Goal: Task Accomplishment & Management: Complete application form

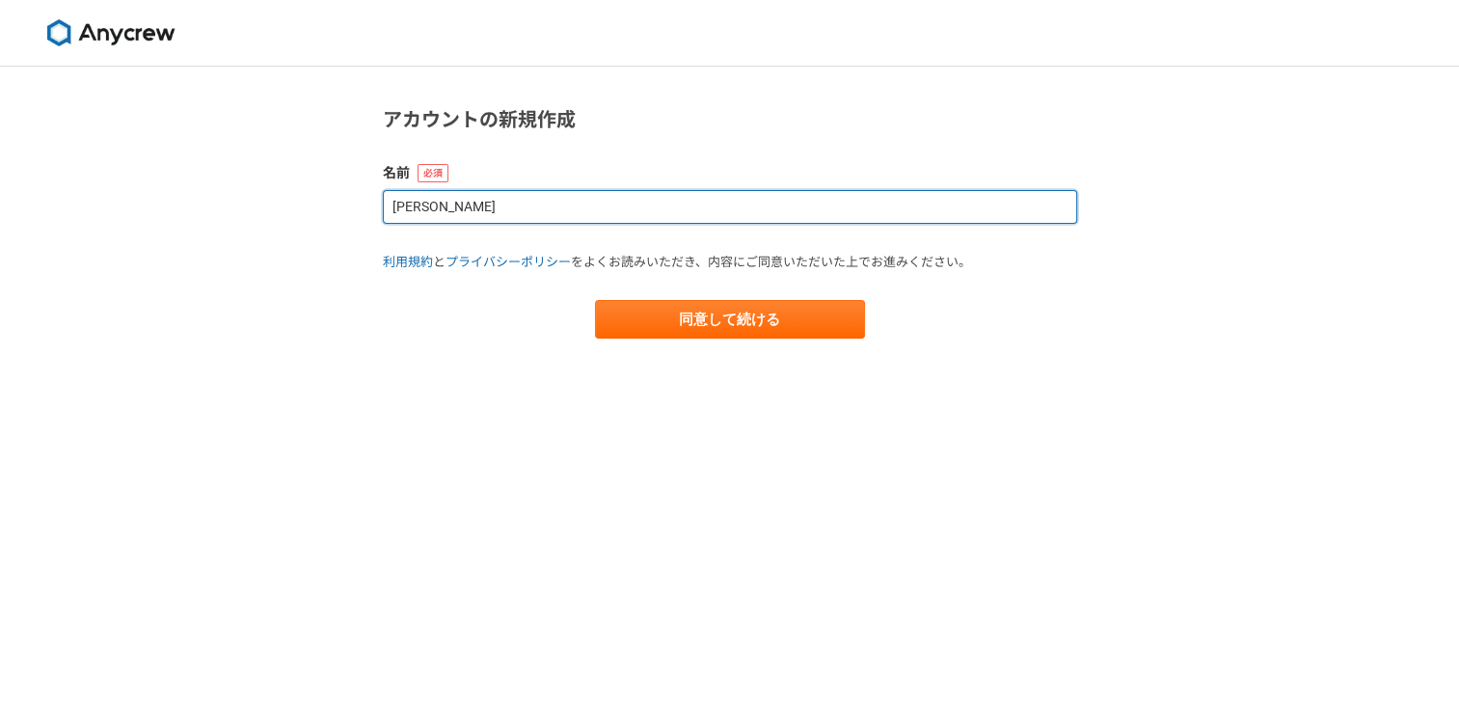
click at [605, 223] on input "小島" at bounding box center [730, 207] width 694 height 34
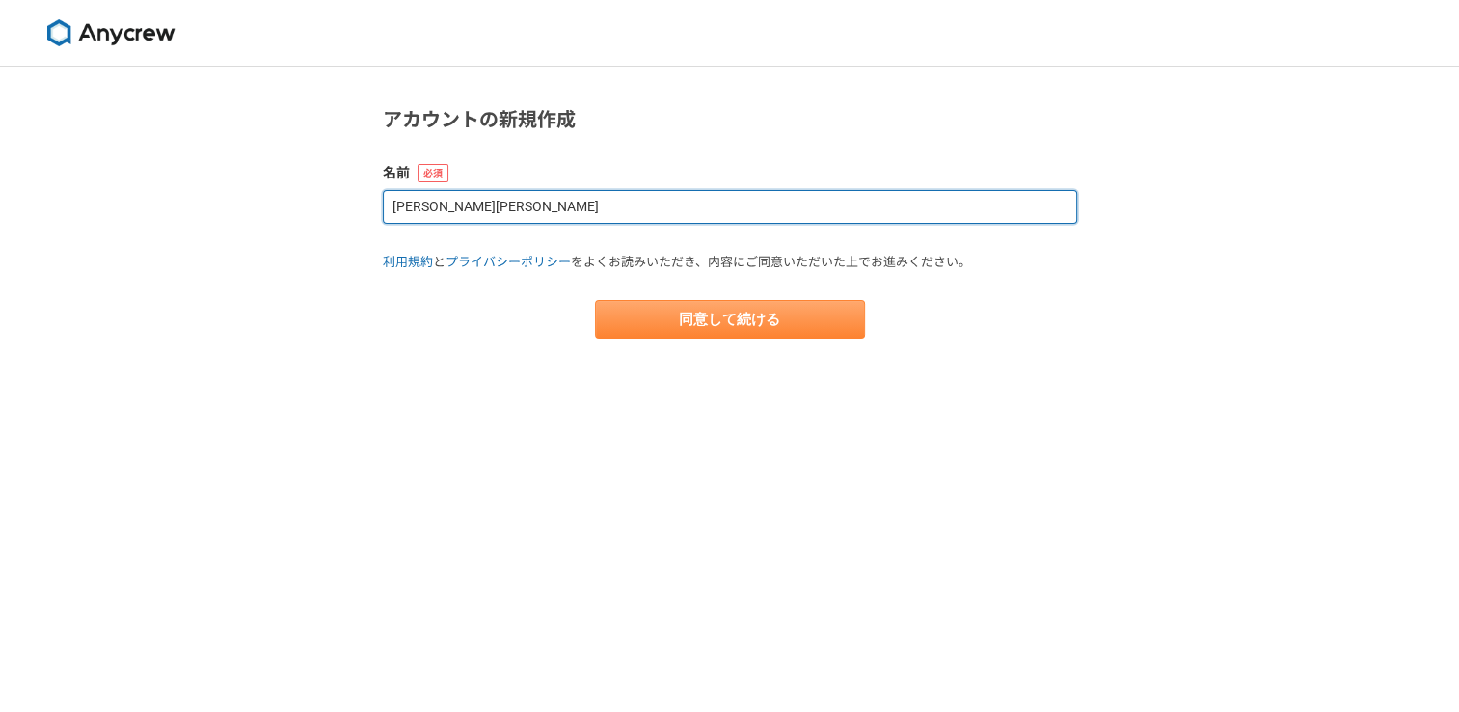
type input "小島朱里香"
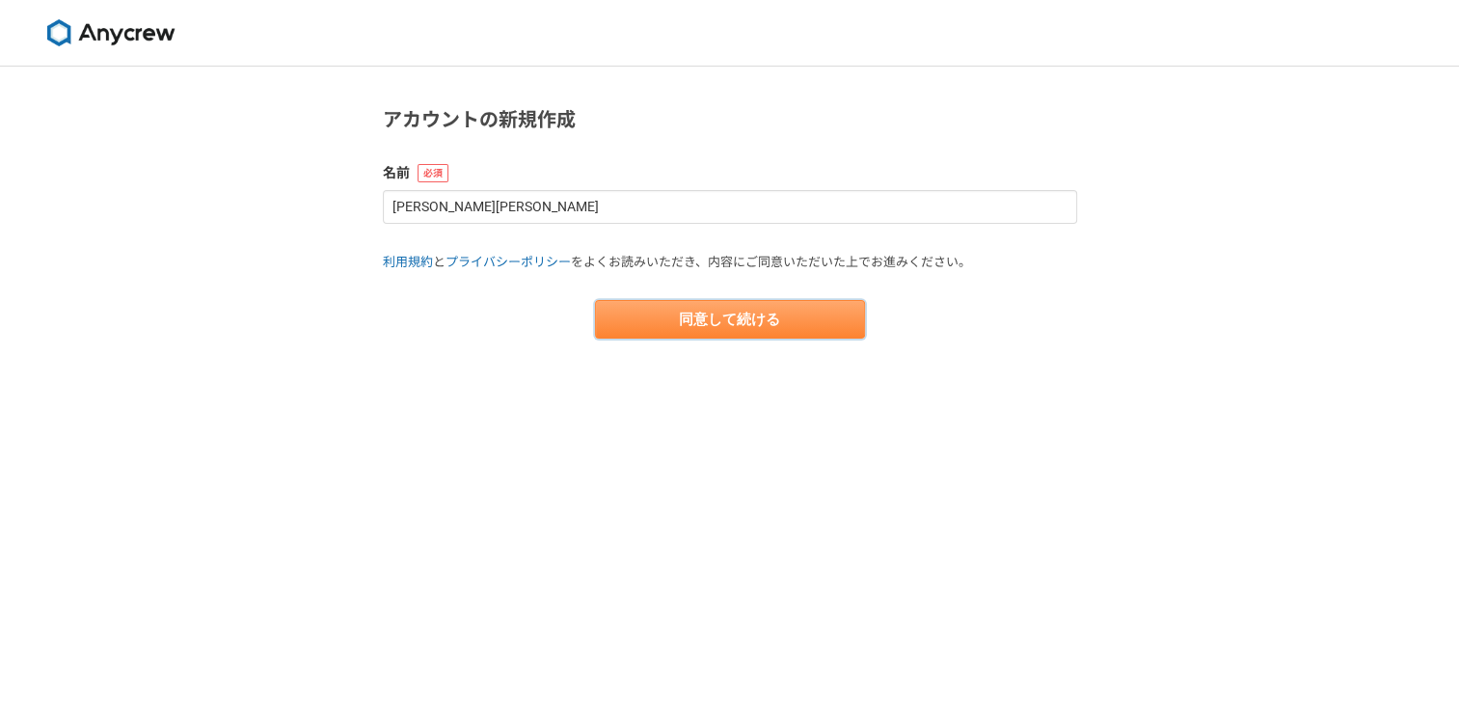
click at [690, 310] on button "同意して続ける" at bounding box center [730, 319] width 270 height 39
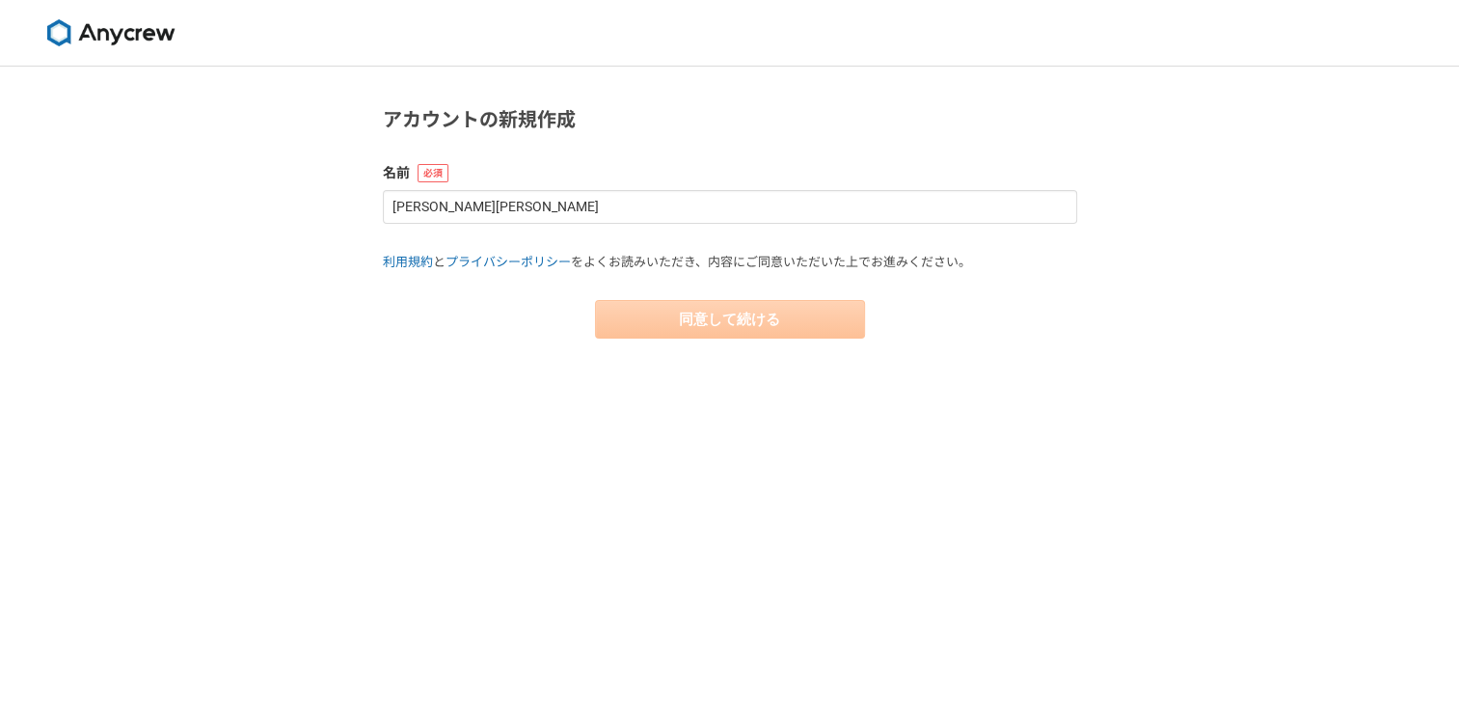
select select "13"
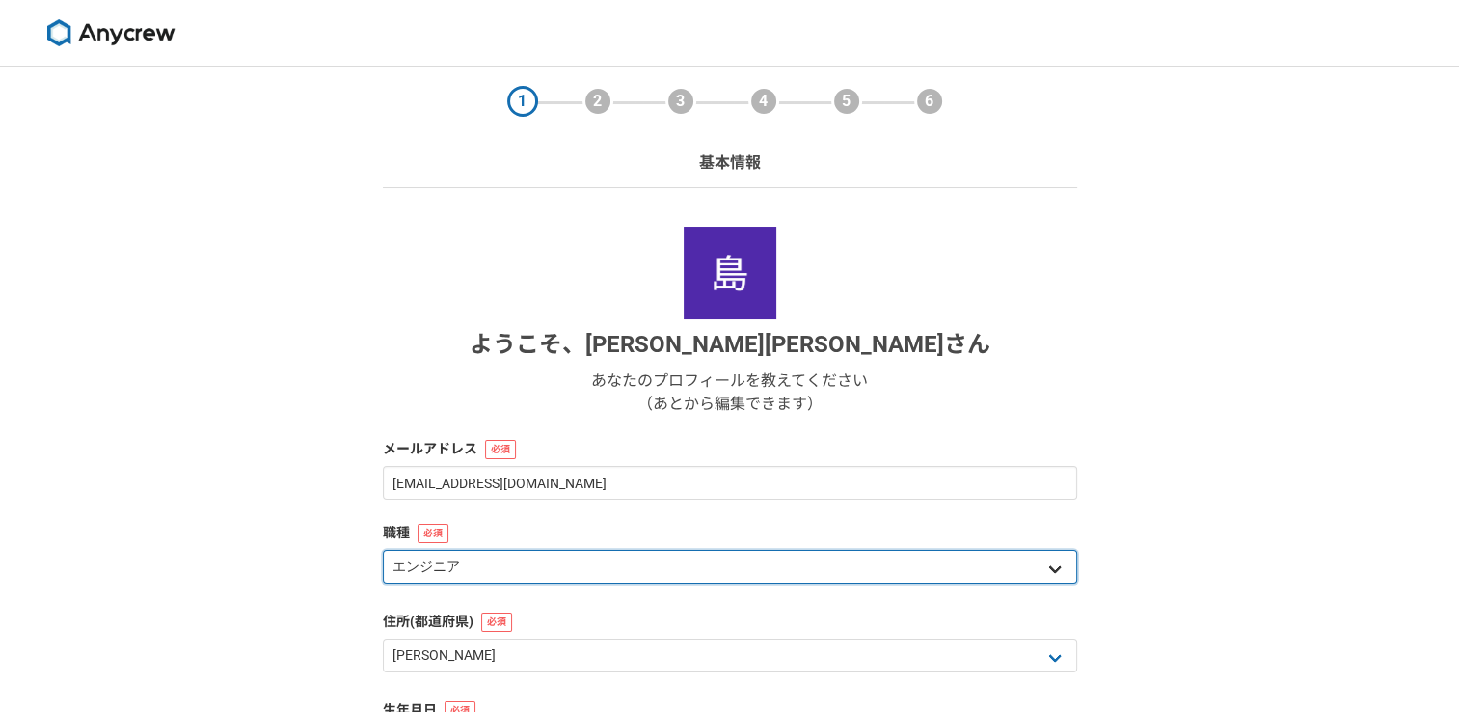
click at [902, 580] on select "エンジニア デザイナー ライター 営業 マーケティング 企画・事業開発 バックオフィス その他" at bounding box center [730, 567] width 694 height 34
select select "7"
click at [383, 550] on select "エンジニア デザイナー ライター 営業 マーケティング 企画・事業開発 バックオフィス その他" at bounding box center [730, 567] width 694 height 34
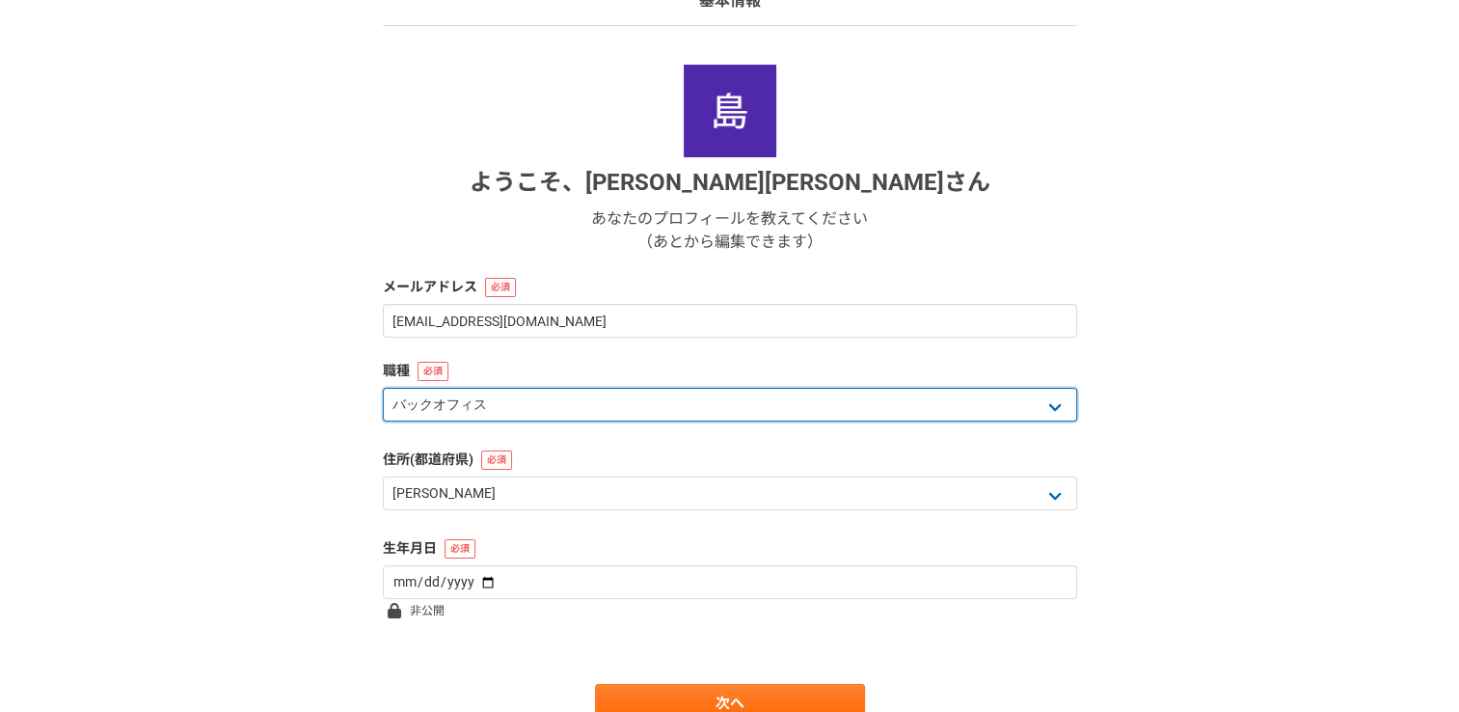
scroll to position [249, 0]
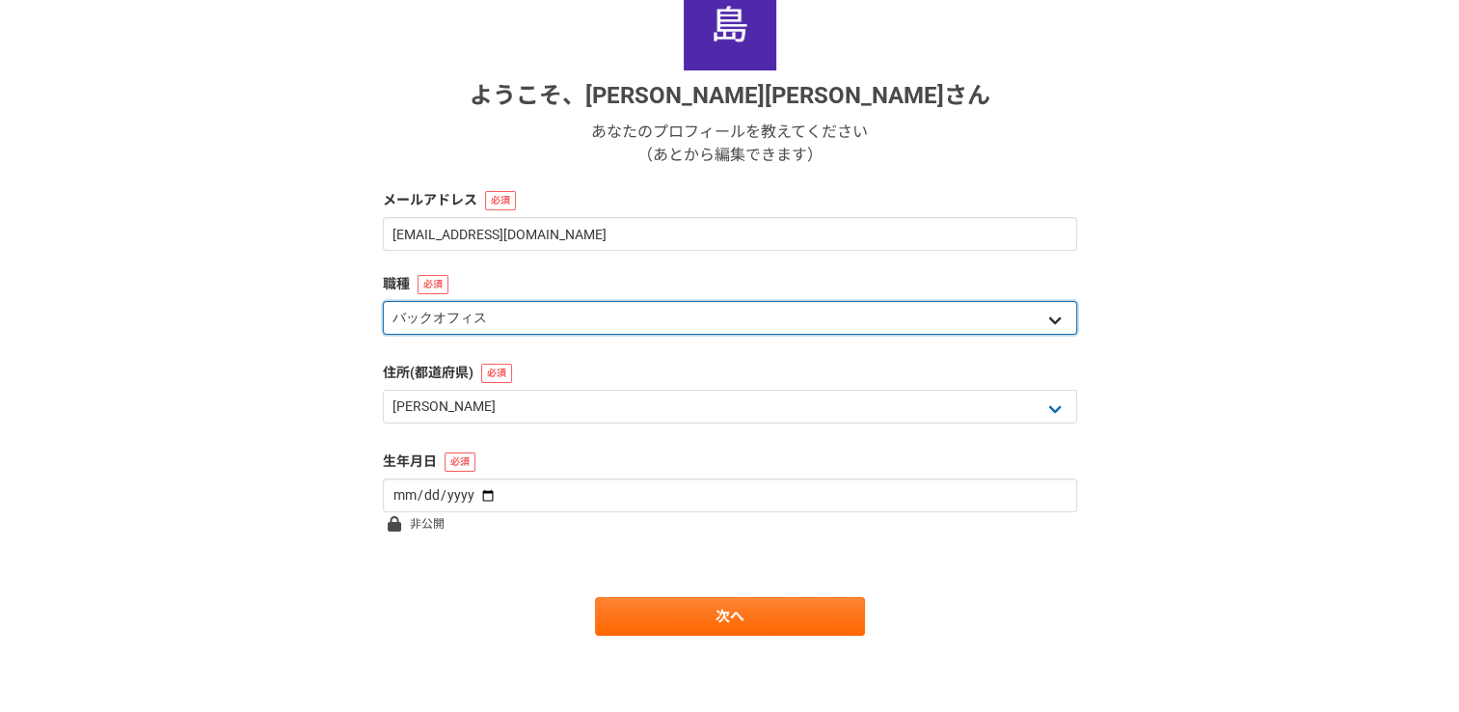
click at [658, 322] on select "エンジニア デザイナー ライター 営業 マーケティング 企画・事業開発 バックオフィス その他" at bounding box center [730, 318] width 694 height 34
click at [383, 301] on select "エンジニア デザイナー ライター 営業 マーケティング 企画・事業開発 バックオフィス その他" at bounding box center [730, 318] width 694 height 34
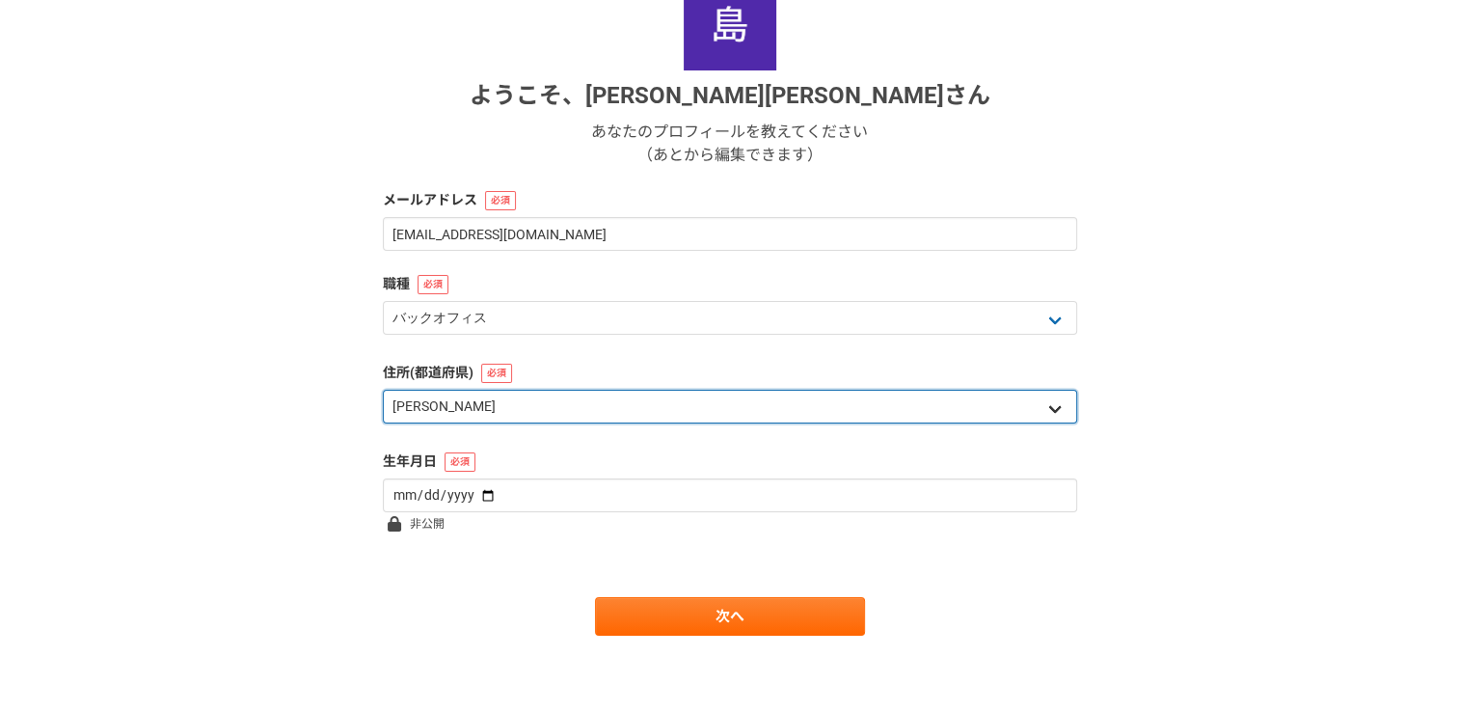
click at [588, 413] on select "北海道 青森県 岩手県 宮城県 秋田県 山形県 福島県 茨城県 栃木県 群馬県 埼玉県 千葉県 東京都 神奈川県 新潟県 富山県 石川県 福井県 山梨県 長野…" at bounding box center [730, 406] width 694 height 34
select select "23"
click at [383, 389] on select "北海道 青森県 岩手県 宮城県 秋田県 山形県 福島県 茨城県 栃木県 群馬県 埼玉県 千葉県 東京都 神奈川県 新潟県 富山県 石川県 福井県 山梨県 長野…" at bounding box center [730, 406] width 694 height 34
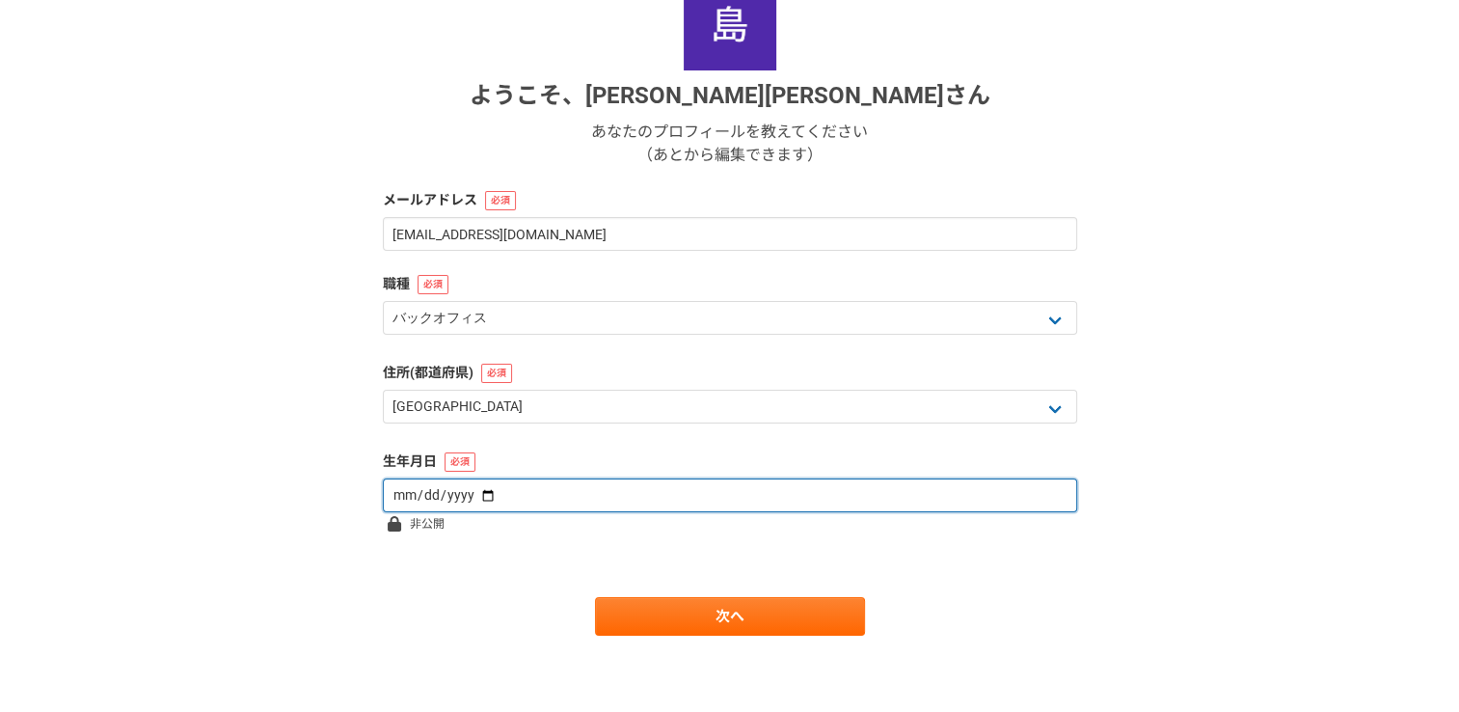
click at [542, 496] on input "date" at bounding box center [730, 495] width 694 height 34
type input "1998-01-25"
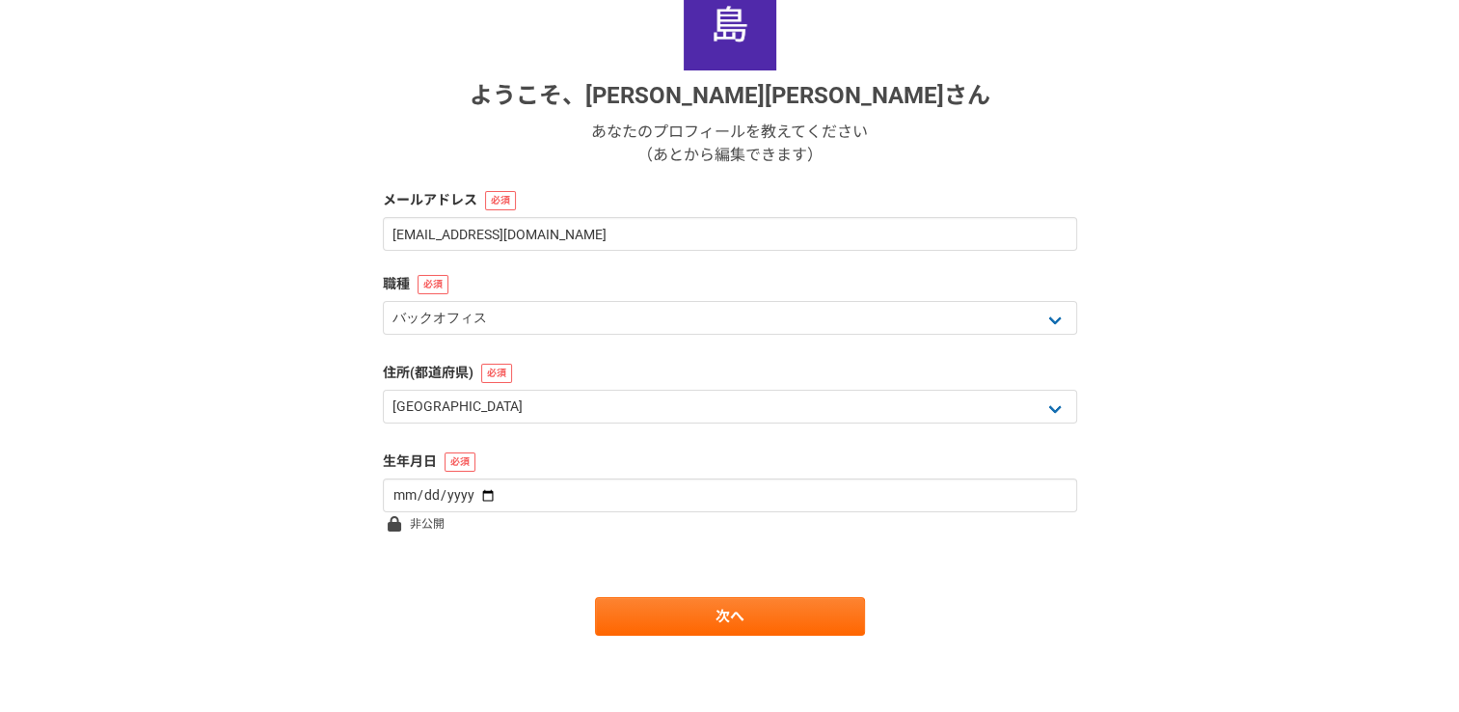
click at [436, 542] on form "ようこそ、 小島朱里香 さん あなたのプロフィールを教えてください （あとから編集できます） メールアドレス s201632024@gmail.com 職種 …" at bounding box center [730, 307] width 694 height 658
click at [732, 612] on link "次へ" at bounding box center [730, 616] width 270 height 39
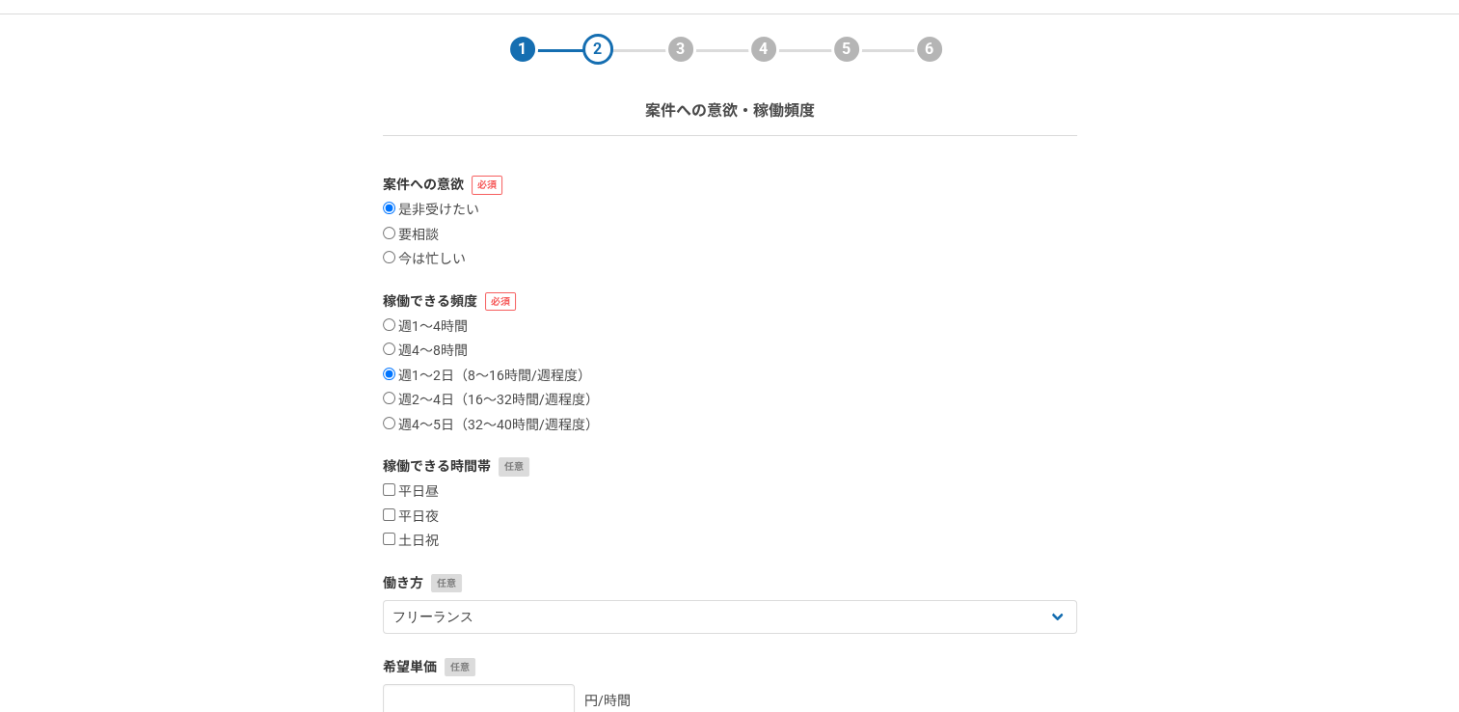
scroll to position [96, 0]
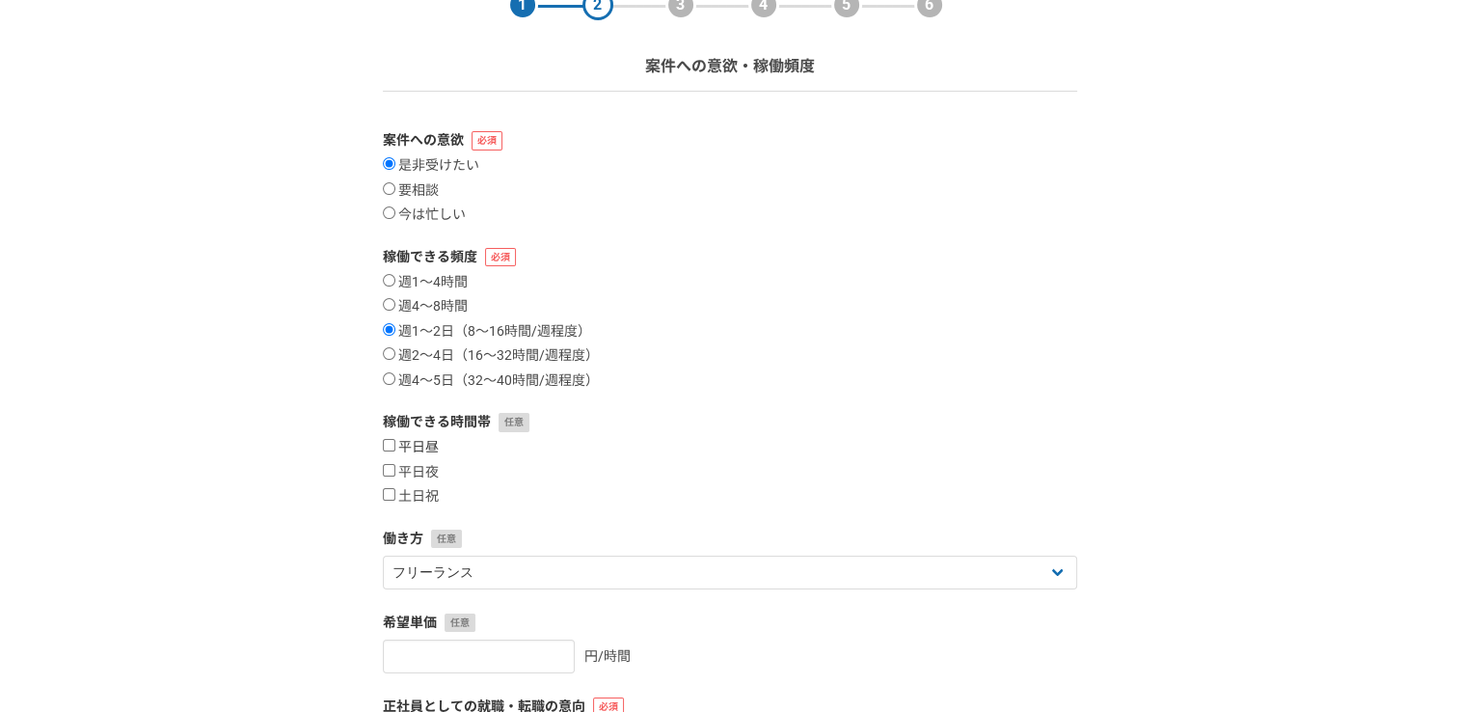
click at [395, 443] on label "平日昼" at bounding box center [411, 447] width 56 height 17
click at [395, 443] on input "平日昼" at bounding box center [389, 445] width 13 height 13
checkbox input "true"
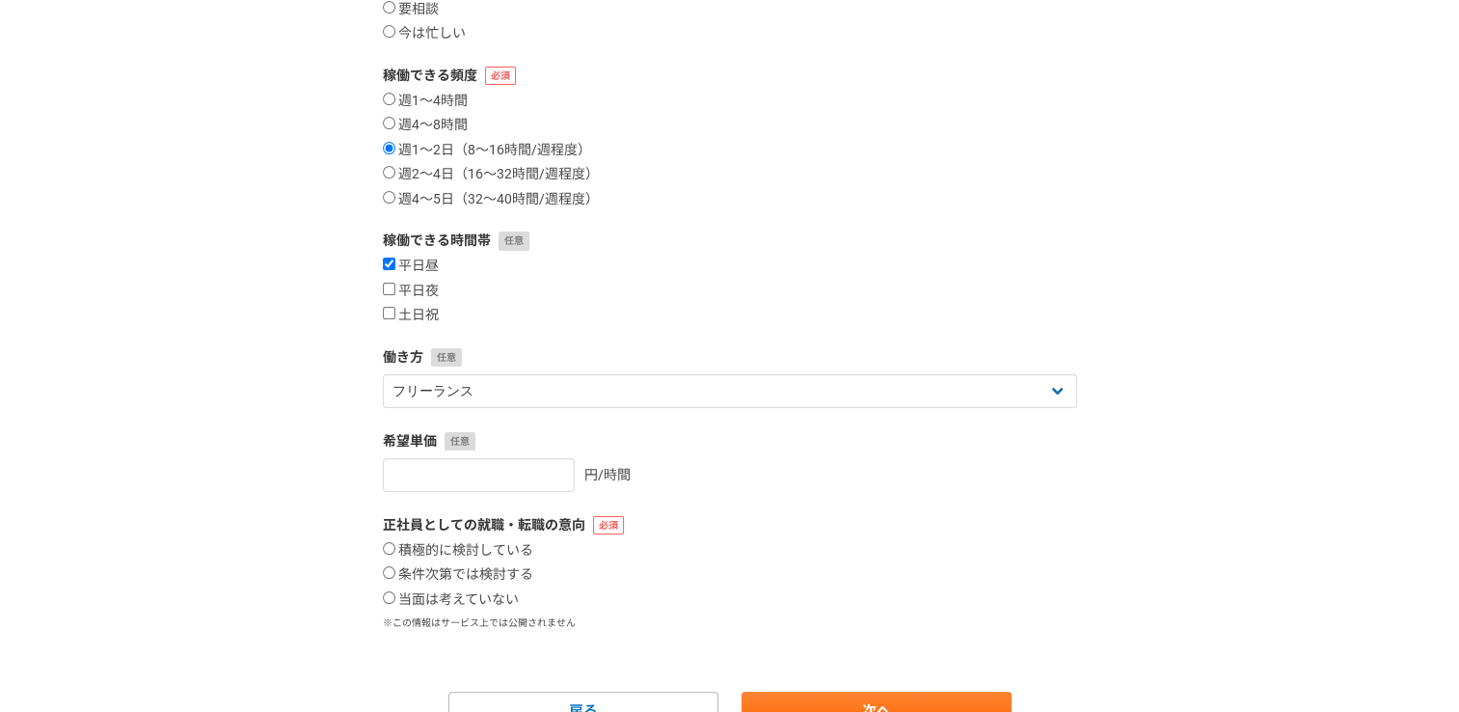
scroll to position [289, 0]
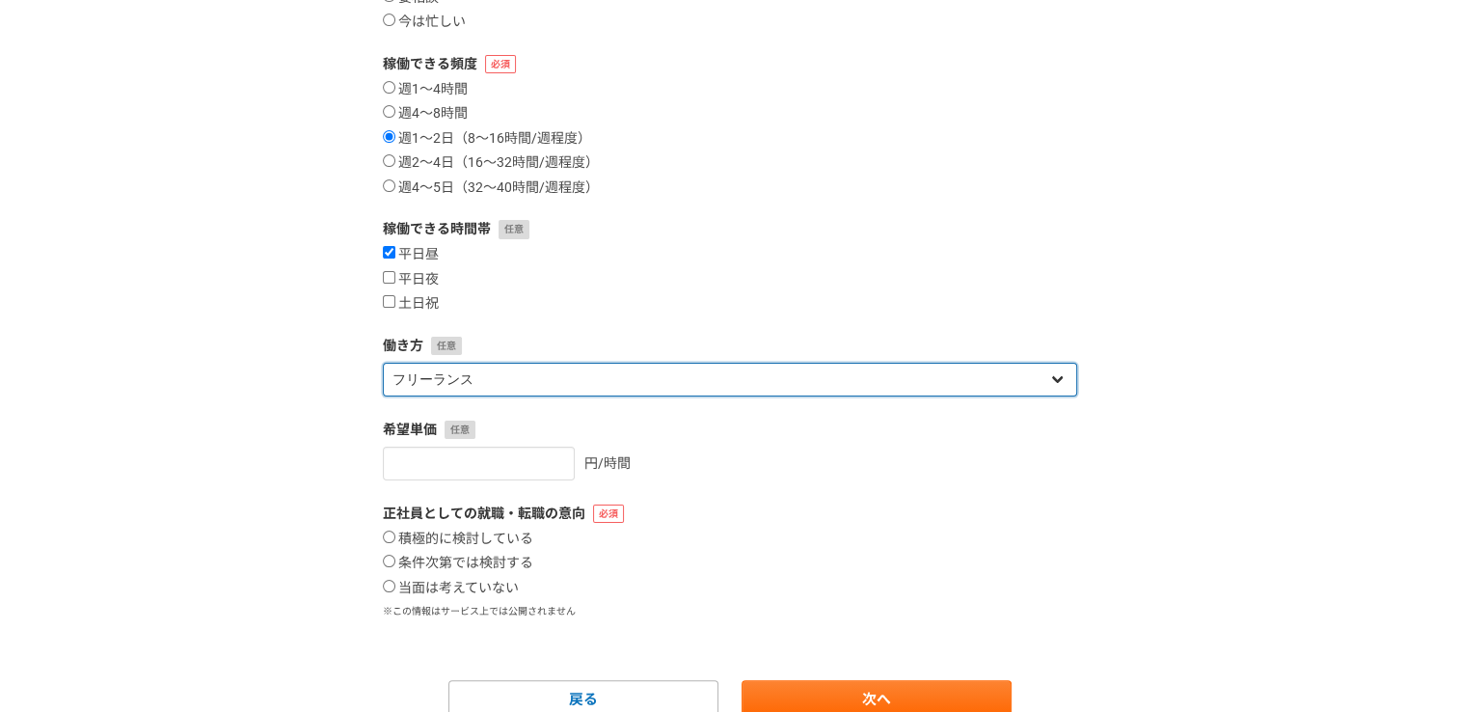
click at [561, 387] on select "フリーランス 副業 その他" at bounding box center [730, 380] width 694 height 34
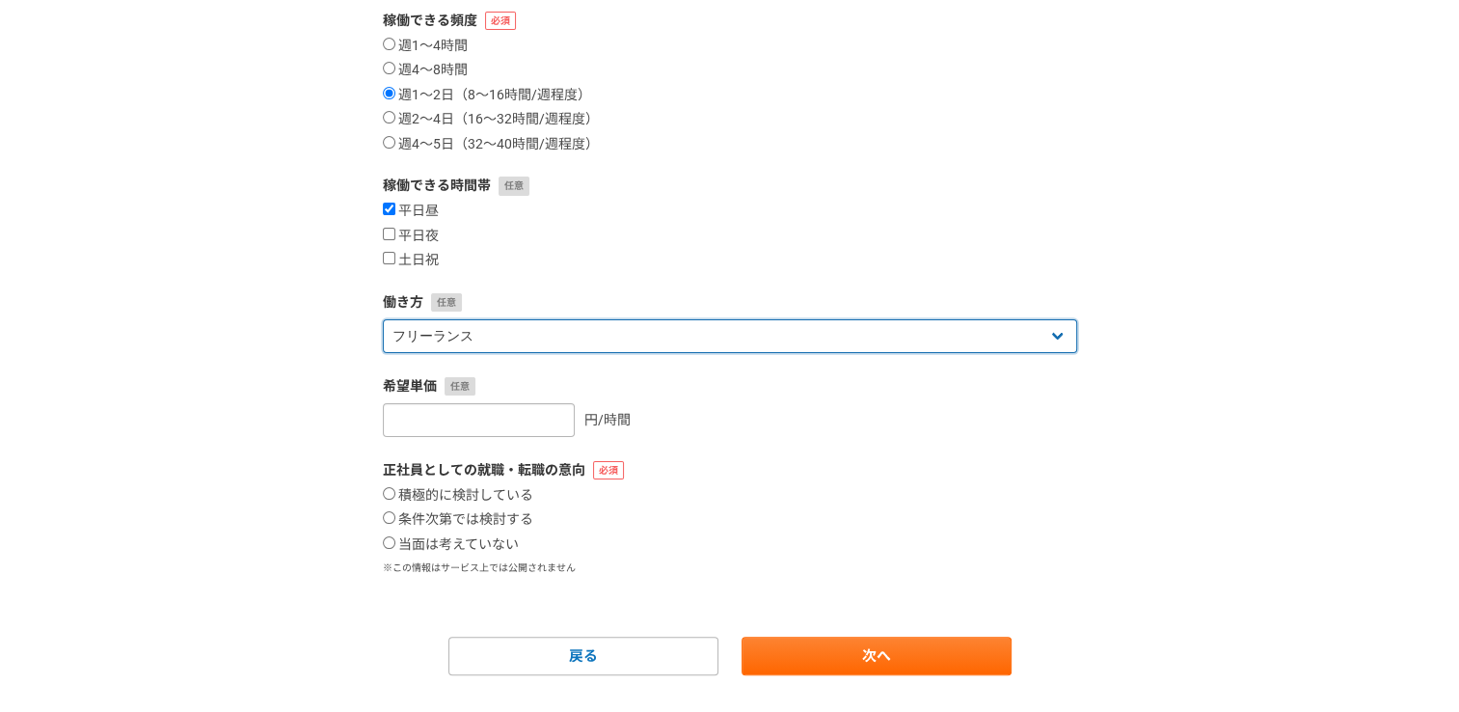
scroll to position [372, 0]
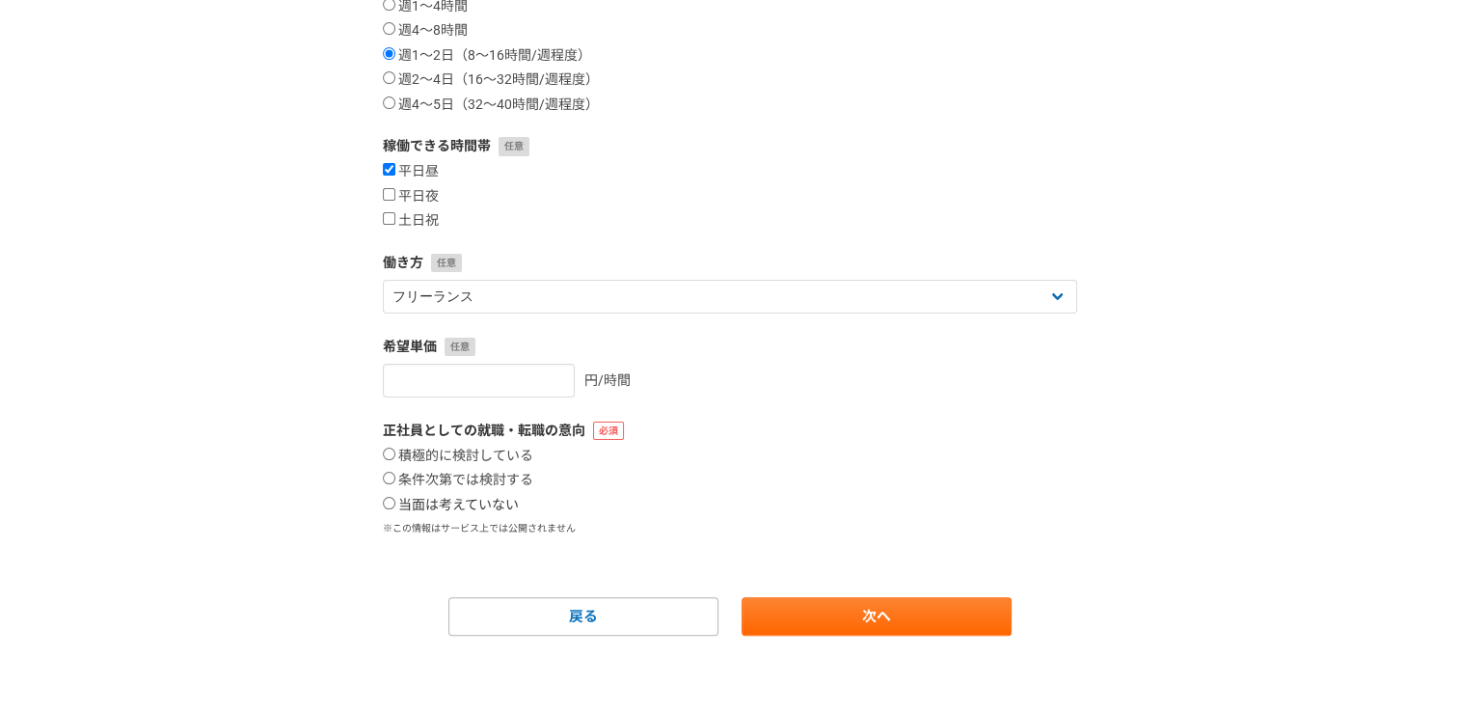
click at [426, 507] on label "当面は考えていない" at bounding box center [451, 505] width 136 height 17
click at [395, 507] on input "当面は考えていない" at bounding box center [389, 503] width 13 height 13
radio input "true"
click at [842, 597] on link "次へ" at bounding box center [876, 616] width 270 height 39
select select
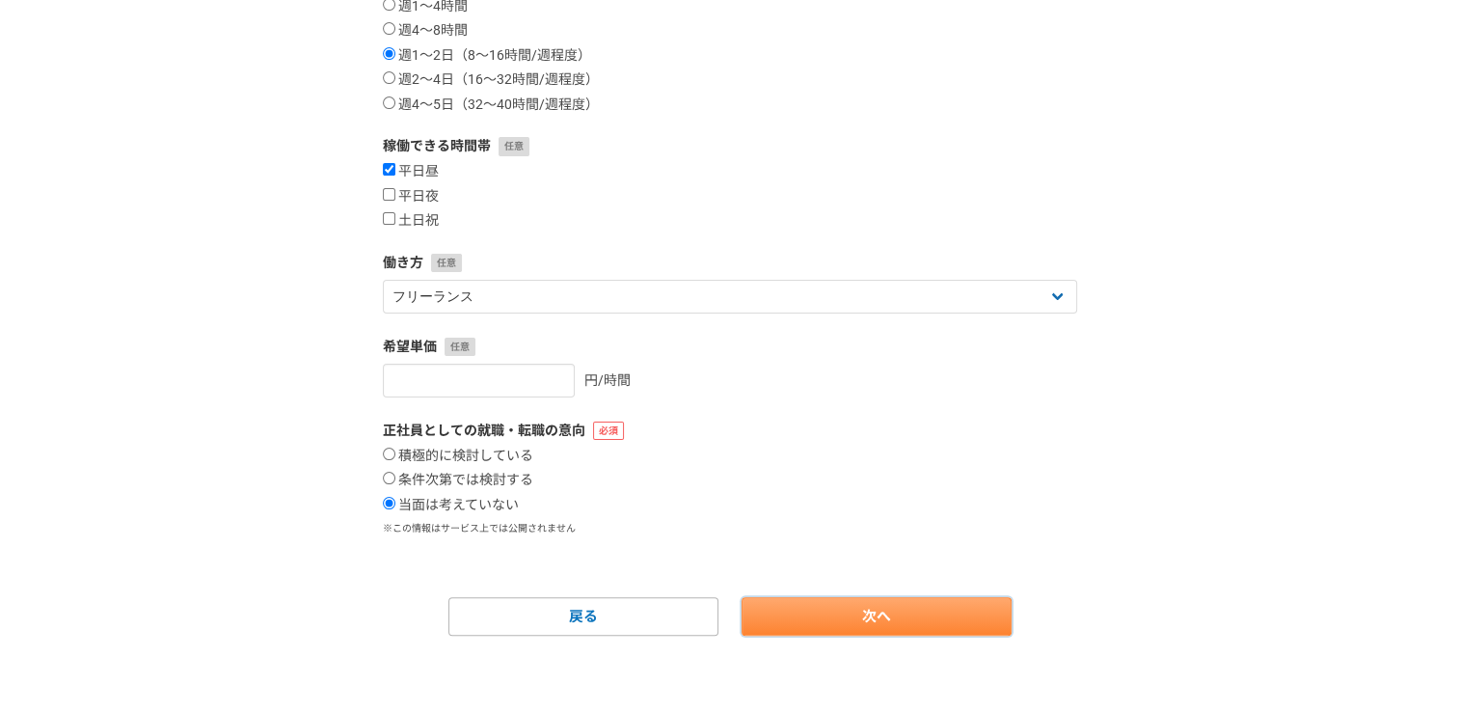
select select
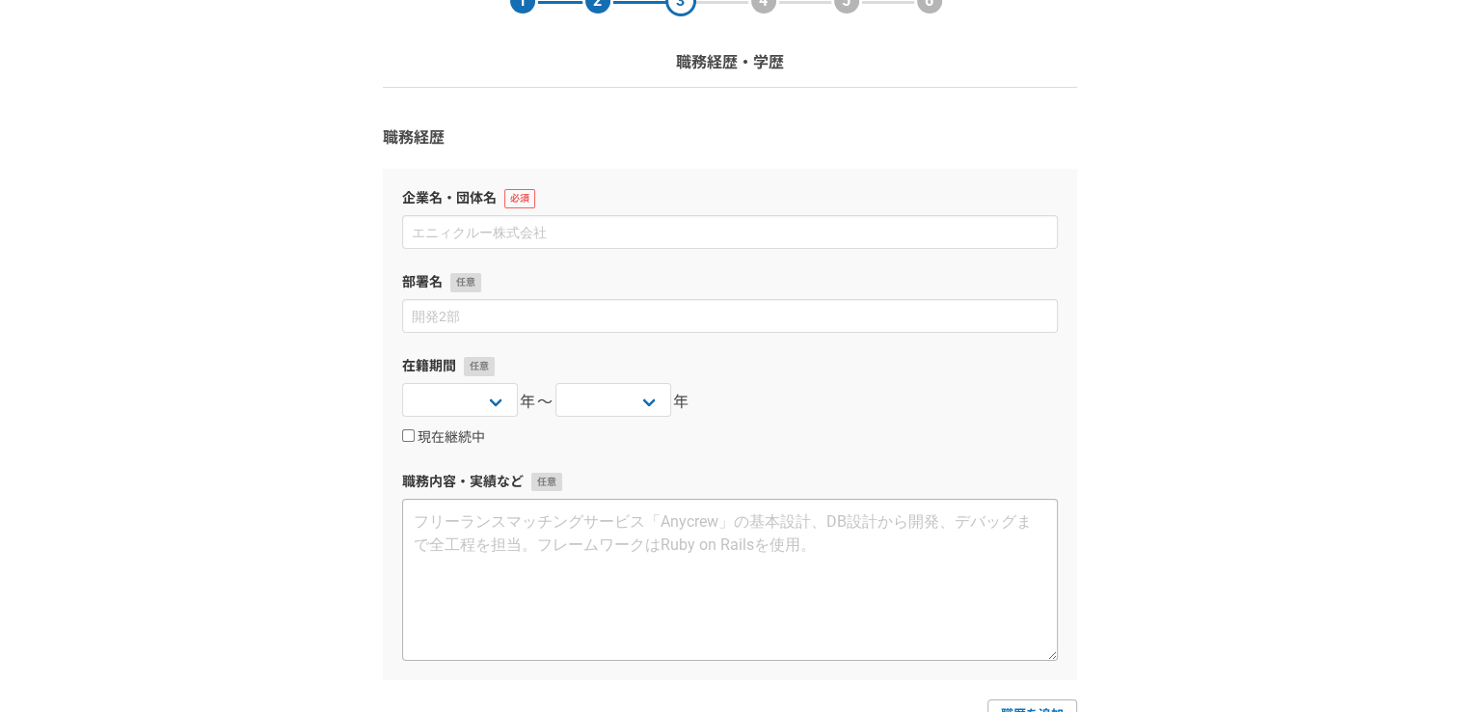
scroll to position [98, 0]
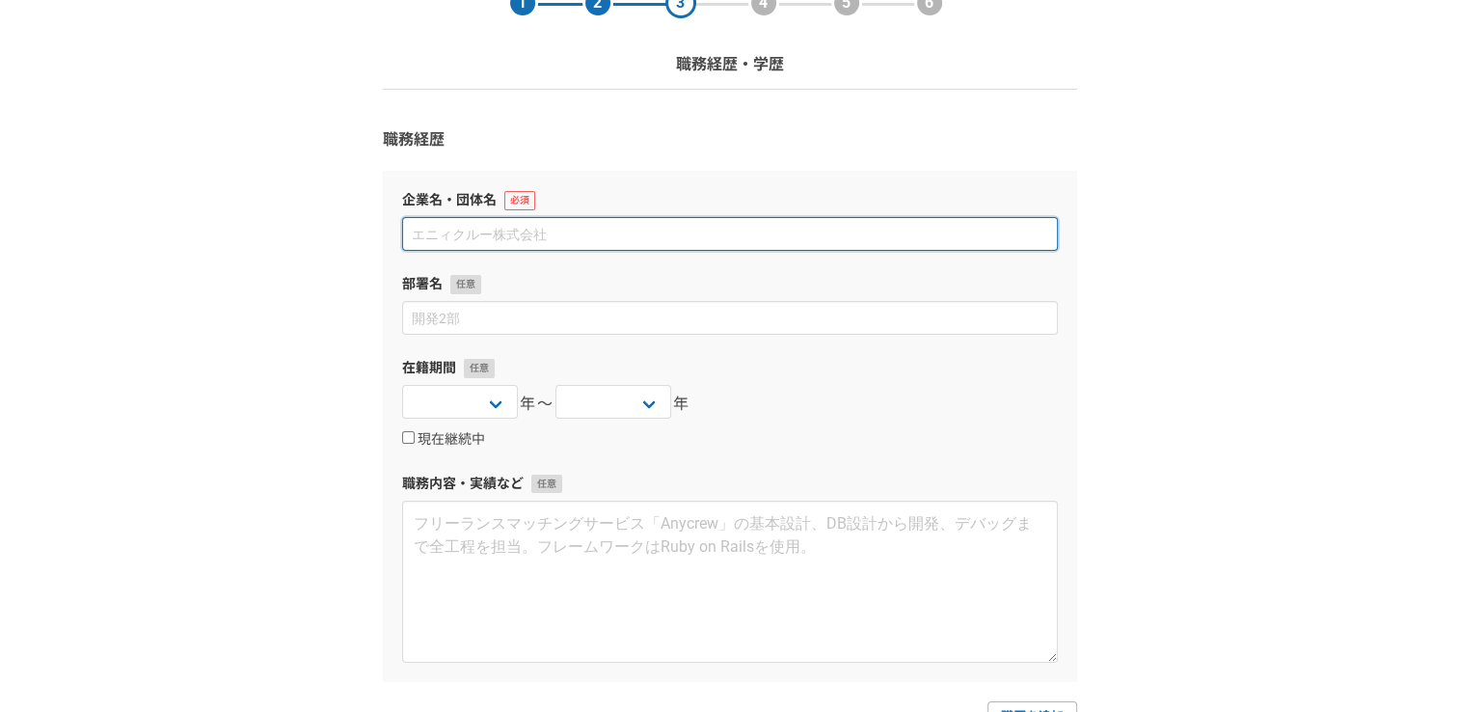
click at [675, 235] on input at bounding box center [730, 234] width 656 height 34
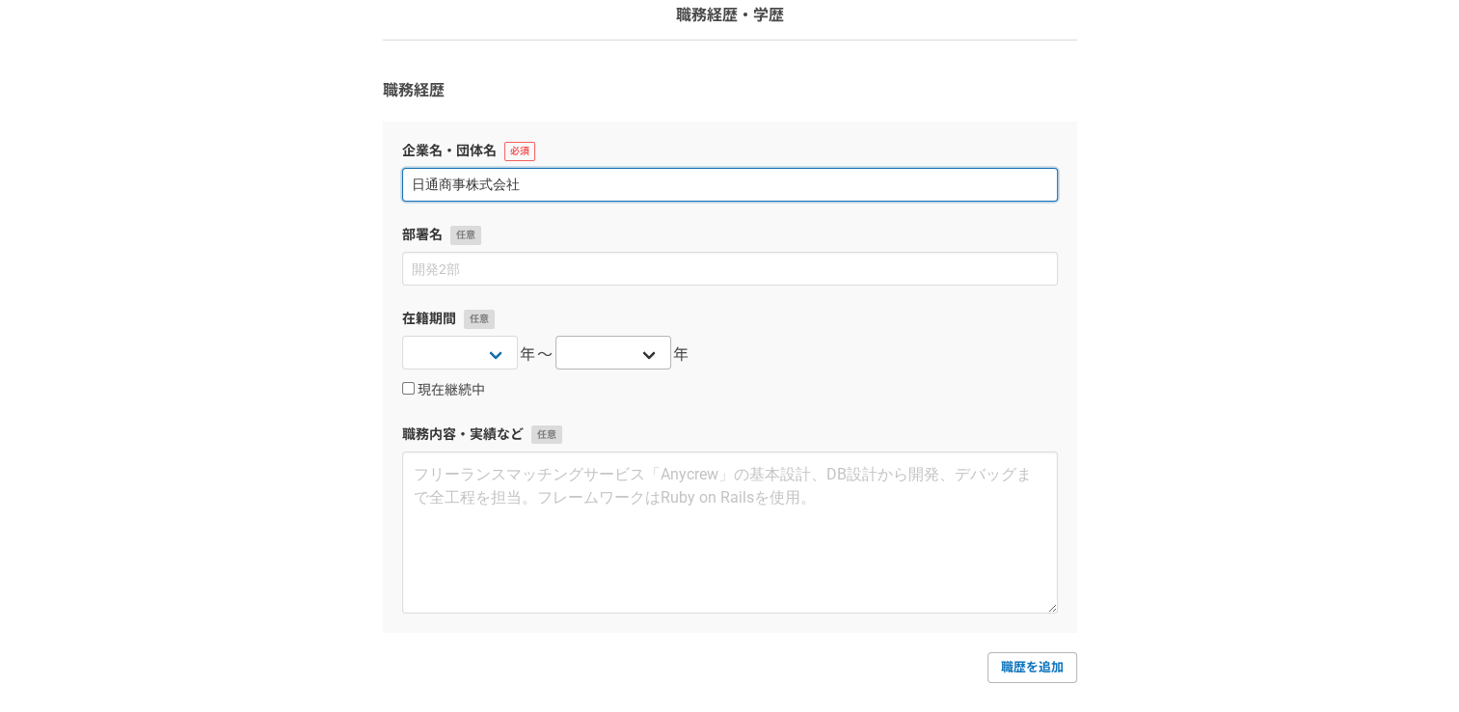
scroll to position [195, 0]
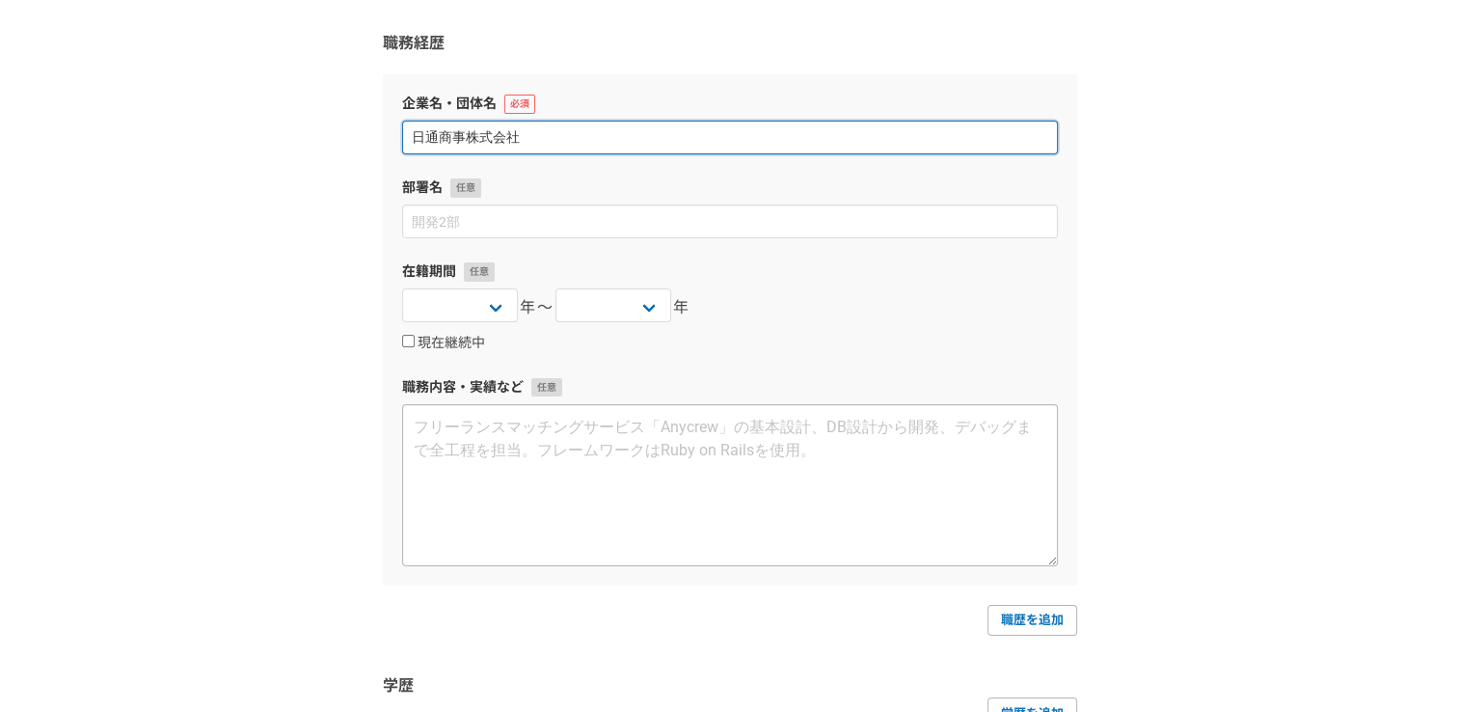
type input "日通商事株式会社"
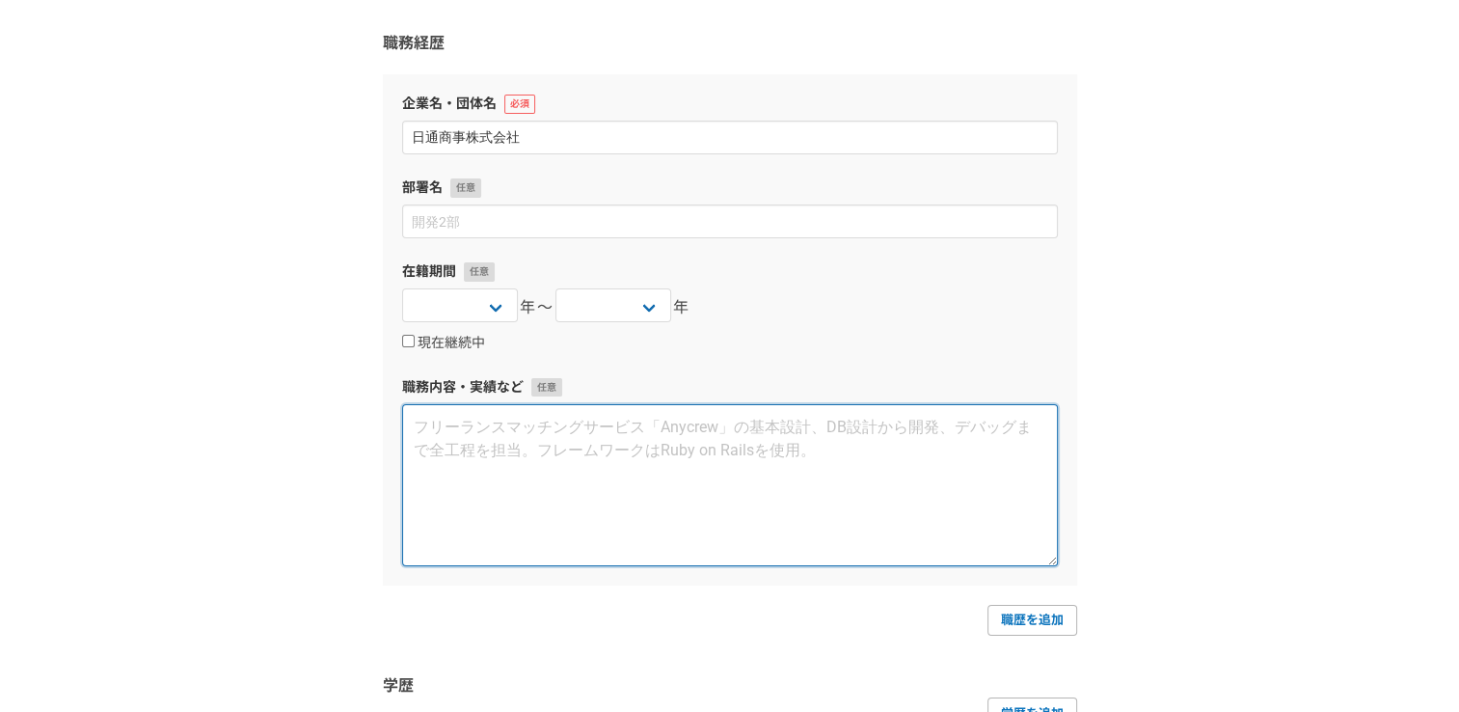
click at [476, 440] on textarea at bounding box center [730, 485] width 656 height 162
click at [889, 525] on textarea at bounding box center [730, 485] width 656 height 162
paste textarea "専用ソフト・FAXにて受発注入力、納期調整、電話応対、メール応対、在庫管理、来客応対、請求書確認、ファイリング、その他雑務"
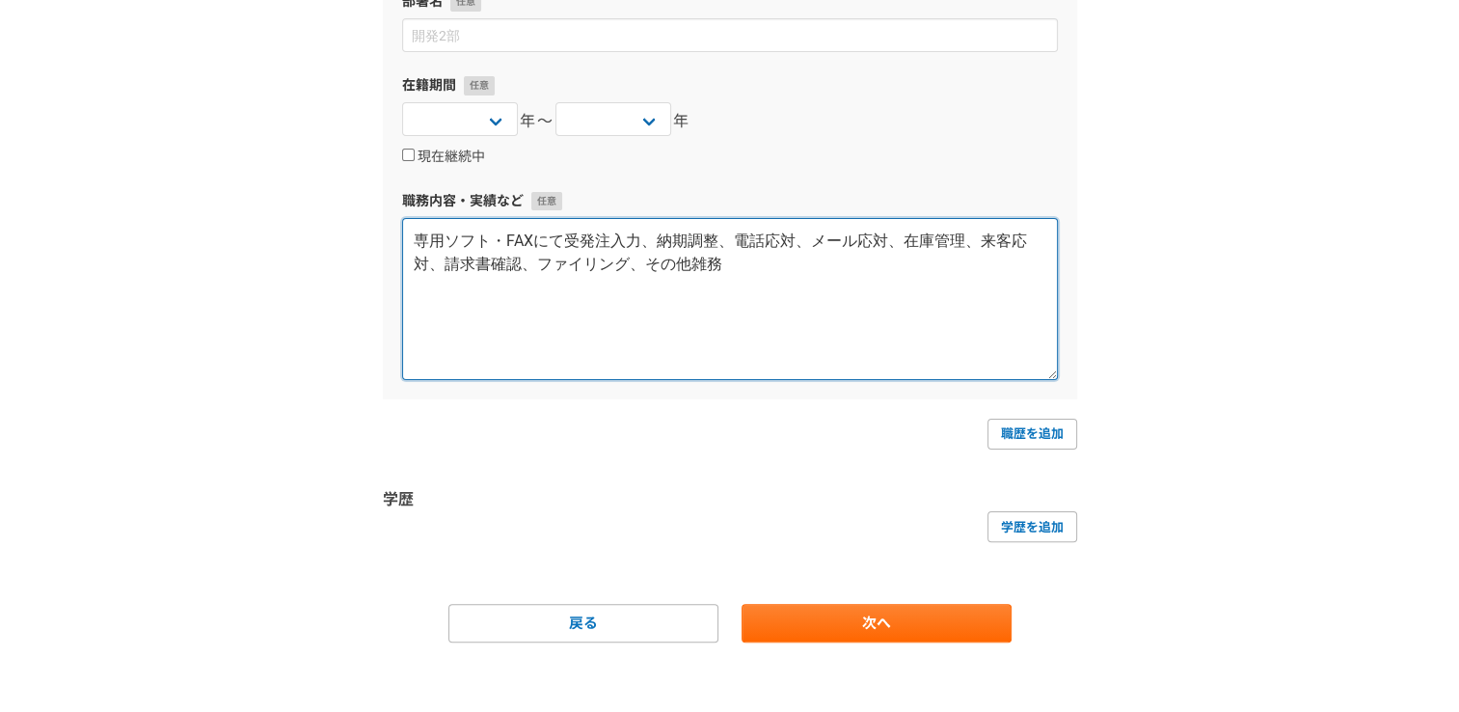
scroll to position [388, 0]
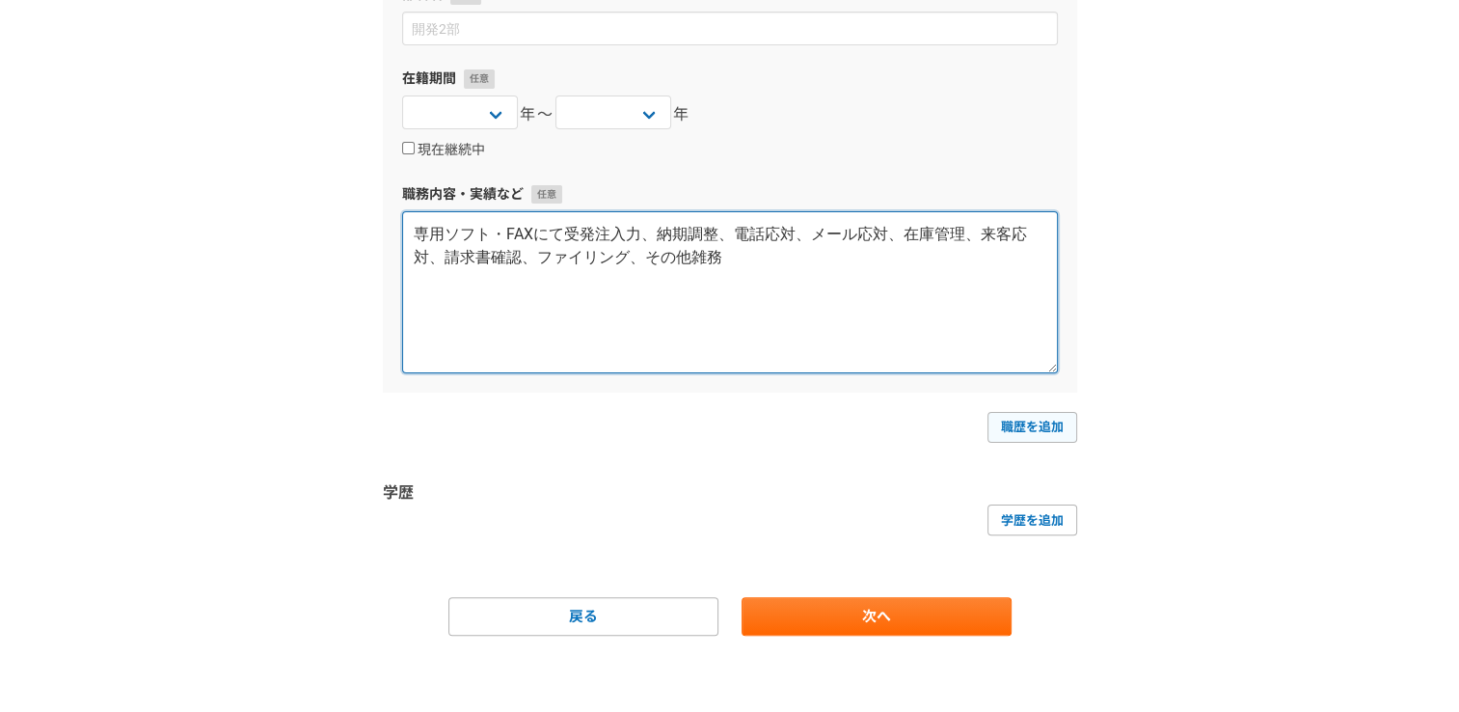
type textarea "専用ソフト・FAXにて受発注入力、納期調整、電話応対、メール応対、在庫管理、来客応対、請求書確認、ファイリング、その他雑務"
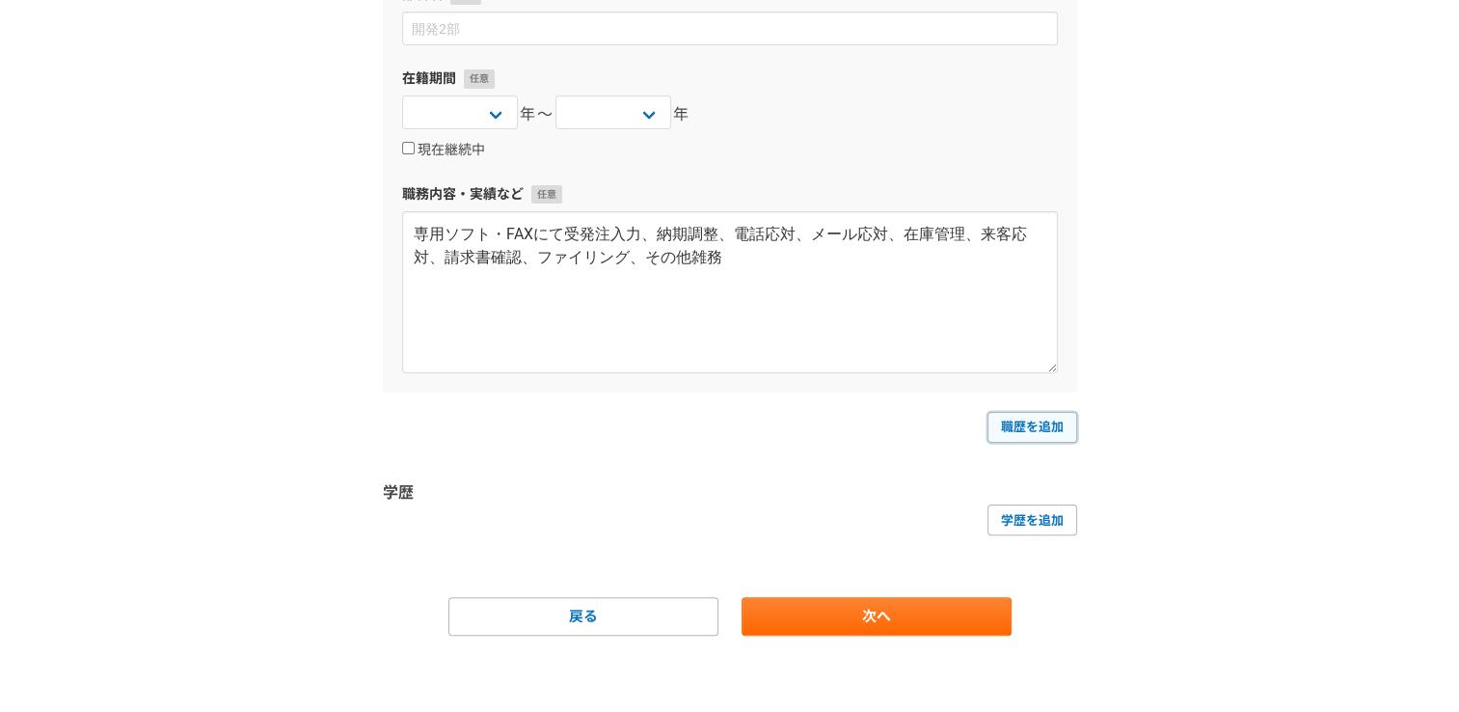
click at [1017, 432] on link "職歴を追加" at bounding box center [1032, 427] width 90 height 31
select select
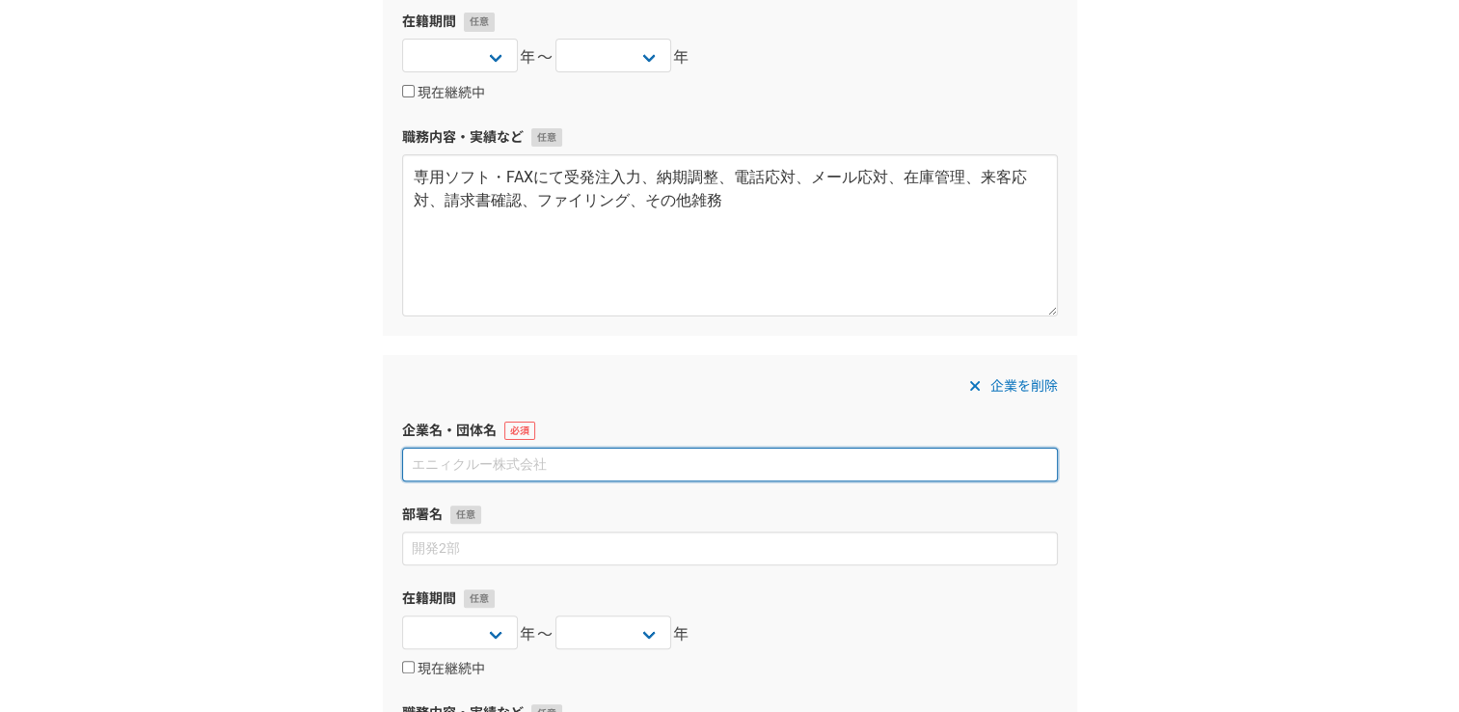
scroll to position [291, 0]
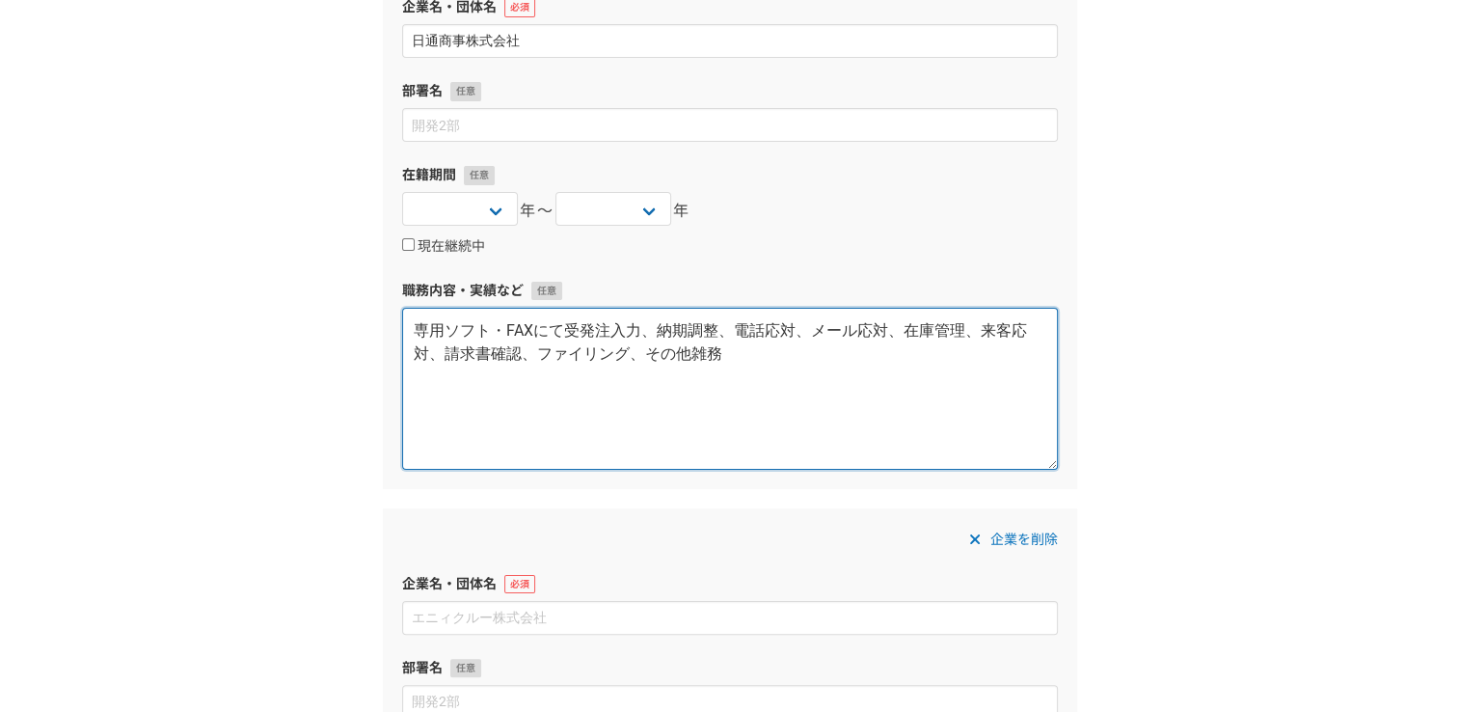
click at [411, 331] on textarea "専用ソフト・FAXにて受発注入力、納期調整、電話応対、メール応対、在庫管理、来客応対、請求書確認、ファイリング、その他雑務" at bounding box center [730, 389] width 656 height 162
paste textarea "営業事務として受発注業務"
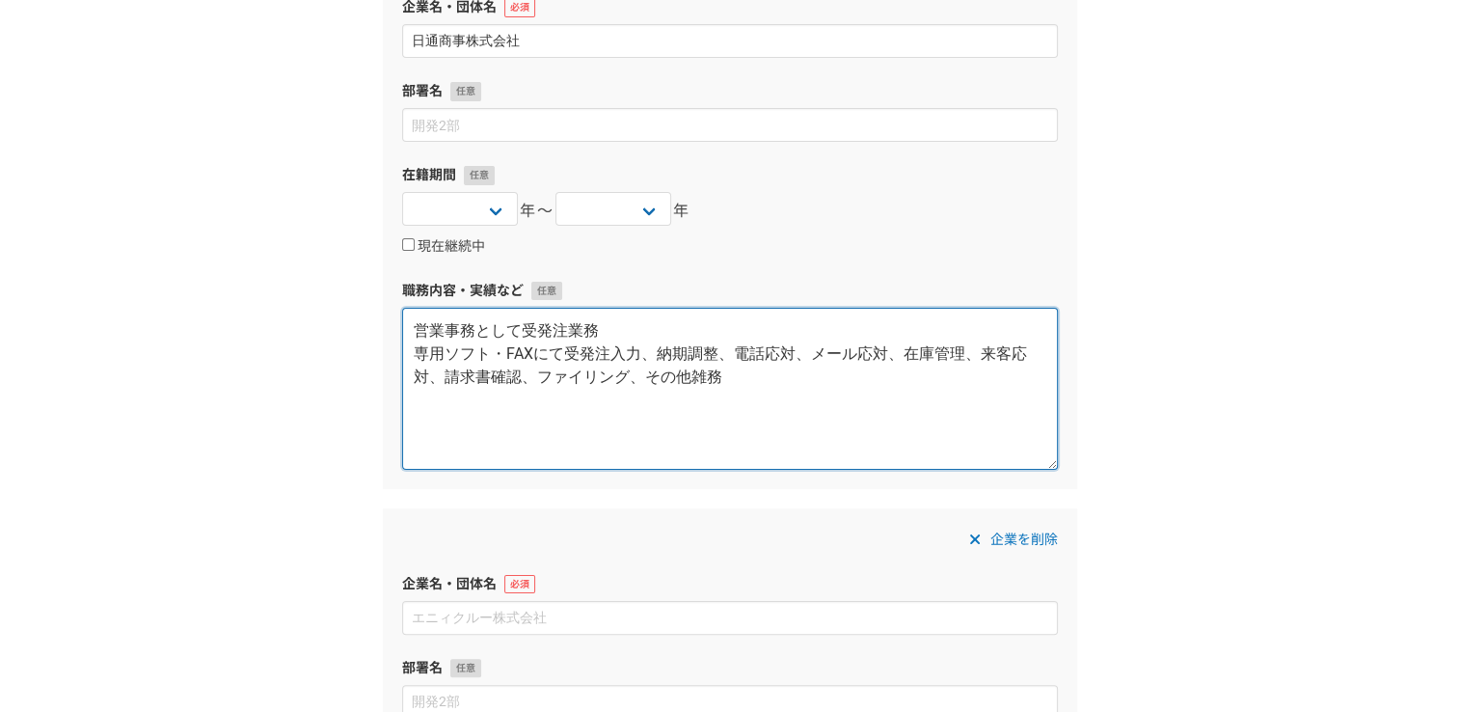
click at [636, 325] on textarea "営業事務として受発注業務 専用ソフト・FAXにて受発注入力、納期調整、電話応対、メール応対、在庫管理、来客応対、請求書確認、ファイリング、その他雑務" at bounding box center [730, 389] width 656 height 162
type textarea "営業事務として受発注業務に従事 専用ソフト・FAXにて受発注入力、納期調整、電話応対、メール応対、在庫管理、来客応対、請求書確認、ファイリング、その他雑務"
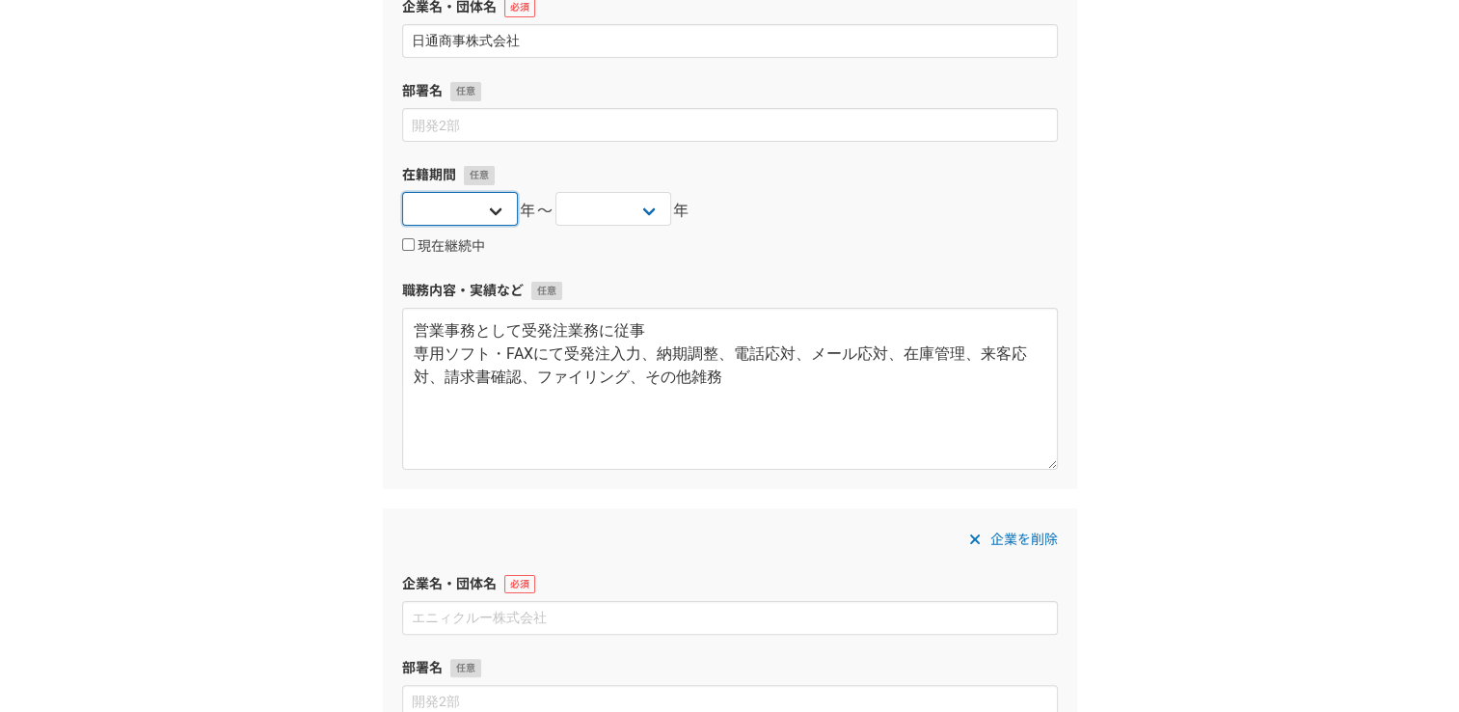
click at [491, 205] on select "2025 2024 2023 2022 2021 2020 2019 2018 2017 2016 2015 2014 2013 2012 2011 2010…" at bounding box center [460, 209] width 116 height 34
select select "2018"
click at [402, 192] on select "2025 2024 2023 2022 2021 2020 2019 2018 2017 2016 2015 2014 2013 2012 2011 2010…" at bounding box center [460, 209] width 116 height 34
click at [503, 219] on select "2025 2024 2023 2022 2021 2020 2019 2018 2017 2016 2015 2014 2013 2012 2011 2010…" at bounding box center [460, 209] width 116 height 34
click at [661, 204] on select "2025 2024 2023 2022 2021 2020 2019 2018 2017 2016 2015 2014 2013 2012 2011 2010…" at bounding box center [613, 209] width 116 height 34
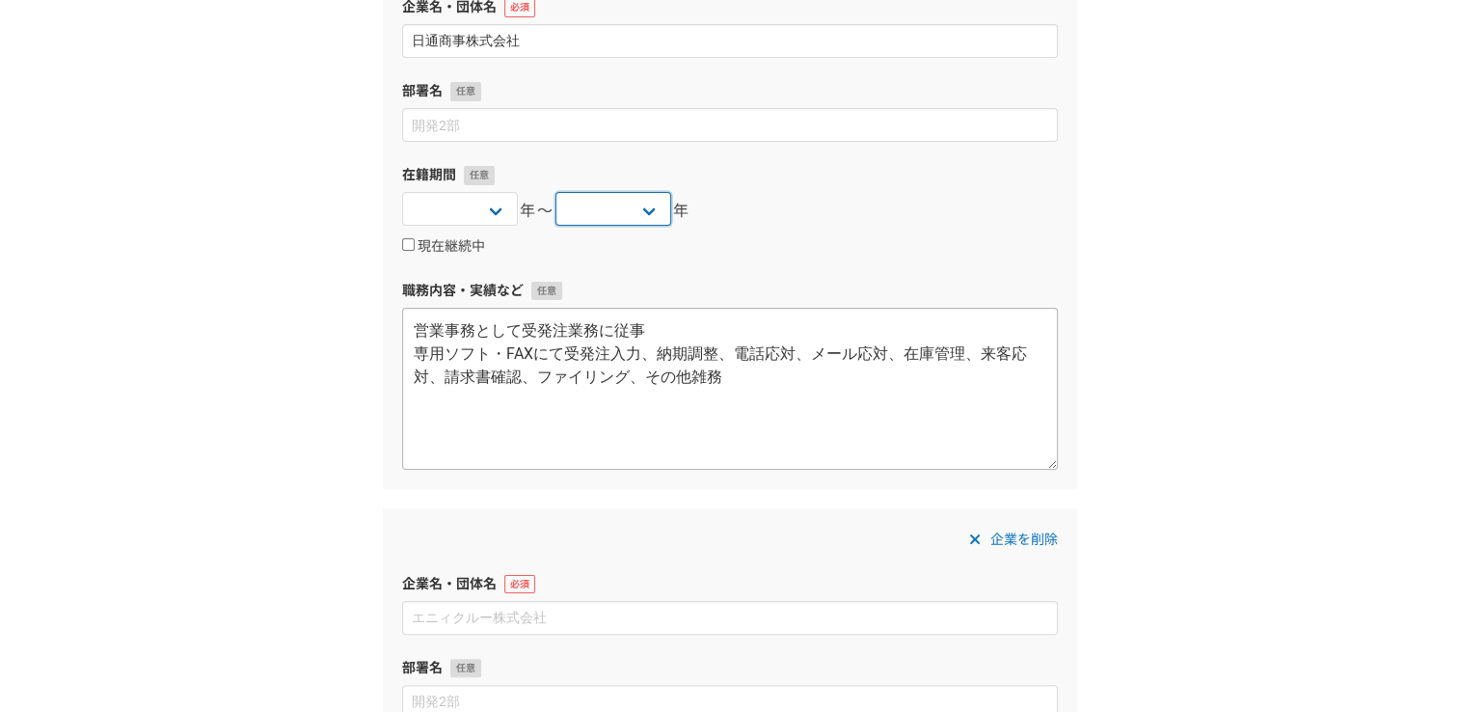
select select "2021"
click at [555, 192] on select "2025 2024 2023 2022 2021 2020 2019 2018 2017 2016 2015 2014 2013 2012 2011 2010…" at bounding box center [613, 209] width 116 height 34
click at [924, 210] on div "2025 2024 2023 2022 2021 2020 2019 2018 2017 2016 2015 2014 2013 2012 2011 2010…" at bounding box center [730, 211] width 656 height 39
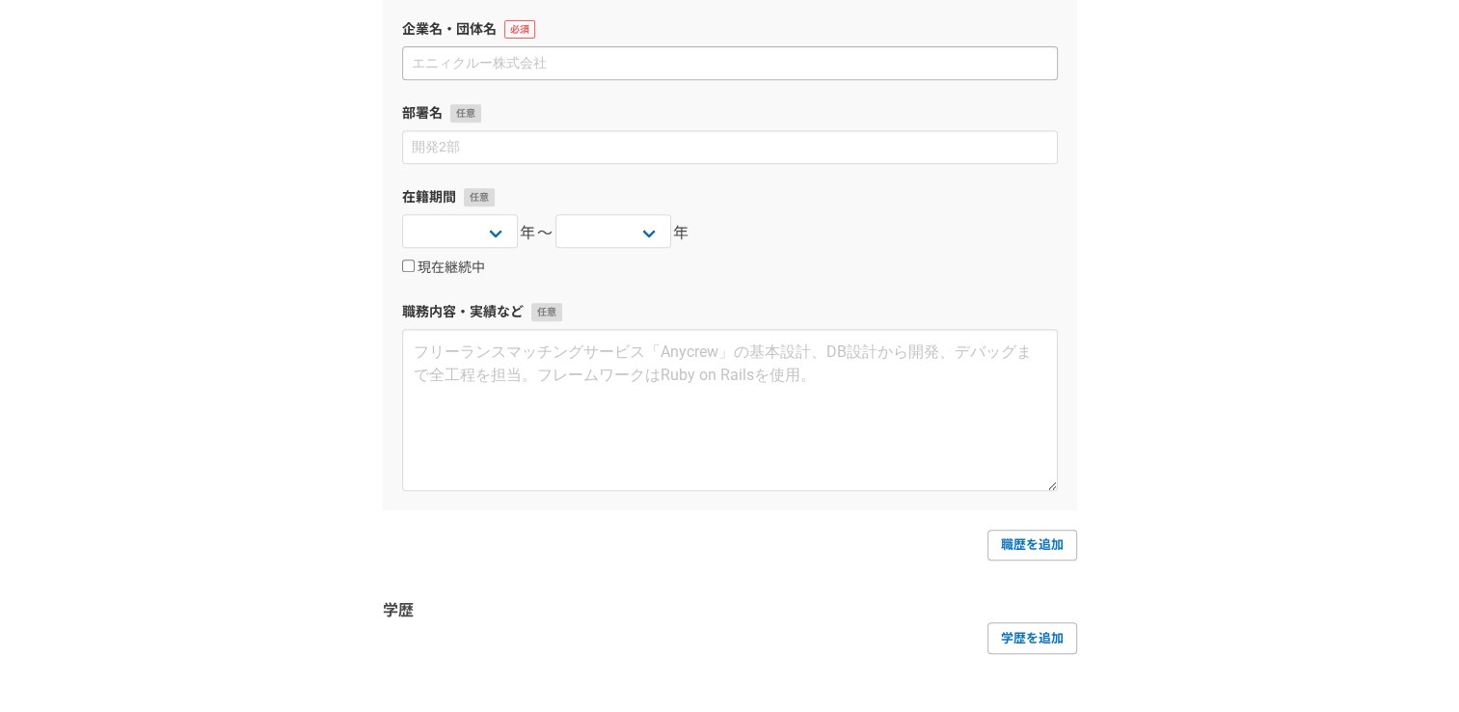
scroll to position [870, 0]
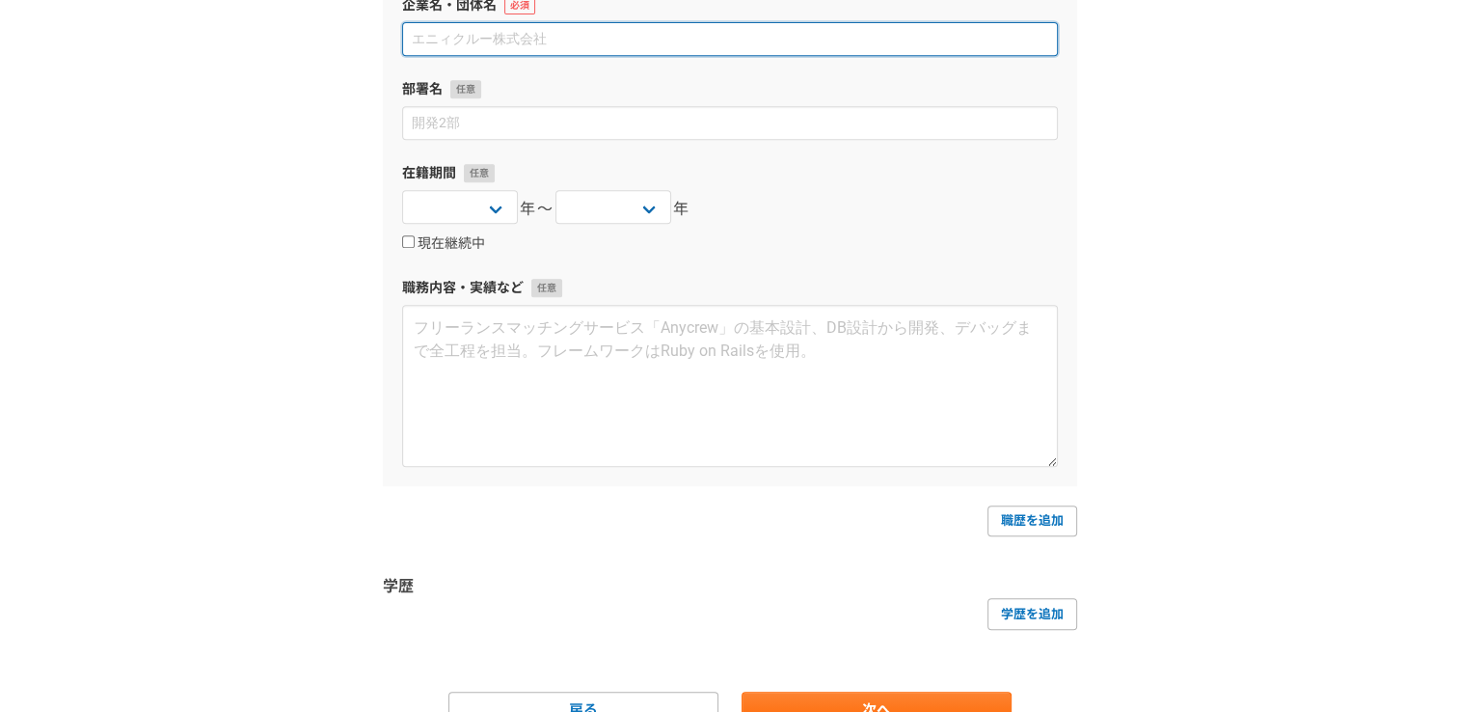
click at [655, 30] on input at bounding box center [730, 39] width 656 height 34
type input "株式会社中京建設"
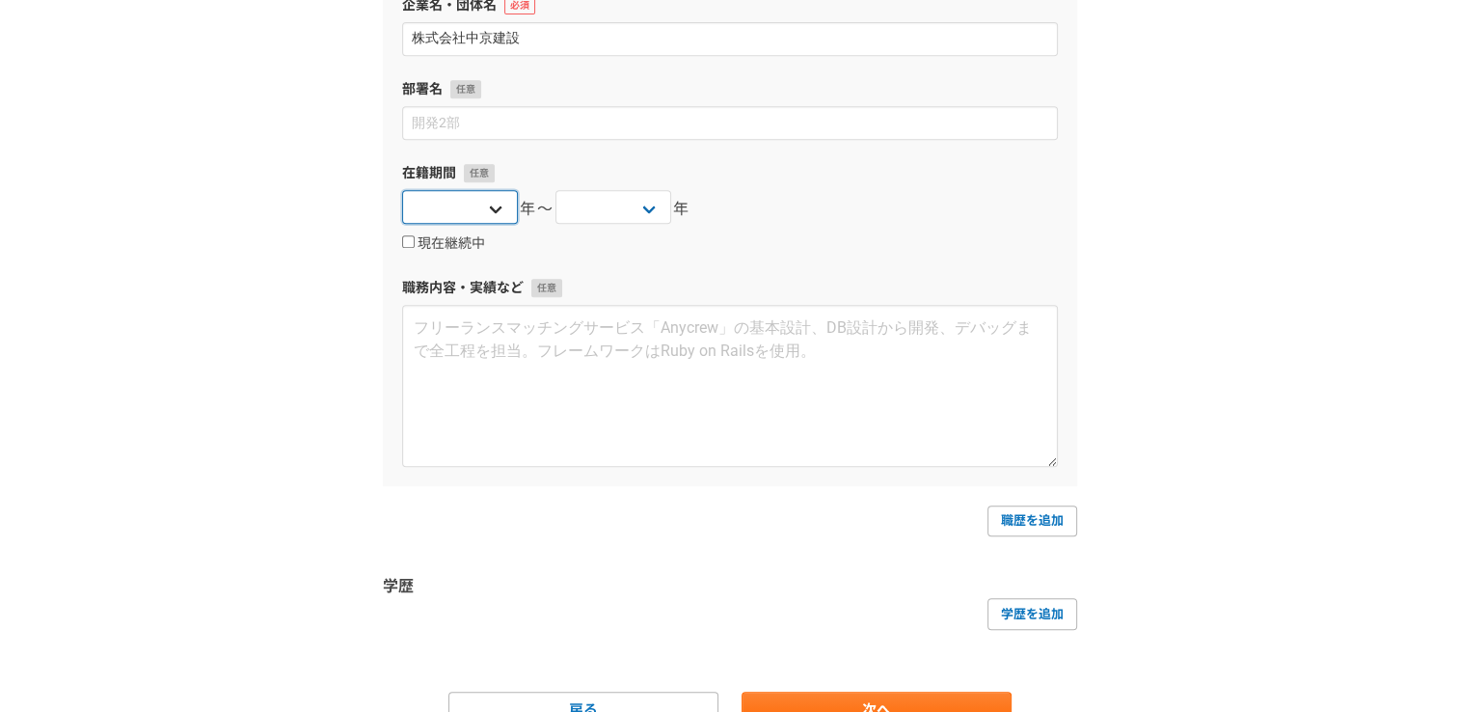
click at [487, 203] on select "2025 2024 2023 2022 2021 2020 2019 2018 2017 2016 2015 2014 2013 2012 2011 2010…" at bounding box center [460, 207] width 116 height 34
select select "2024"
click at [402, 190] on select "2025 2024 2023 2022 2021 2020 2019 2018 2017 2016 2015 2014 2013 2012 2011 2010…" at bounding box center [460, 207] width 116 height 34
click at [645, 206] on select "2025 2024 2023 2022 2021 2020 2019 2018 2017 2016 2015 2014 2013 2012 2011 2010…" at bounding box center [613, 207] width 116 height 34
select select "2025"
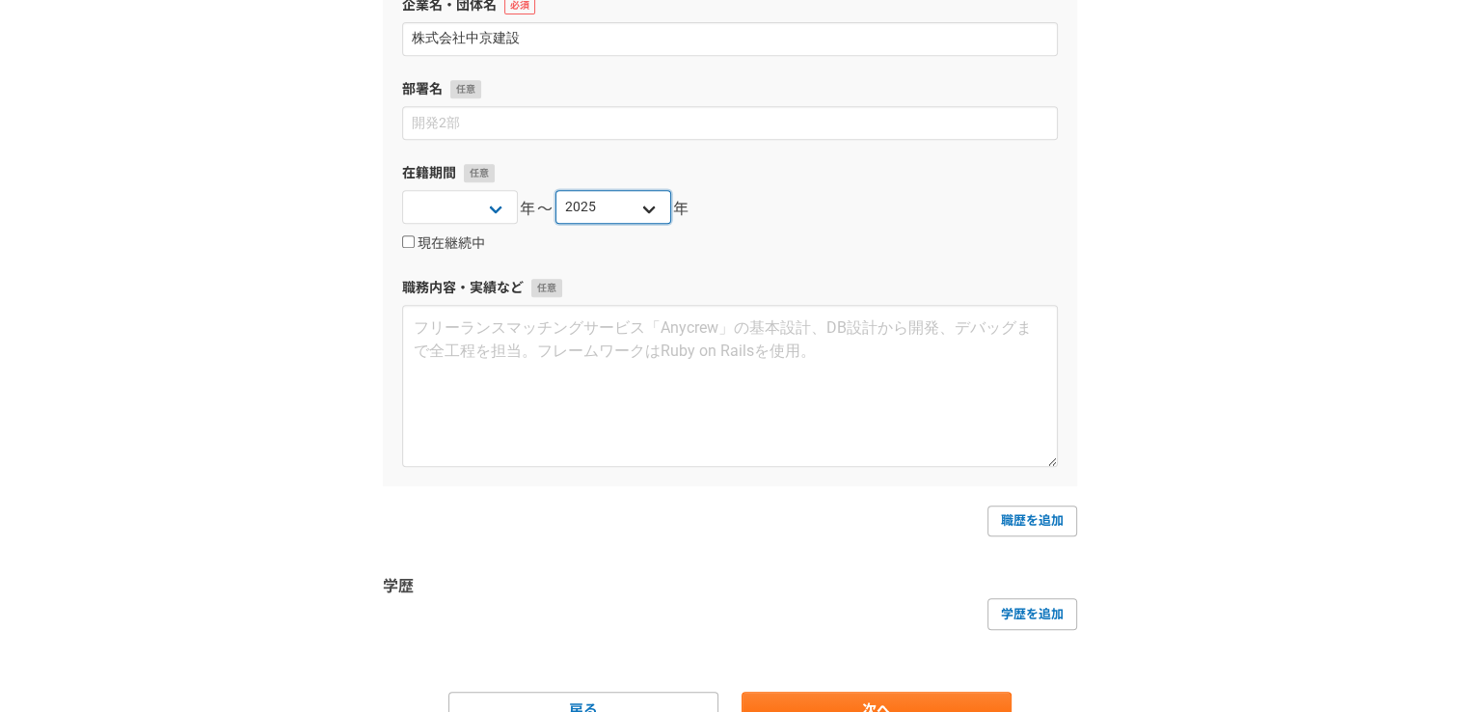
click at [555, 190] on select "2025 2024 2023 2022 2021 2020 2019 2018 2017 2016 2015 2014 2013 2012 2011 2010…" at bounding box center [613, 207] width 116 height 34
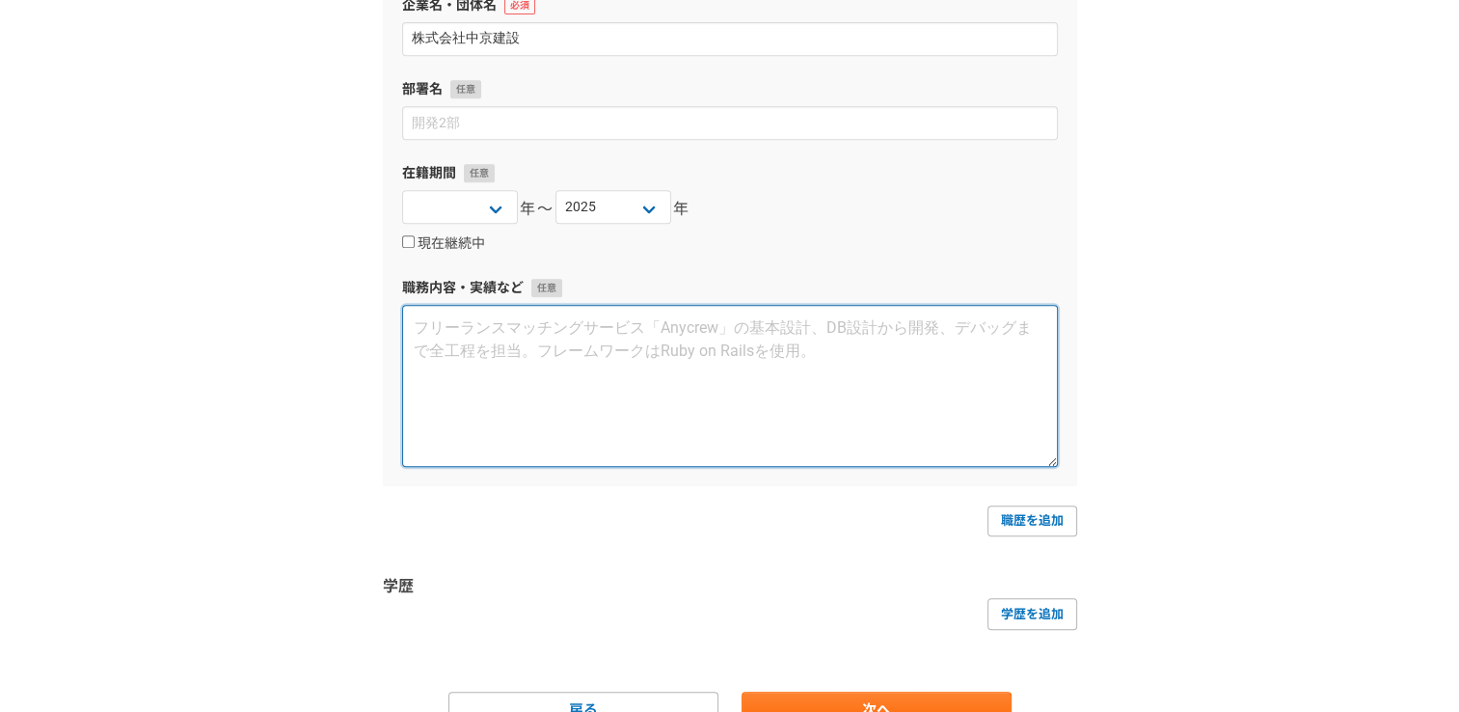
click at [647, 380] on textarea at bounding box center [730, 386] width 656 height 162
paste textarea "事務アシスタント"
paste textarea "売上データ入力、請求書作成、見積書作成、契約書作成、顧客データ管理、在庫管理・発注、資料作成、ファイリング、電話応対、メール応対、清掃業務、その他雑務"
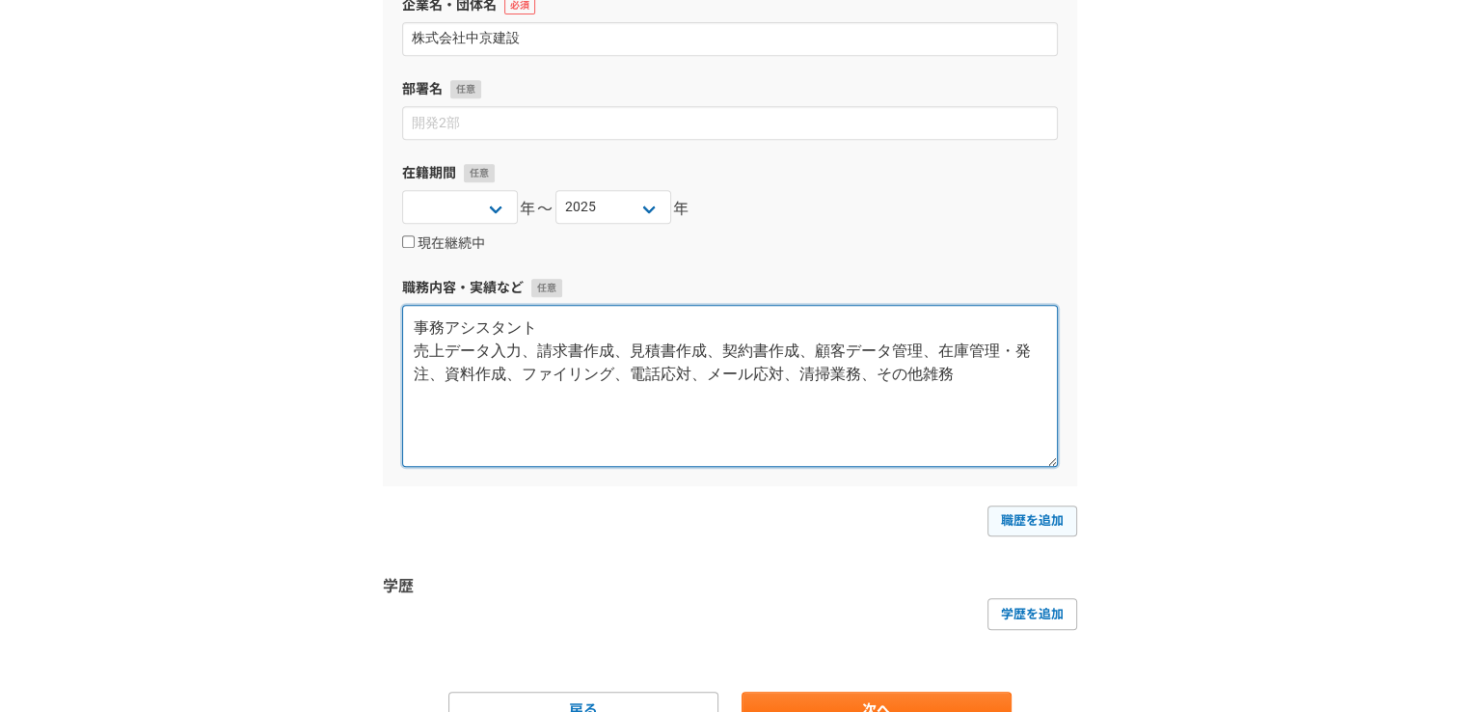
type textarea "事務アシスタント 売上データ入力、請求書作成、見積書作成、契約書作成、顧客データ管理、在庫管理・発注、資料作成、ファイリング、電話応対、メール応対、清掃業務、…"
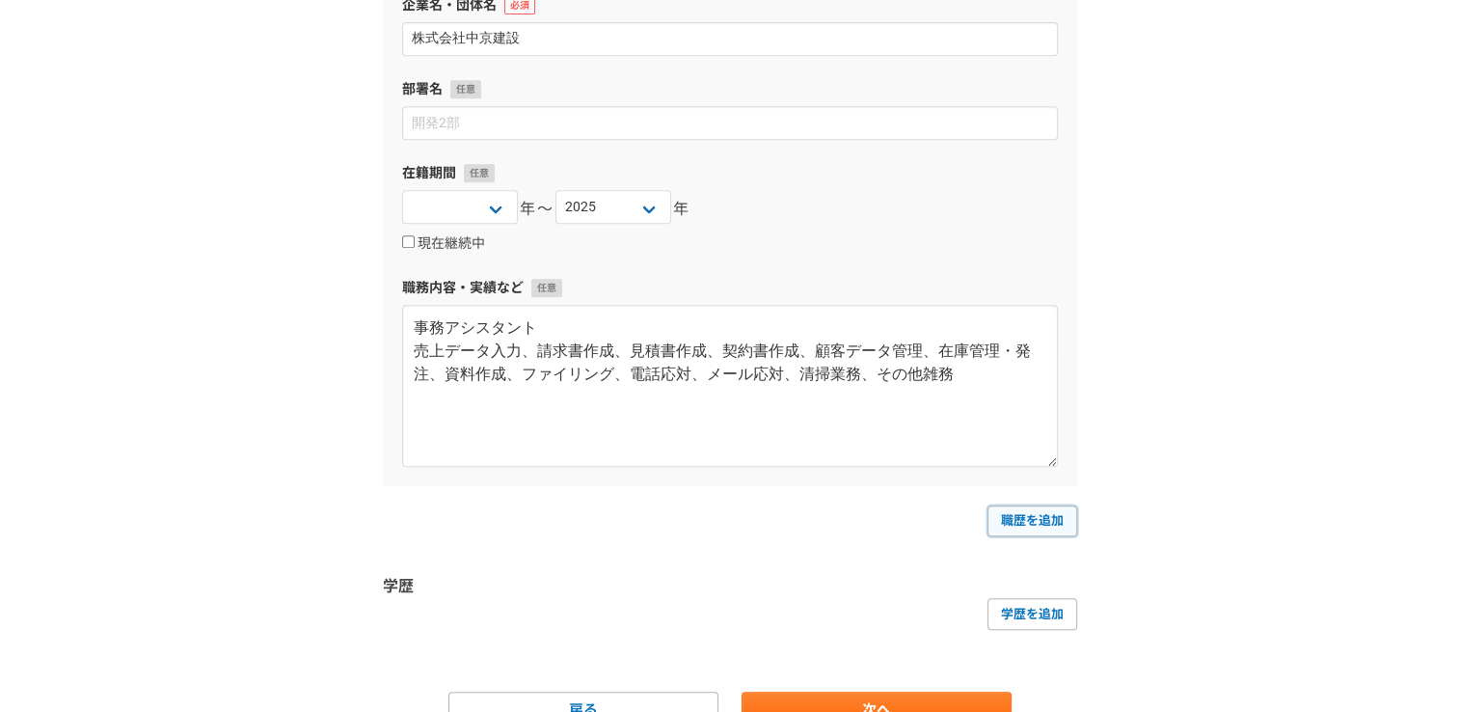
click at [1057, 517] on link "職歴を追加" at bounding box center [1032, 520] width 90 height 31
select select
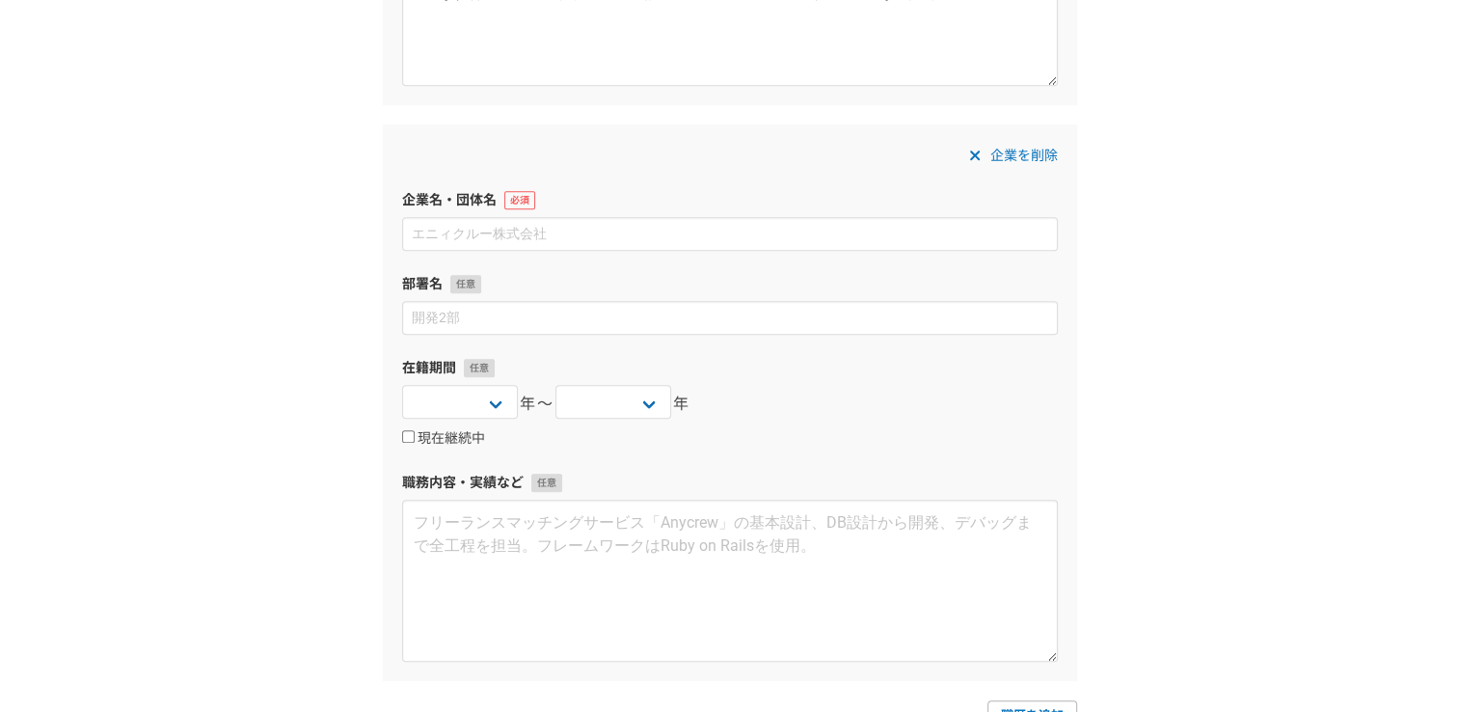
scroll to position [1255, 0]
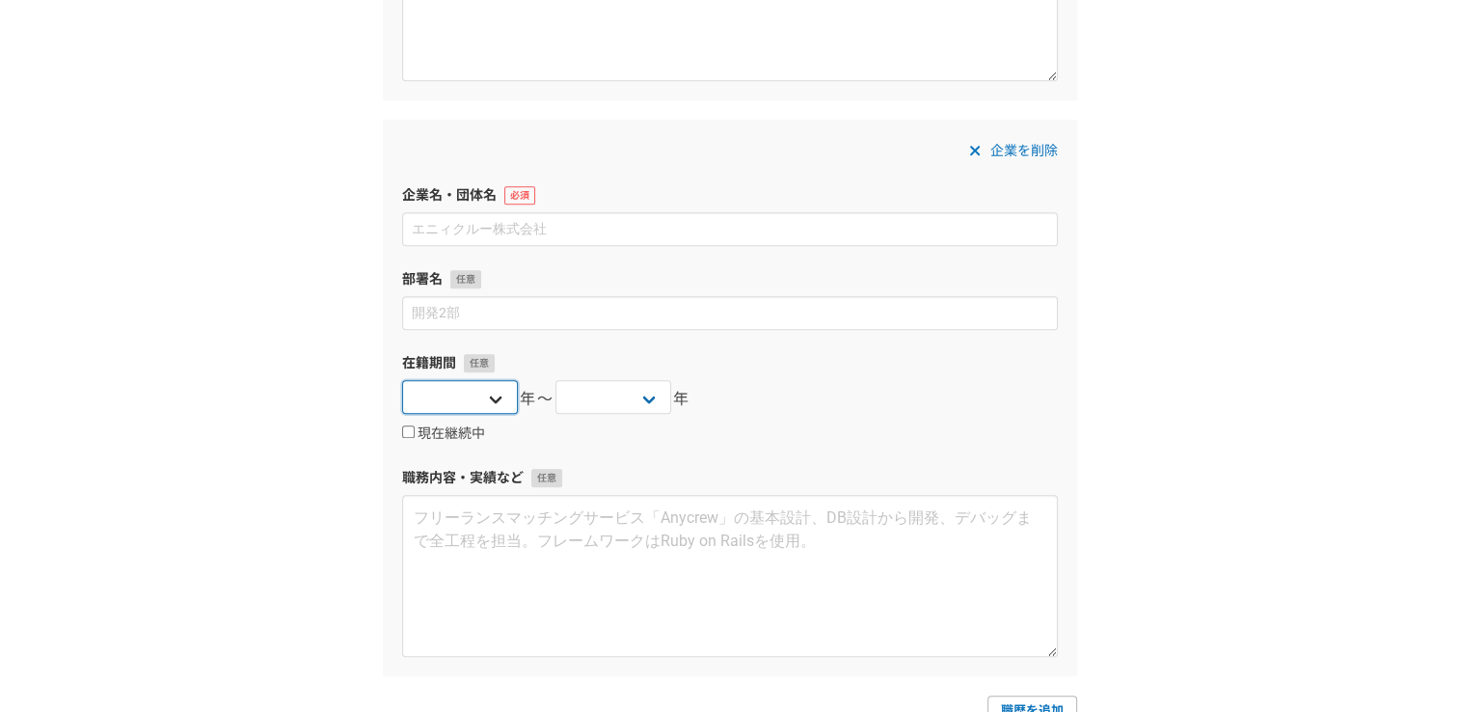
click at [491, 396] on select "2025 2024 2023 2022 2021 2020 2019 2018 2017 2016 2015 2014 2013 2012 2011 2010…" at bounding box center [460, 397] width 116 height 34
select select "2025"
click at [402, 380] on select "2025 2024 2023 2022 2021 2020 2019 2018 2017 2016 2015 2014 2013 2012 2011 2010…" at bounding box center [460, 397] width 116 height 34
click at [454, 428] on label "現在継続中" at bounding box center [443, 433] width 83 height 17
click at [415, 428] on input "現在継続中" at bounding box center [408, 431] width 13 height 13
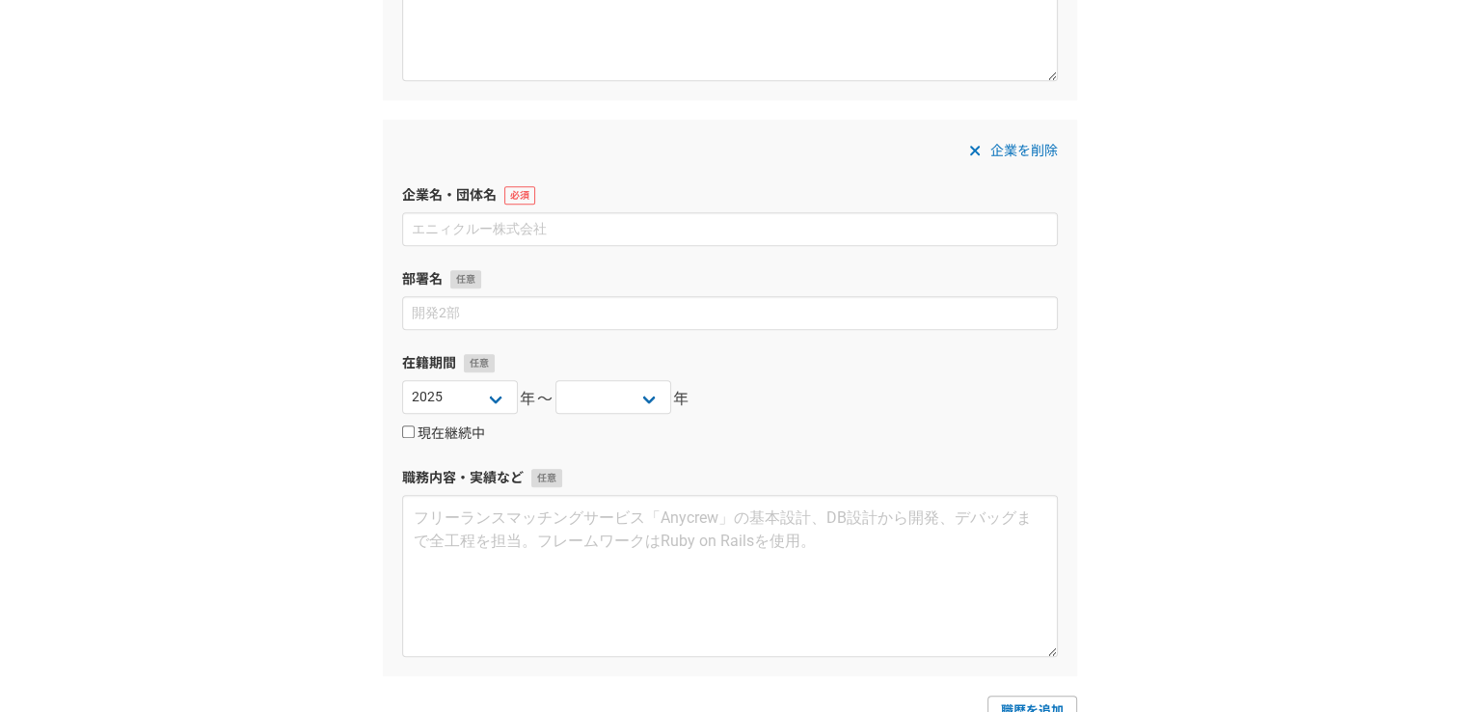
checkbox input "true"
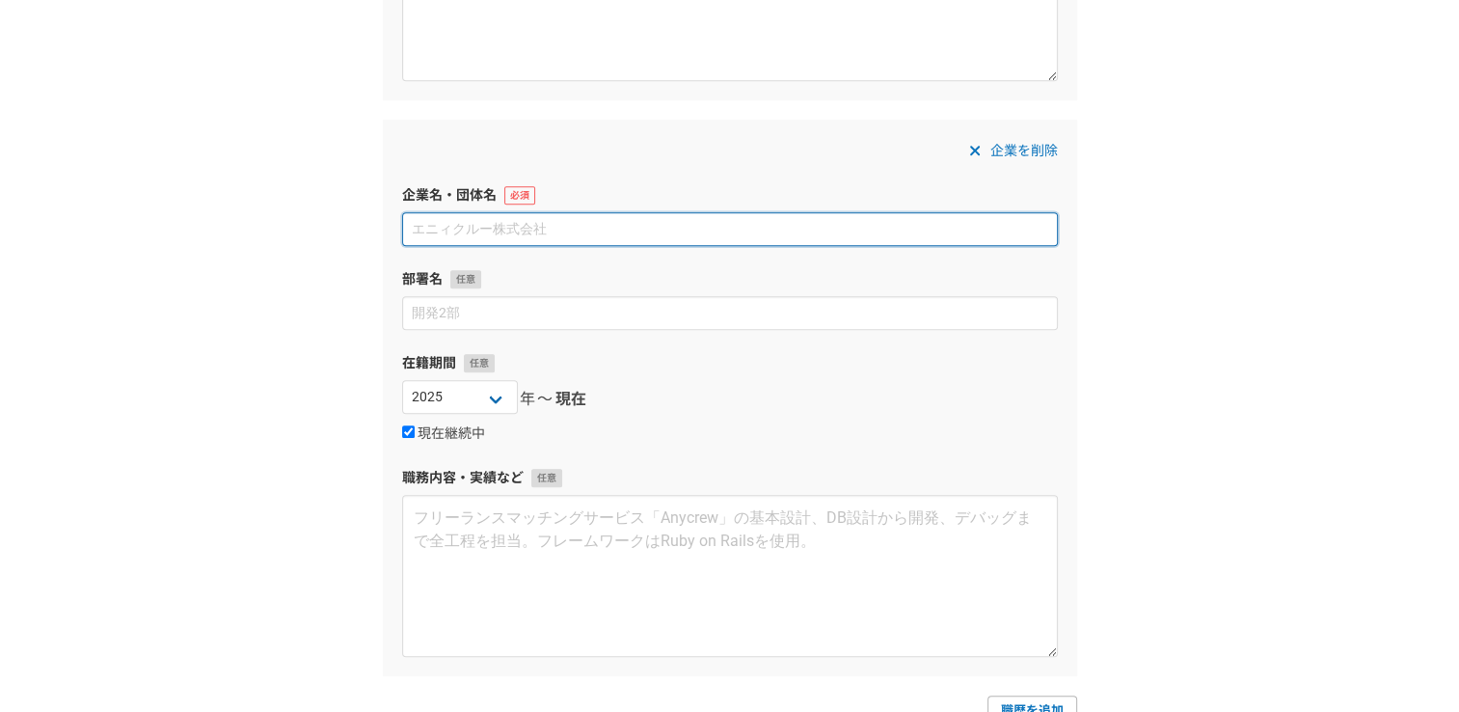
click at [558, 226] on input at bounding box center [730, 229] width 656 height 34
type input "フリーランス"
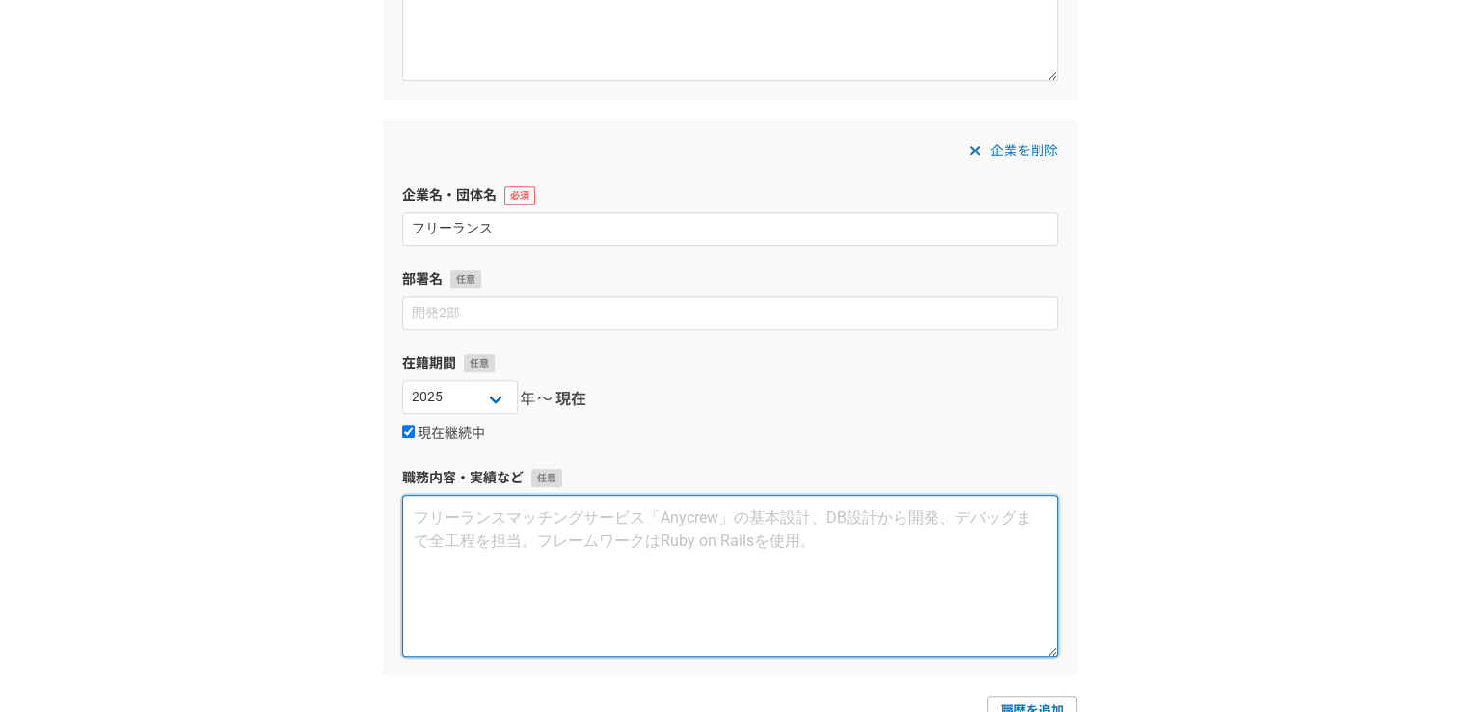
click at [635, 542] on textarea at bounding box center [730, 576] width 656 height 162
paste textarea "データ入力、受発注業務、メール応対、チャットワーク、音声チェック業務"
click at [498, 519] on textarea "データ入力、受発注業務、メール応対、チャットワーク、音声チェック業務" at bounding box center [730, 576] width 656 height 162
click at [630, 504] on textarea "データ入力業務や受発注業務、メール応対、チャットワーク、音声チェック業務" at bounding box center [730, 576] width 656 height 162
drag, startPoint x: 628, startPoint y: 519, endPoint x: 544, endPoint y: 519, distance: 83.9
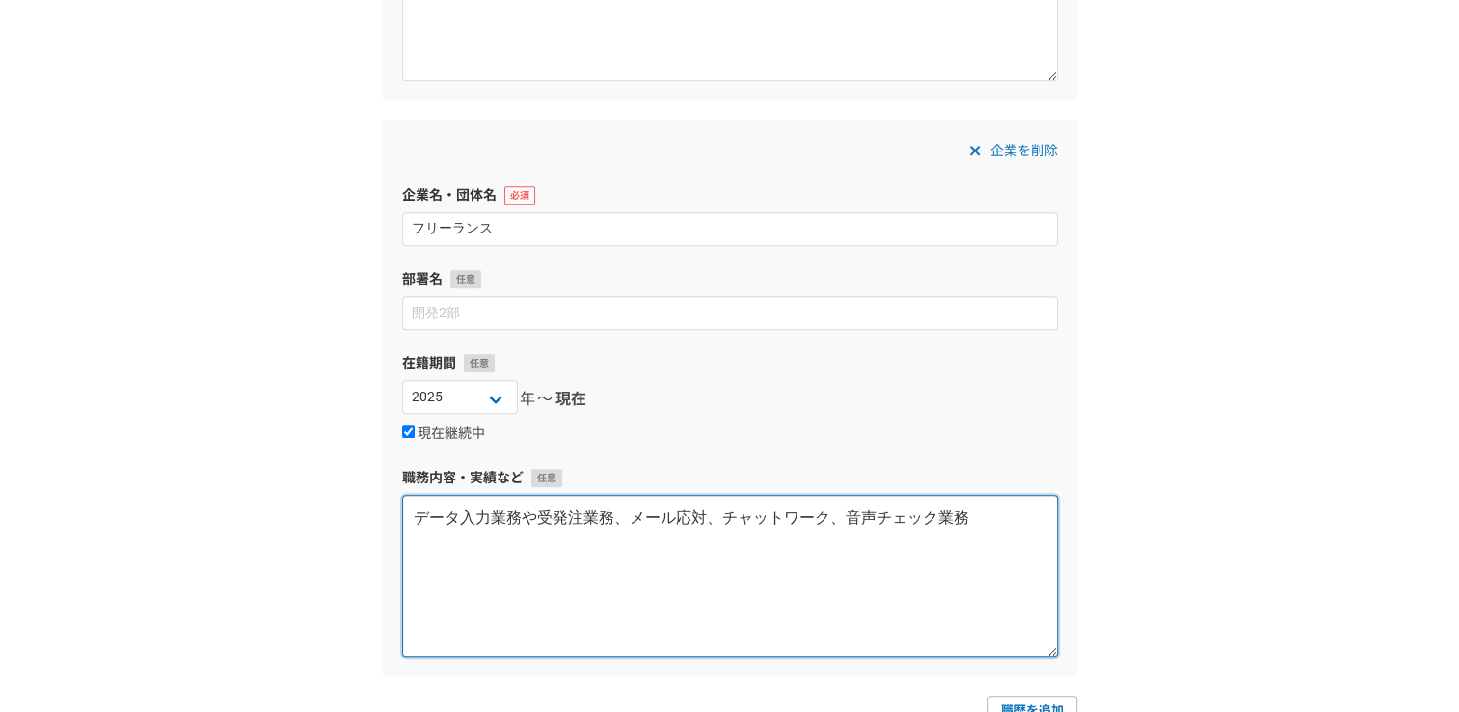
click at [544, 519] on textarea "データ入力業務や受発注業務、メール応対、チャットワーク、音声チェック業務" at bounding box center [730, 576] width 656 height 162
click at [812, 614] on textarea "データ入力業務や受発注業務、メール応対、チャットワーク、音声チェック業務" at bounding box center [730, 576] width 656 height 162
click at [834, 519] on textarea "データ入力業務や受発注業務、メール応対、チャットワーク、音声チェック業務" at bounding box center [730, 576] width 656 height 162
drag, startPoint x: 841, startPoint y: 519, endPoint x: 632, endPoint y: 526, distance: 208.4
click at [632, 526] on textarea "データ入力業務や受発注業務、メール応対、チャットワーク、音声チェック業務" at bounding box center [730, 576] width 656 height 162
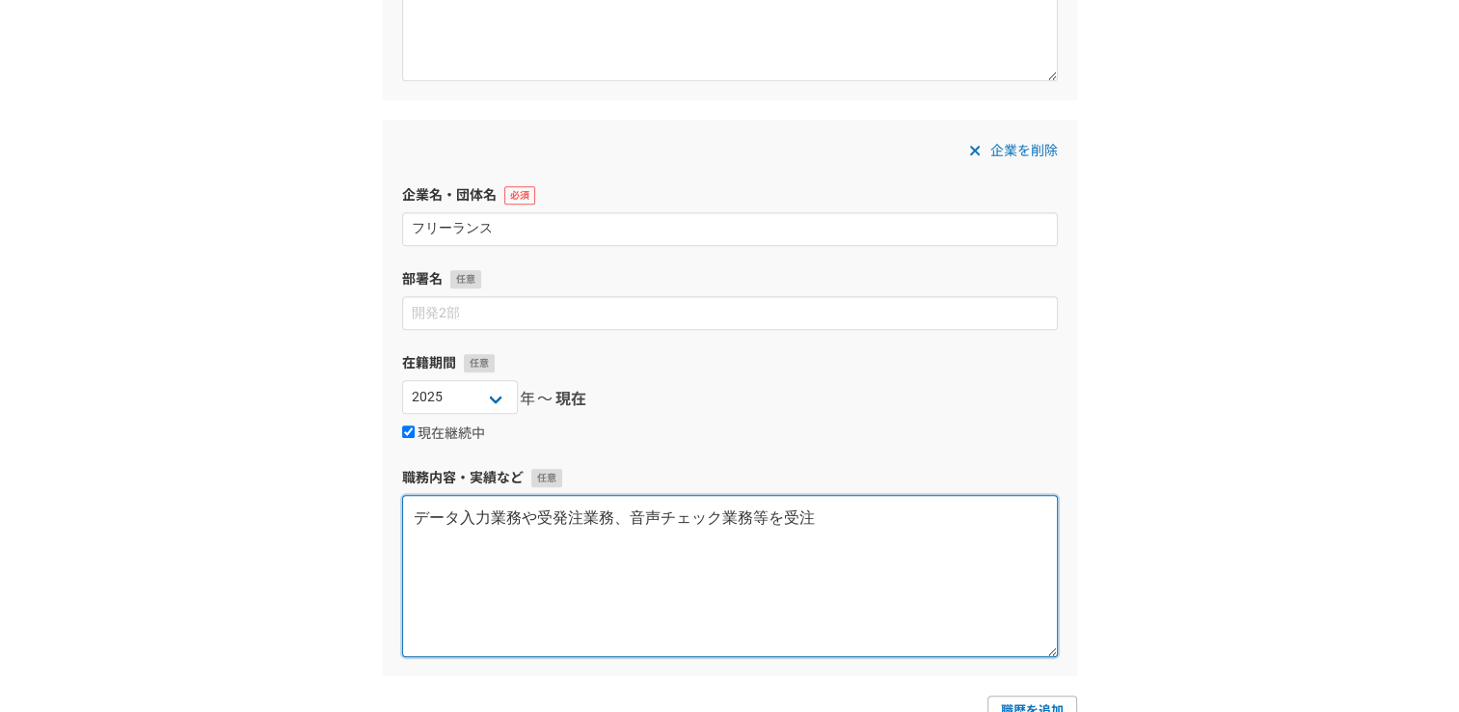
type textarea "データ入力業務や受発注業務、音声チェック業務等を受注"
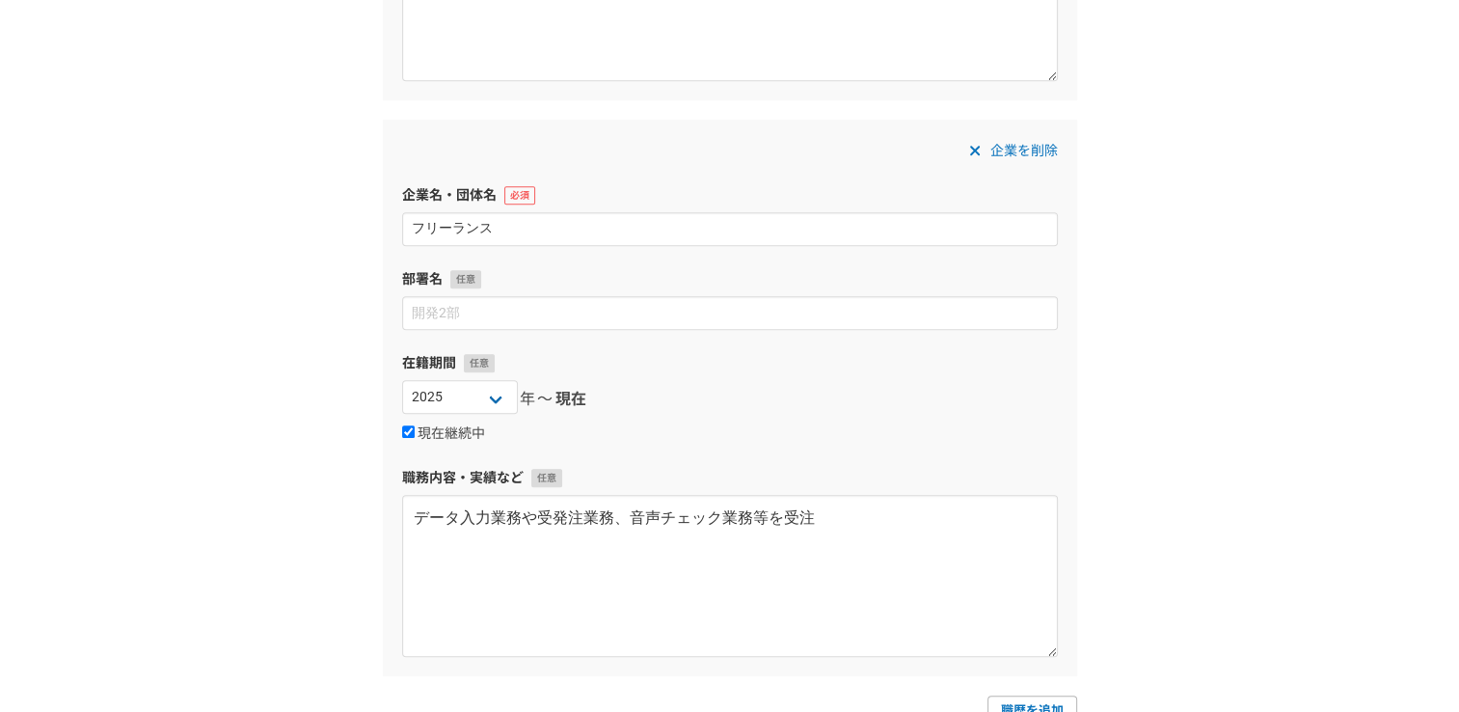
click at [826, 421] on div "現在継続中" at bounding box center [730, 432] width 656 height 23
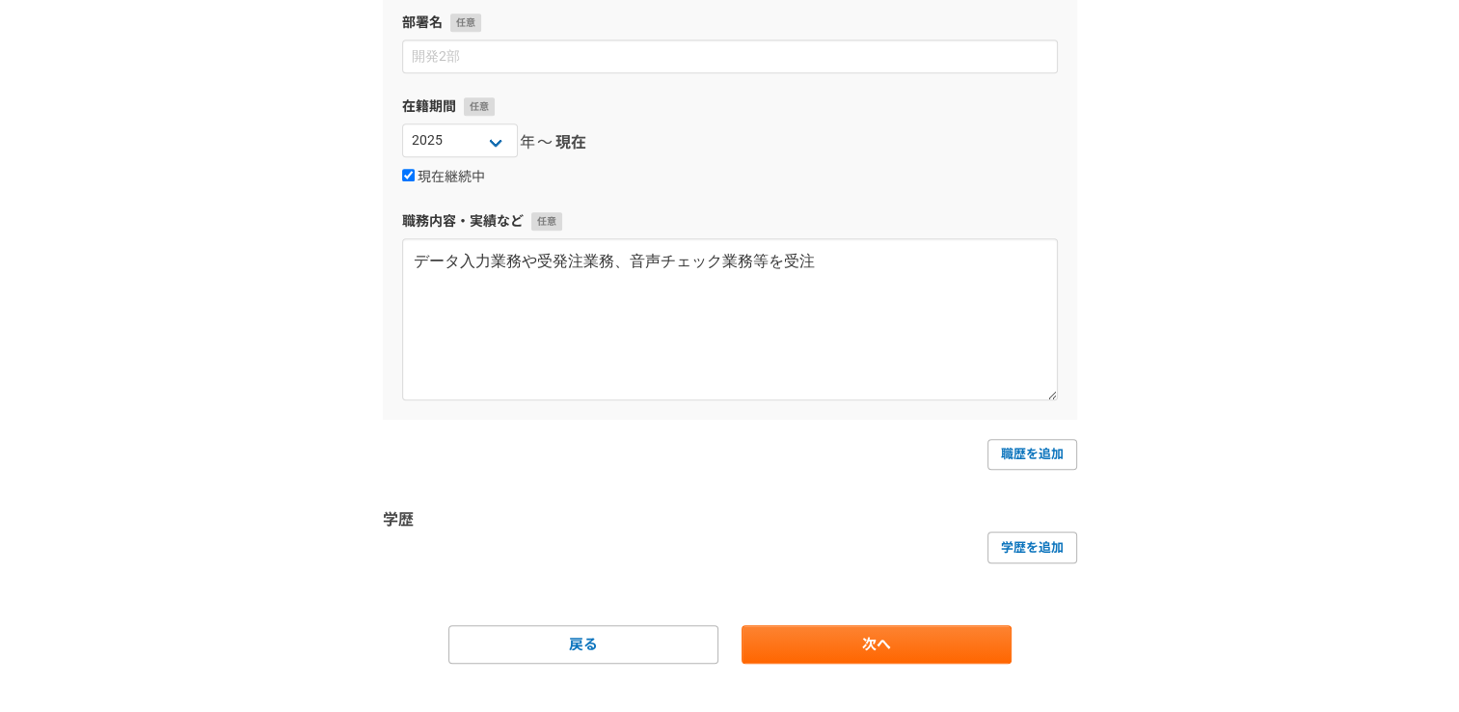
scroll to position [1539, 0]
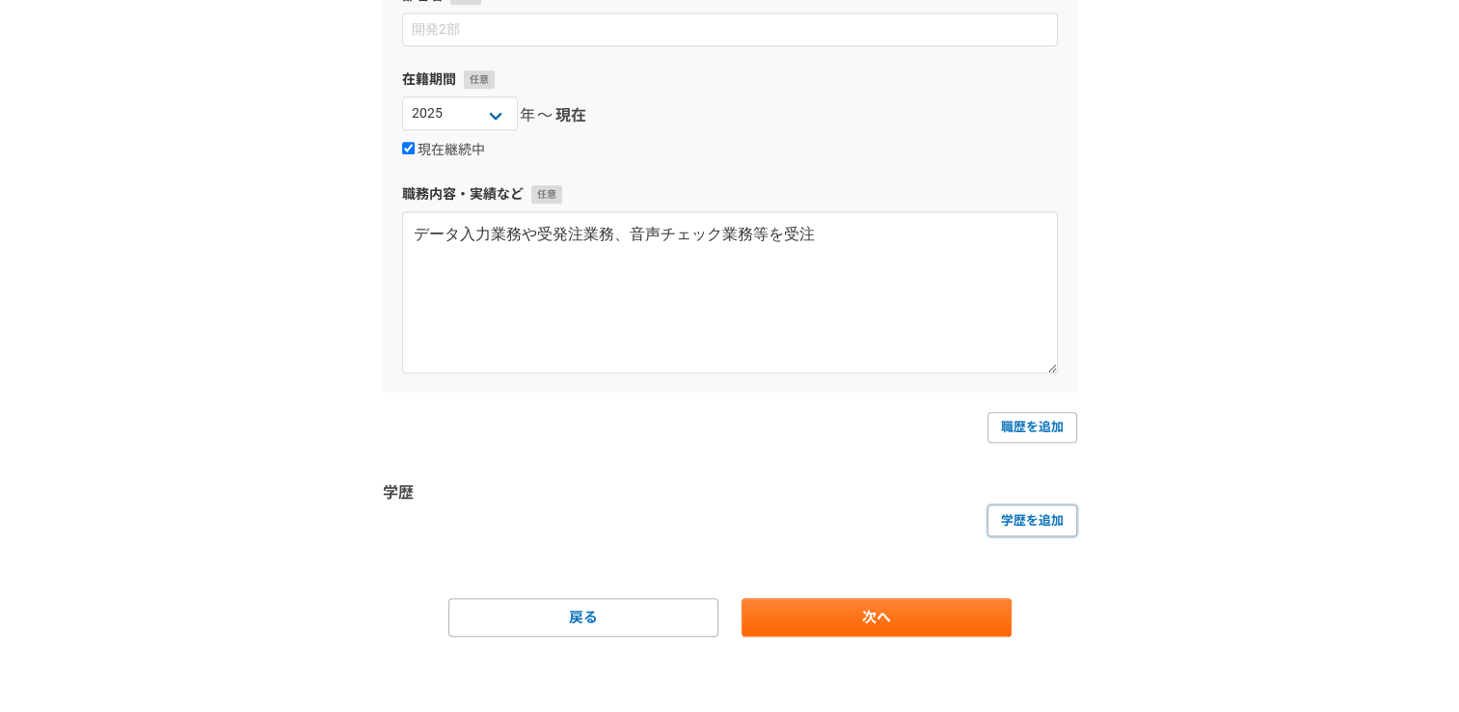
click at [1046, 515] on link "学歴を追加" at bounding box center [1032, 519] width 90 height 31
select select
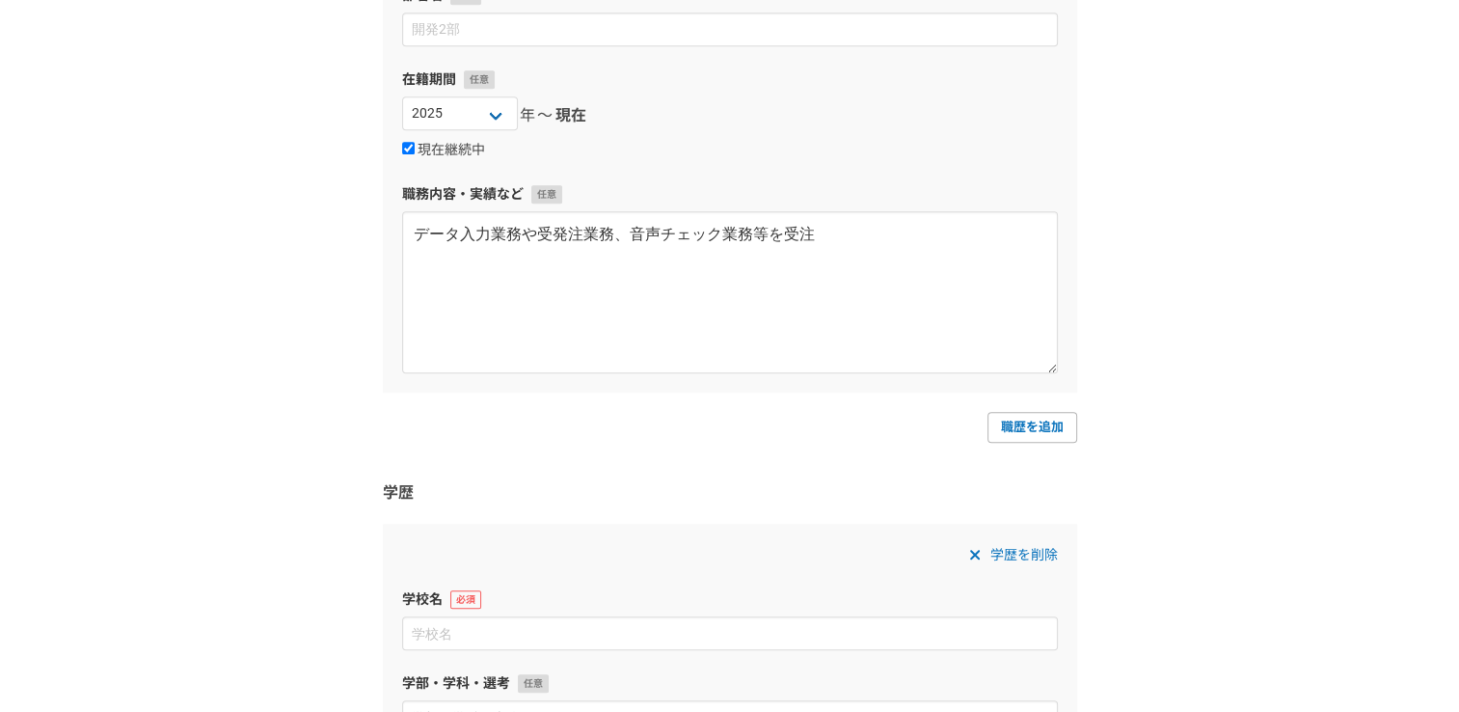
scroll to position [1732, 0]
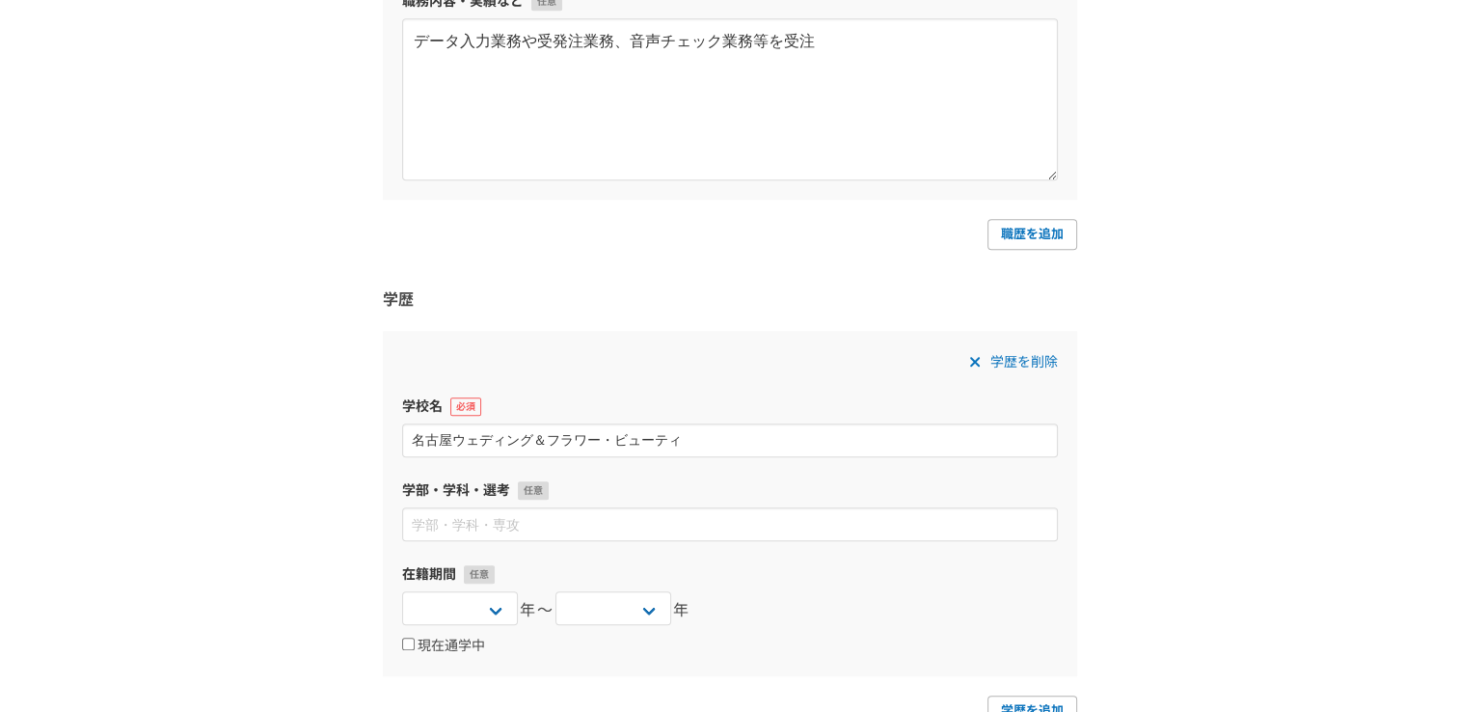
type input "名古屋ウェディング＆フラワー・ビューティ"
click at [1026, 373] on div "学歴を削除 学校名 名古屋ウェディング＆フラワー・ビューティ 学部・学科・選考 在籍期間 2025 2024 2023 2022 2021 2020 2019…" at bounding box center [730, 503] width 694 height 344
click at [1026, 364] on span "学歴を削除" at bounding box center [1023, 361] width 67 height 23
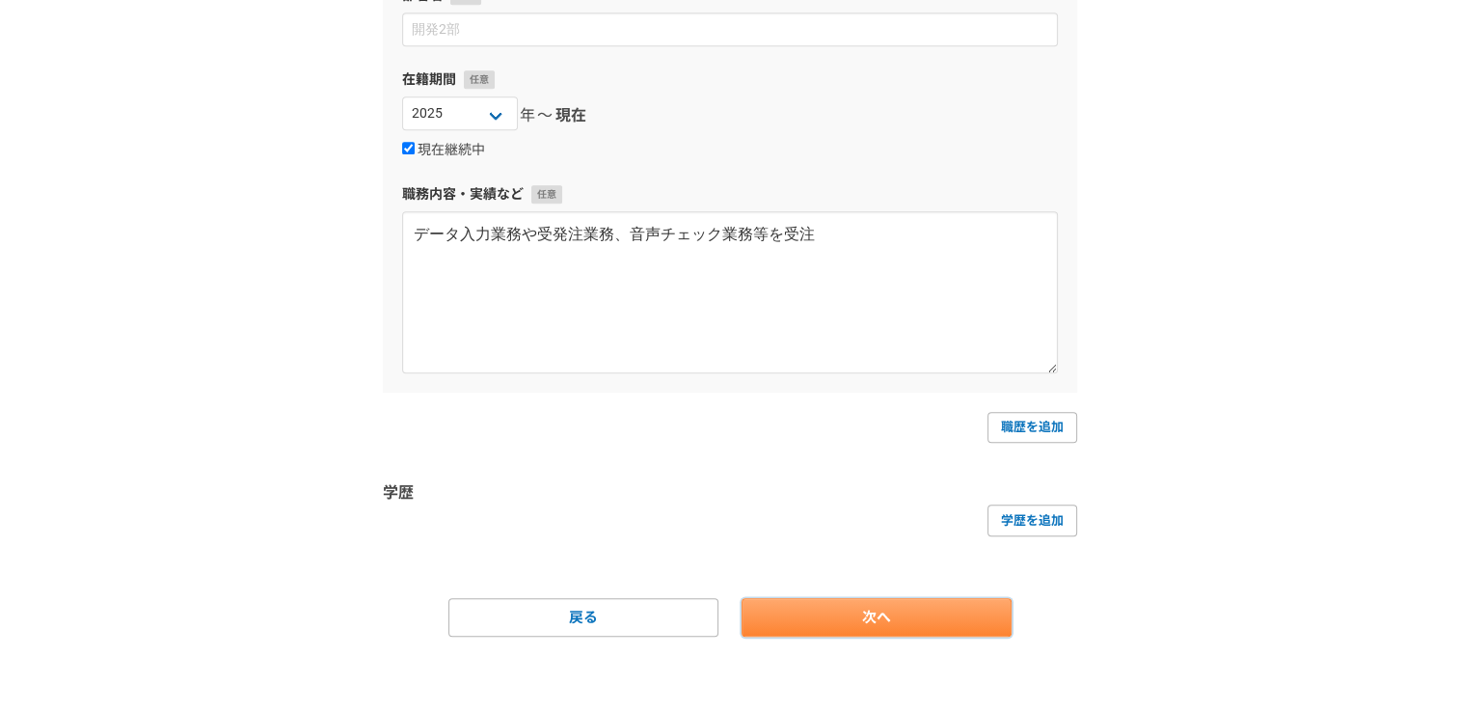
click at [844, 602] on link "次へ" at bounding box center [876, 617] width 270 height 39
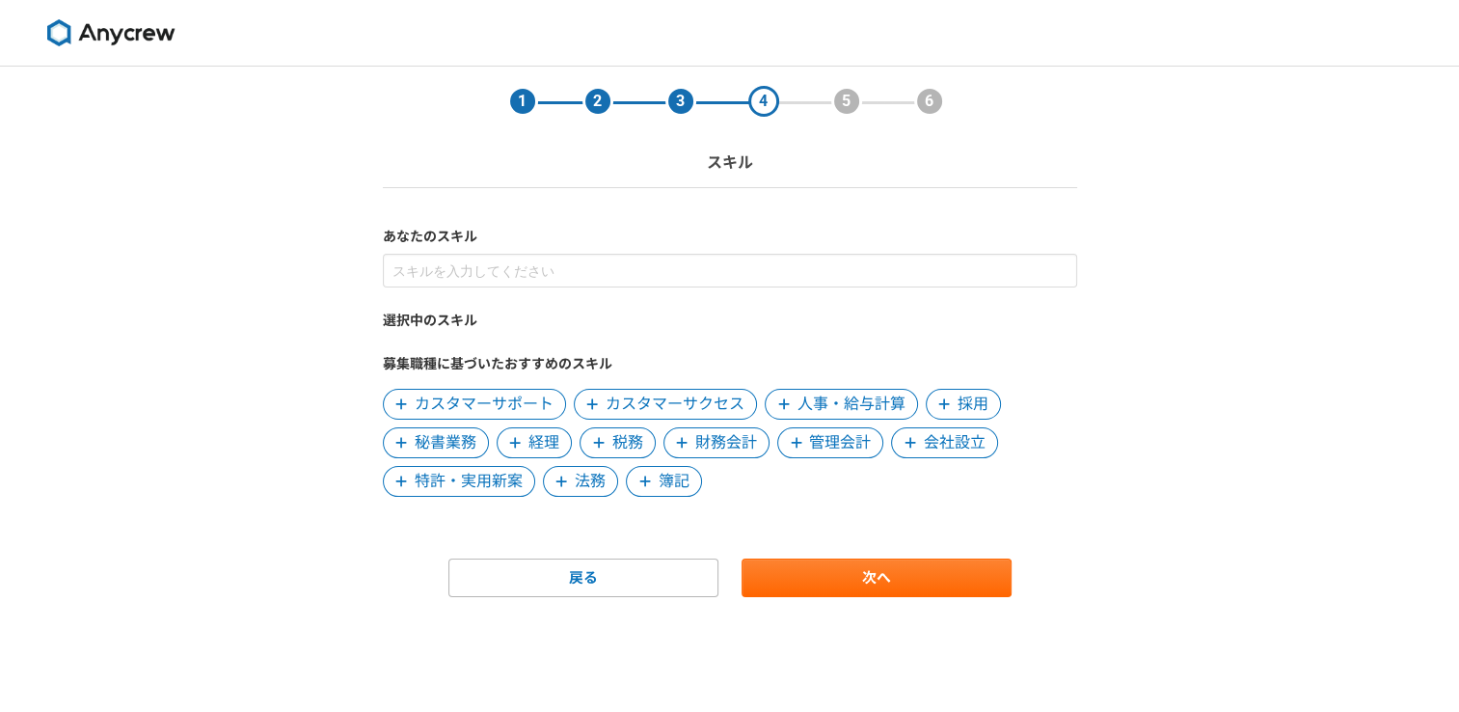
click at [649, 247] on div "あなたのスキル 選択中のスキル 募集職種に基づいたおすすめのスキル カスタマーサポート カスタマーサクセス 人事・給与計算 採用 秘書業務 経理 税務 財務会…" at bounding box center [730, 362] width 694 height 270
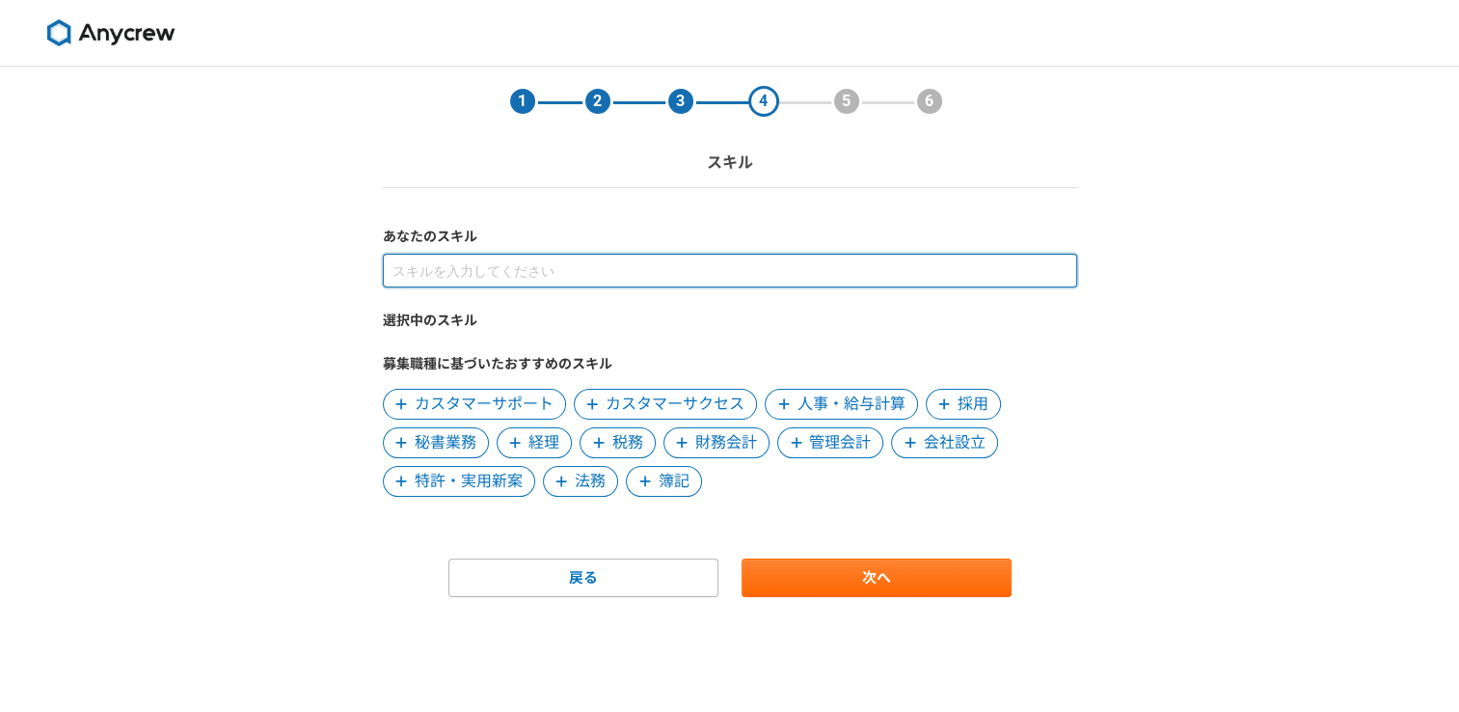
click at [645, 263] on input at bounding box center [730, 271] width 694 height 34
type input "事務"
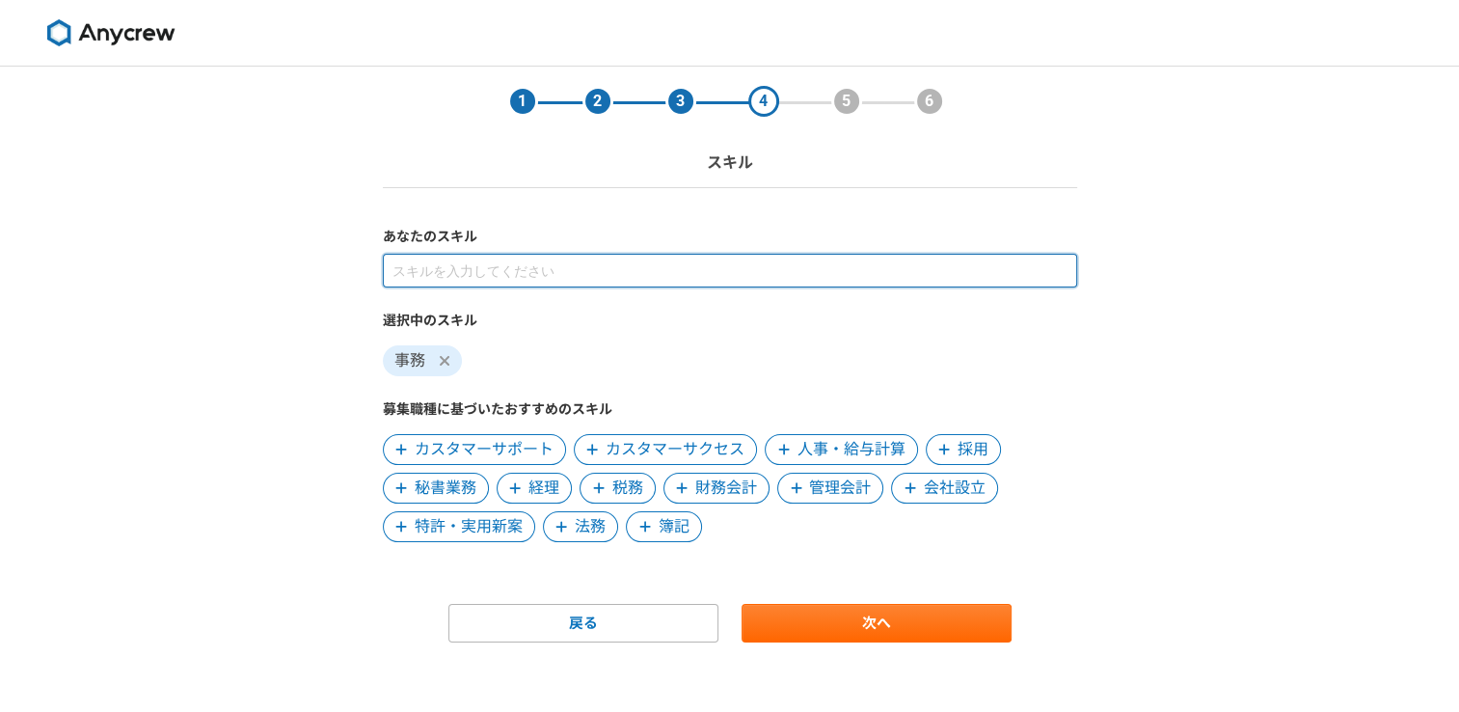
click at [592, 282] on input at bounding box center [730, 271] width 694 height 34
type input "発注"
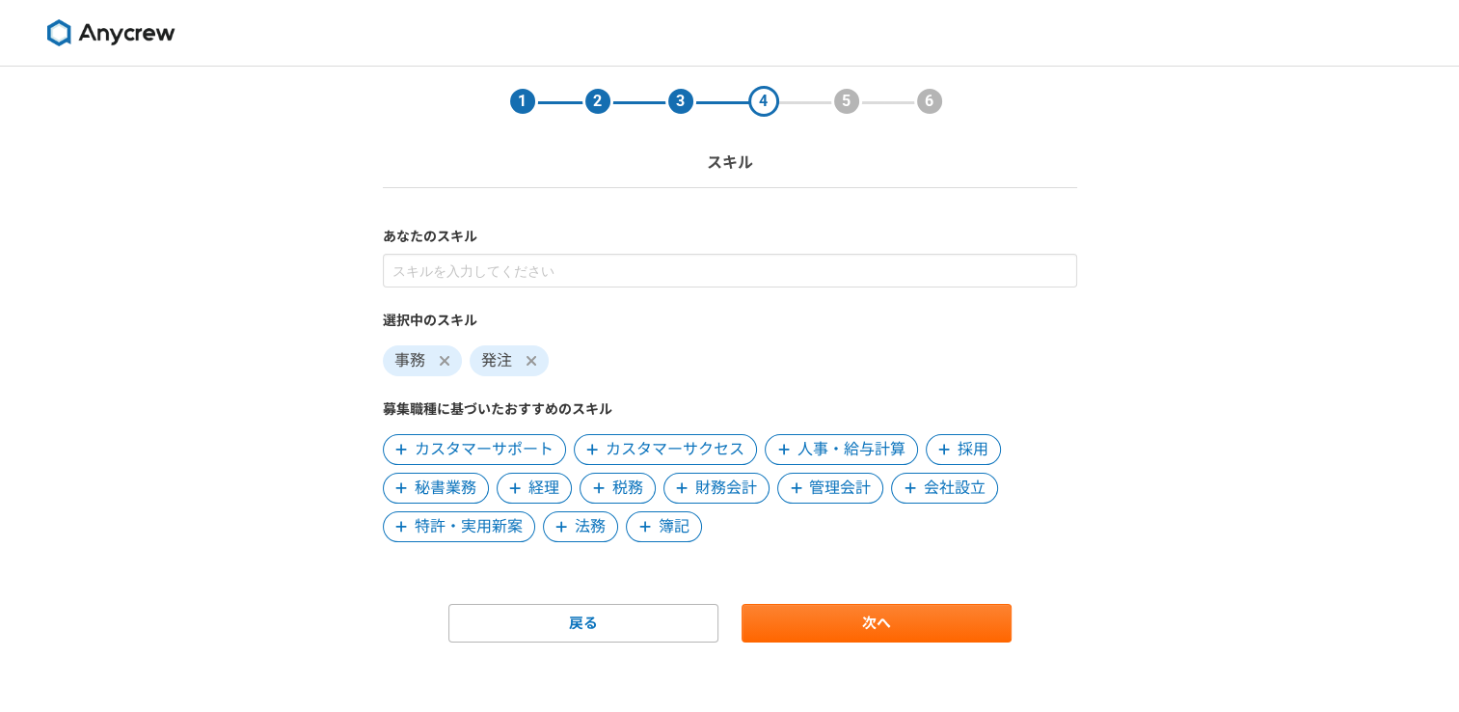
click at [530, 364] on icon at bounding box center [531, 360] width 12 height 15
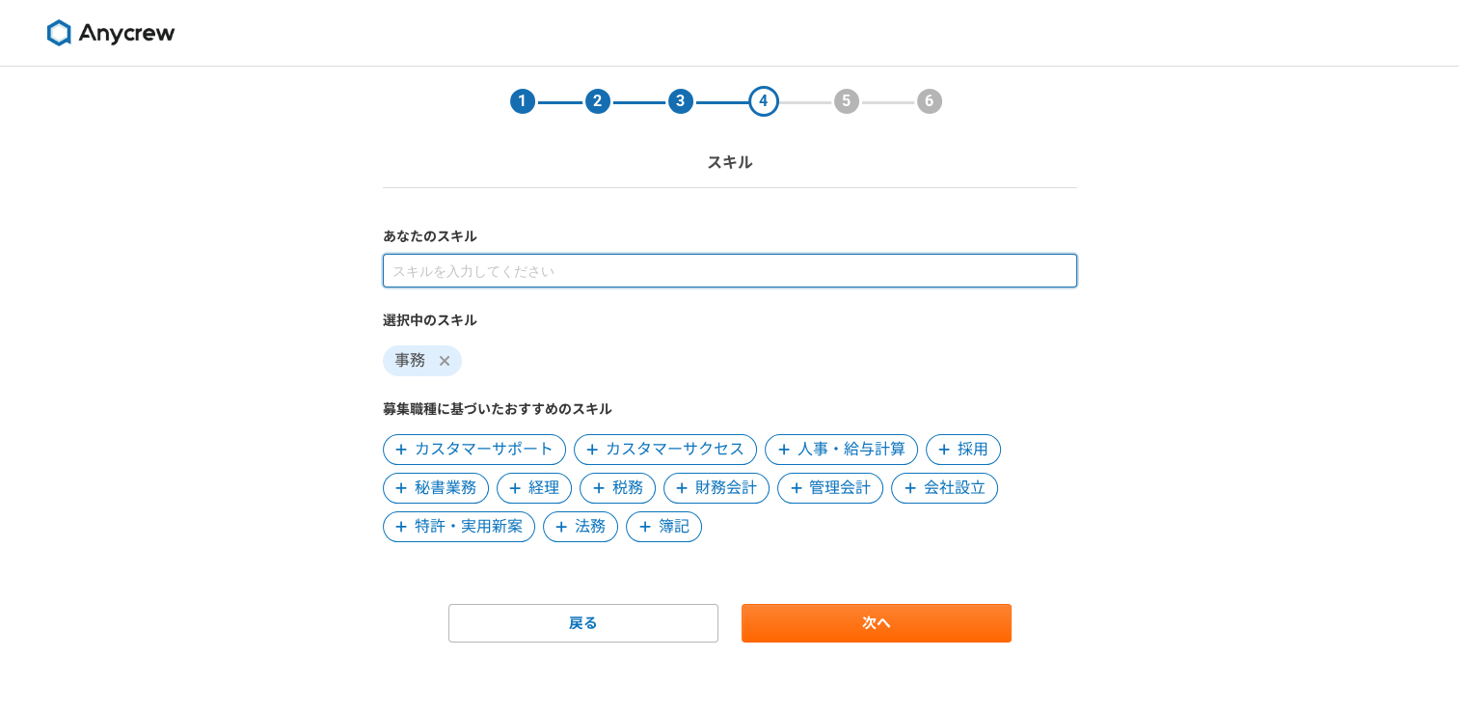
click at [507, 283] on input at bounding box center [730, 271] width 694 height 34
type input "データ入力"
type input "受発注業務"
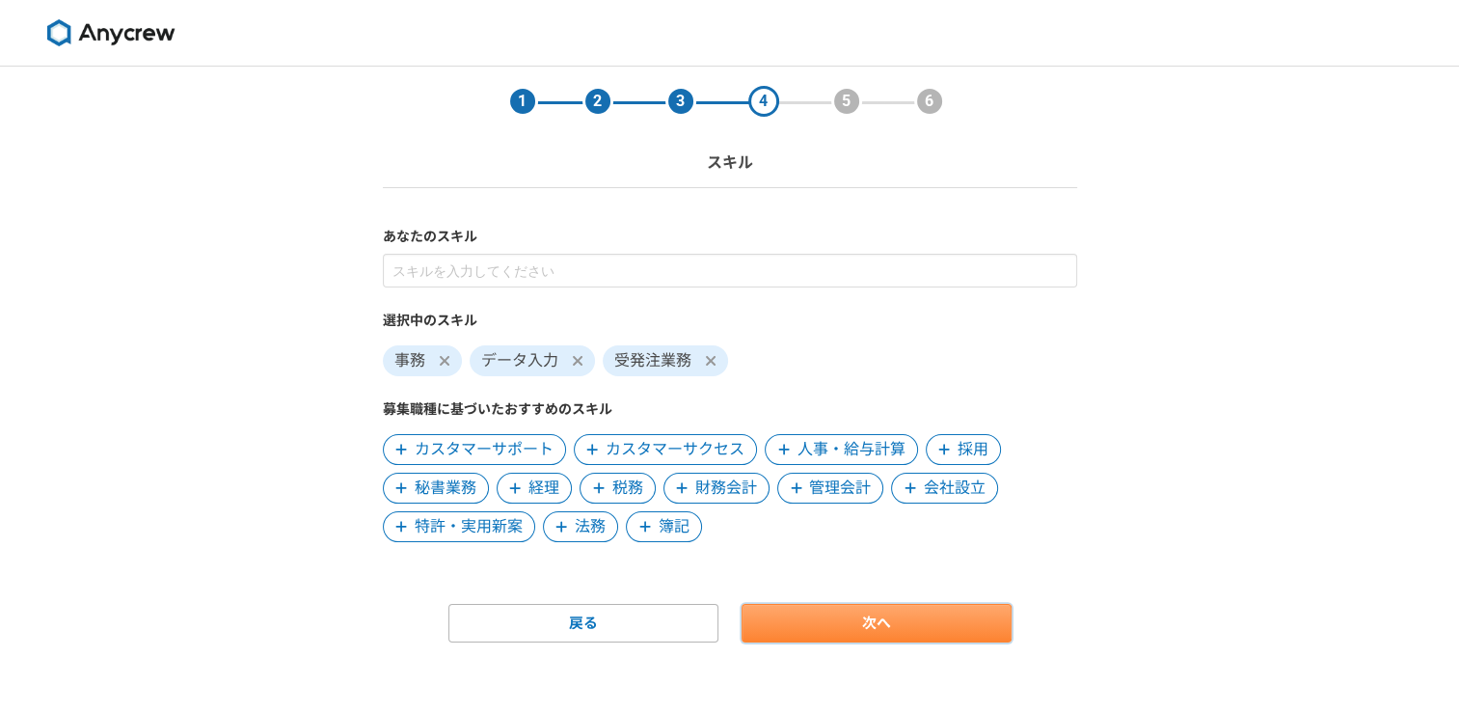
click at [865, 613] on link "次へ" at bounding box center [876, 623] width 270 height 39
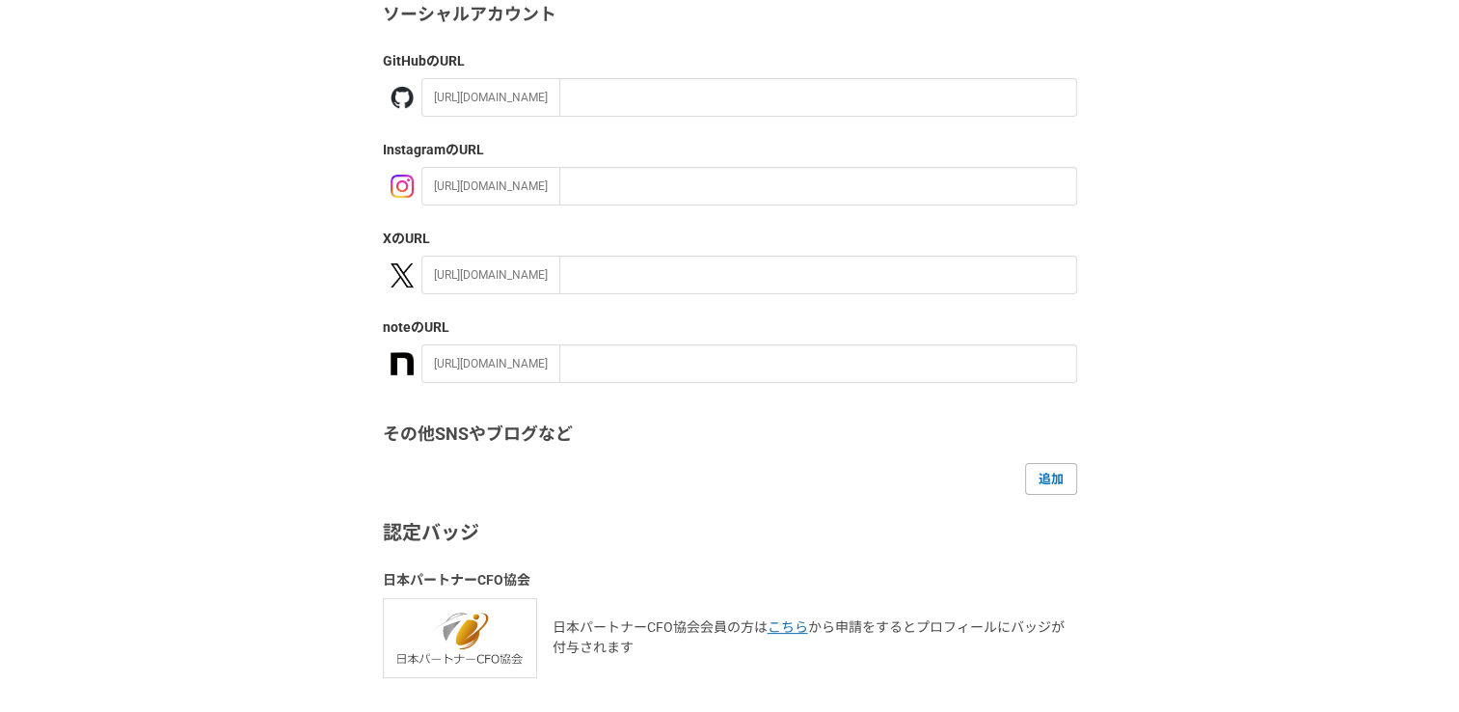
scroll to position [347, 0]
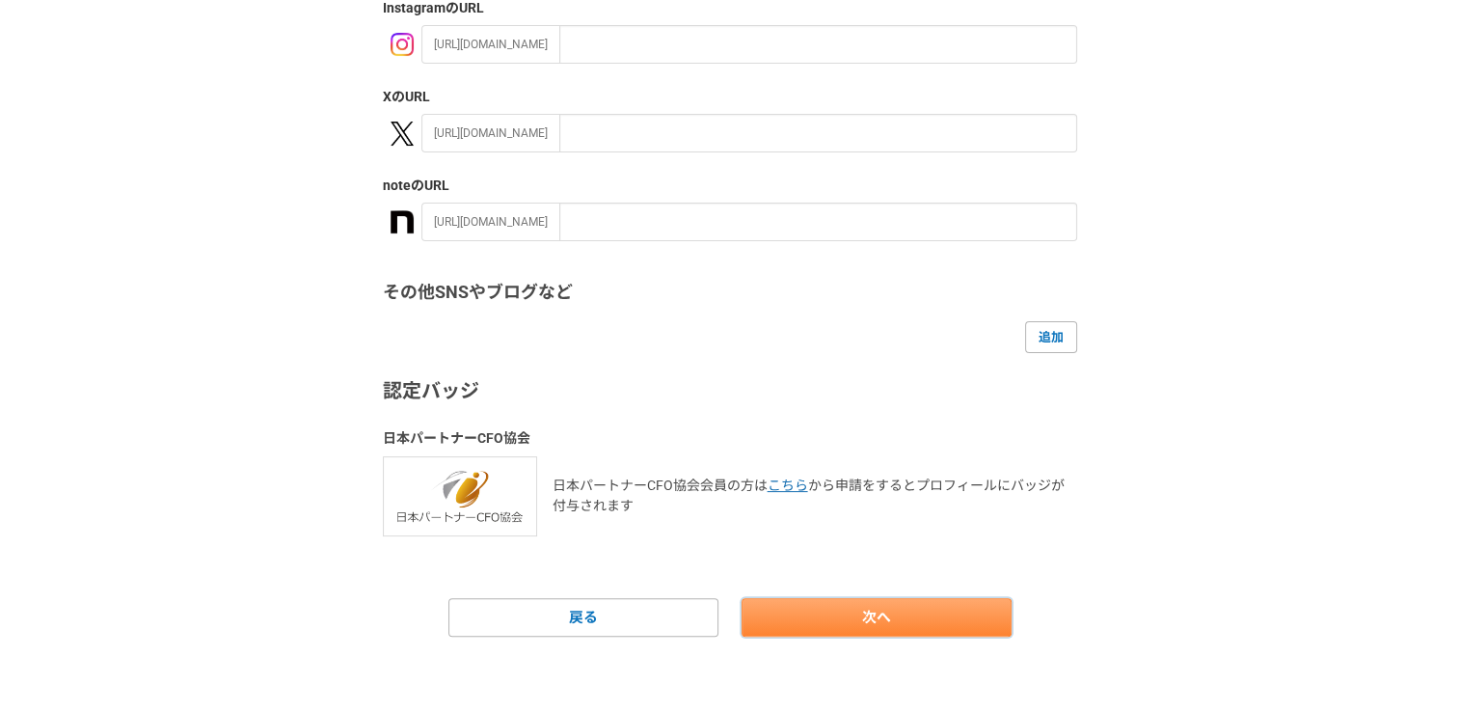
click at [879, 608] on link "次へ" at bounding box center [876, 617] width 270 height 39
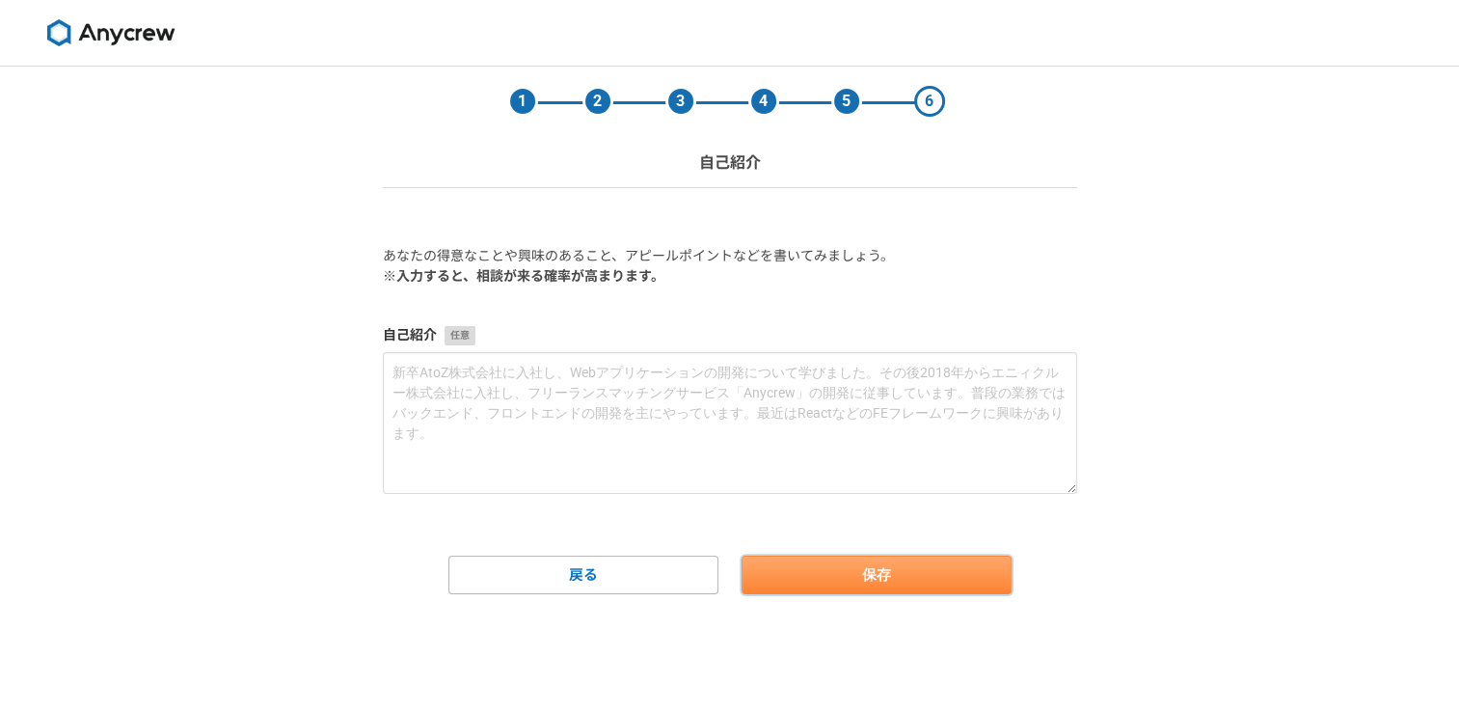
click at [854, 565] on button "保存" at bounding box center [876, 574] width 270 height 39
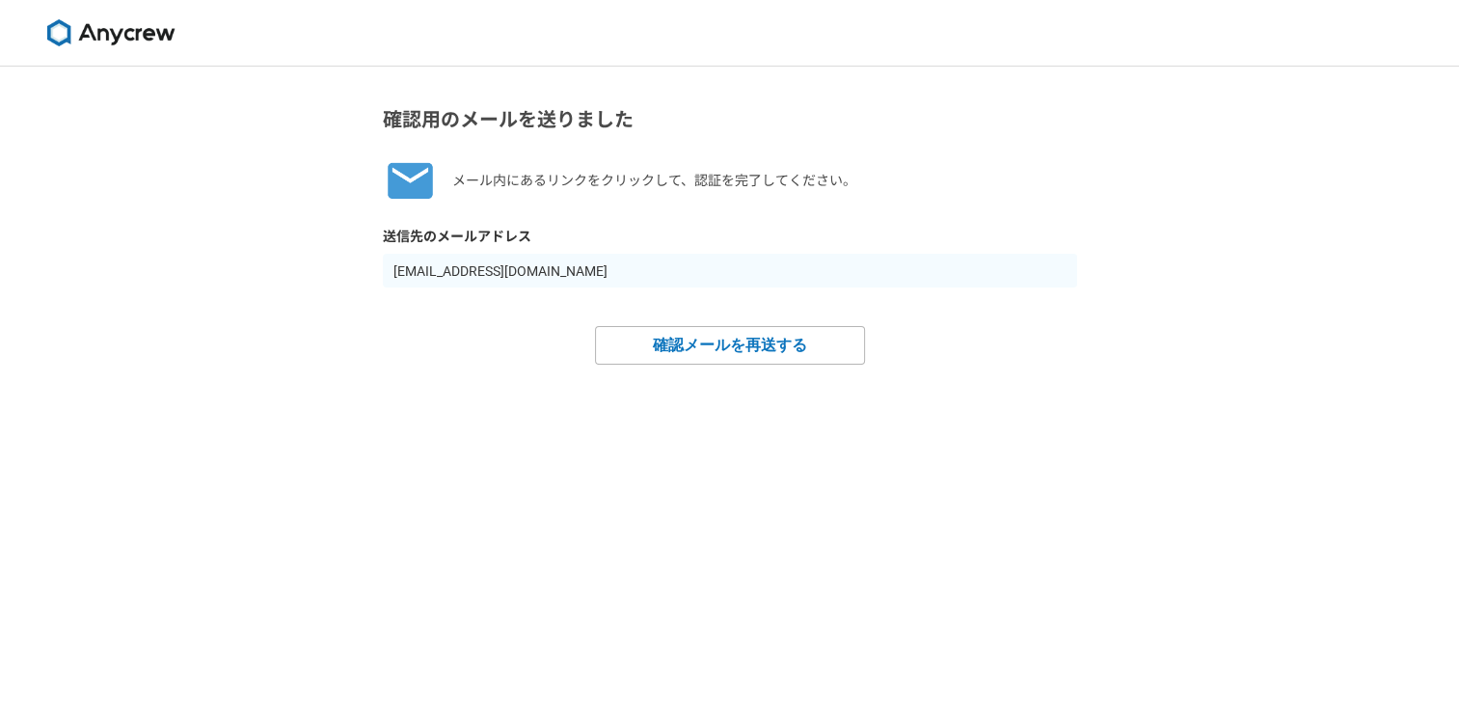
click at [1030, 546] on div "確認用のメールを送りました メール内にあるリンクをクリックして、認証を完了してください。 送信先のメールアドレス s201632024@gmail.com 確…" at bounding box center [729, 389] width 1459 height 645
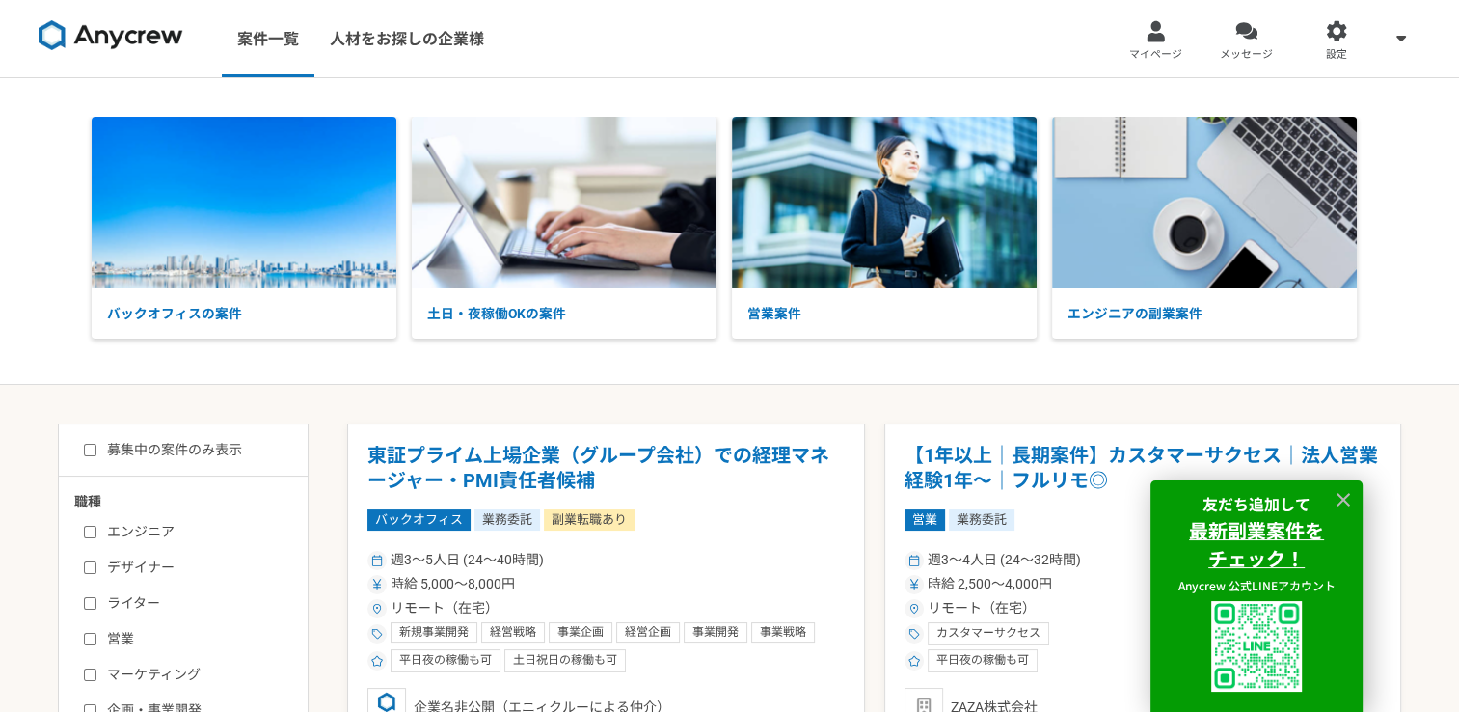
click at [1449, 195] on div "バックオフィスの案件 土日・夜稼働OKの案件 営業案件 エンジニアの副業案件" at bounding box center [729, 231] width 1459 height 228
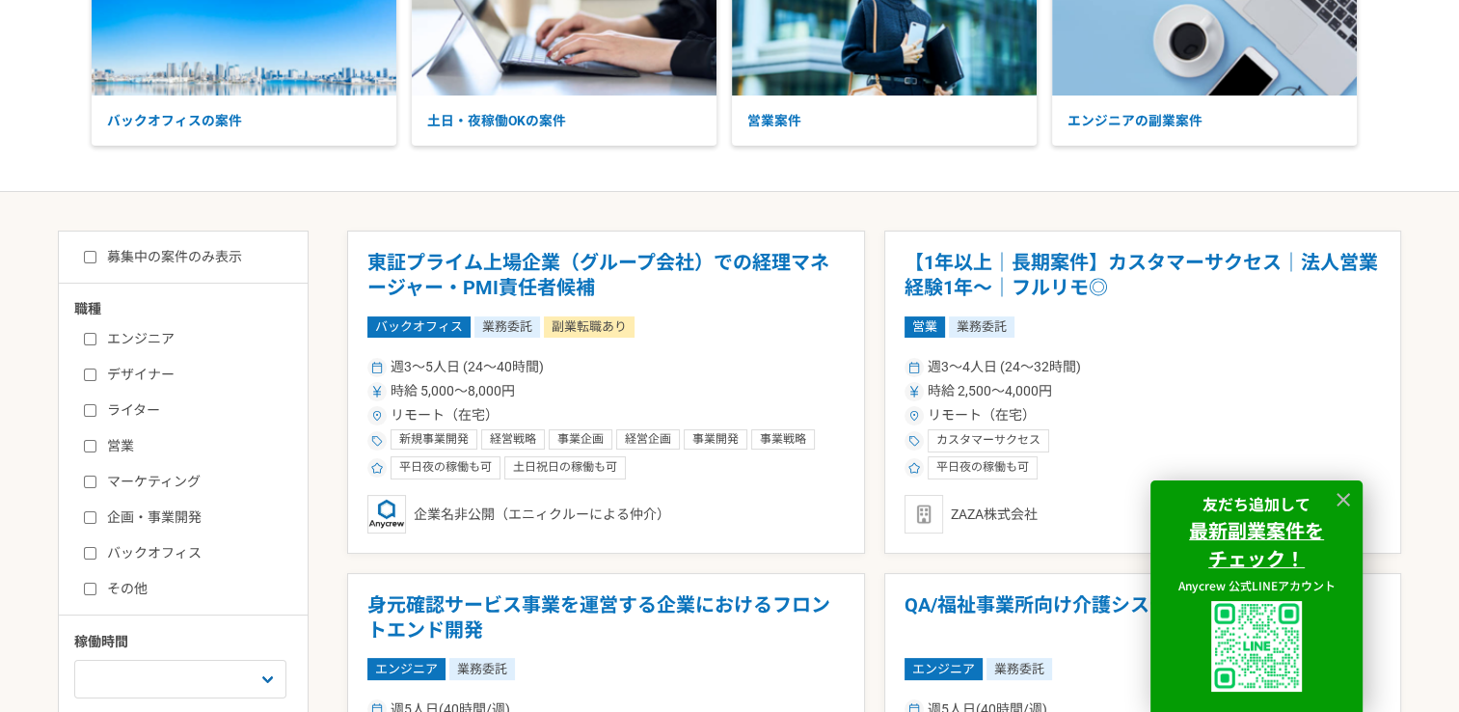
scroll to position [289, 0]
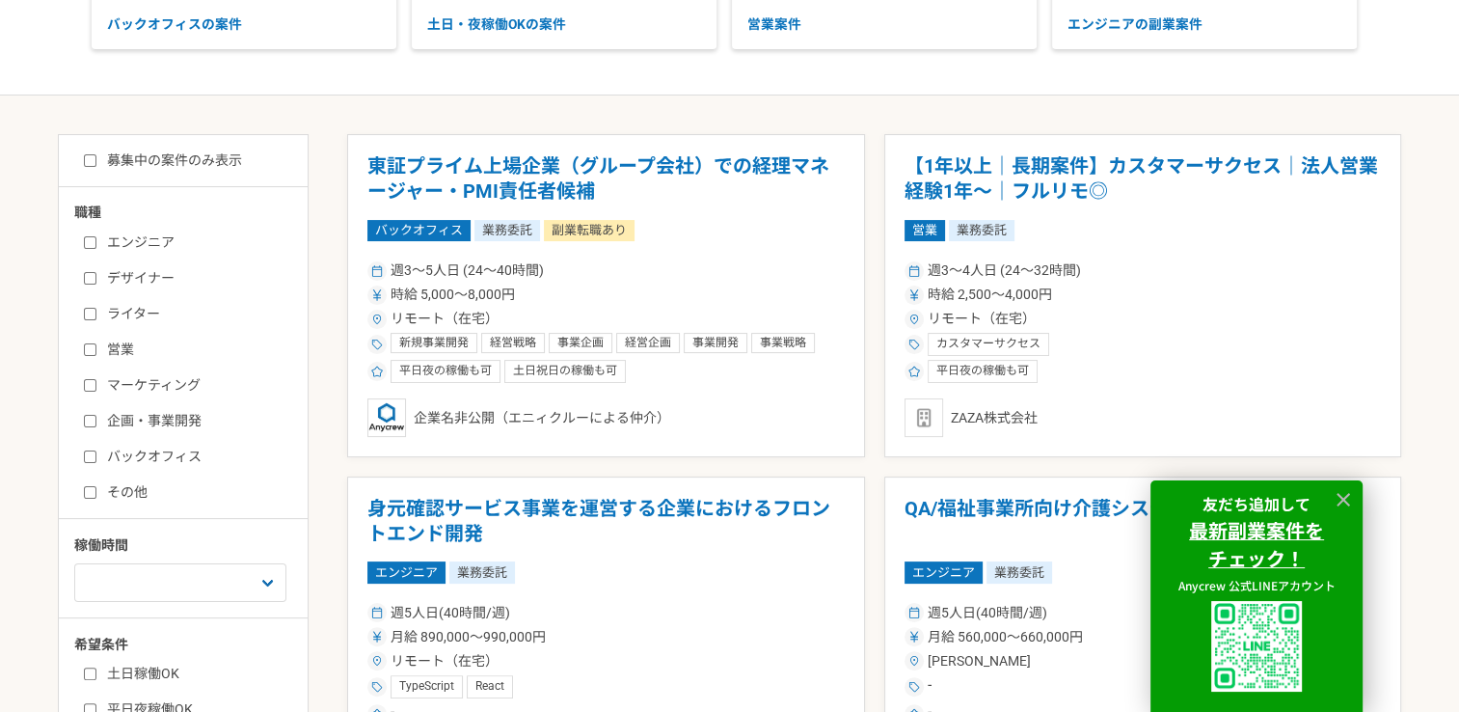
click at [147, 458] on label "バックオフィス" at bounding box center [195, 456] width 222 height 20
click at [96, 458] on input "バックオフィス" at bounding box center [90, 456] width 13 height 13
checkbox input "true"
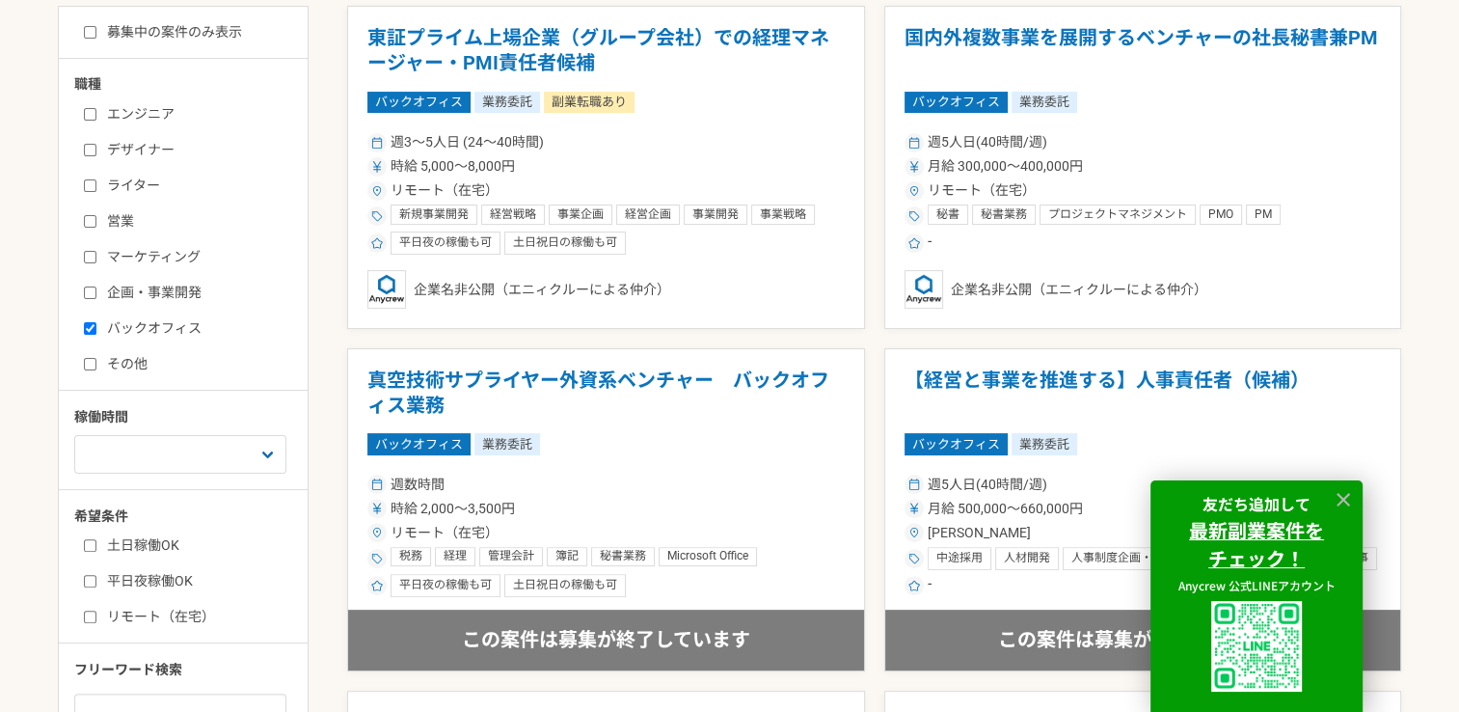
scroll to position [482, 0]
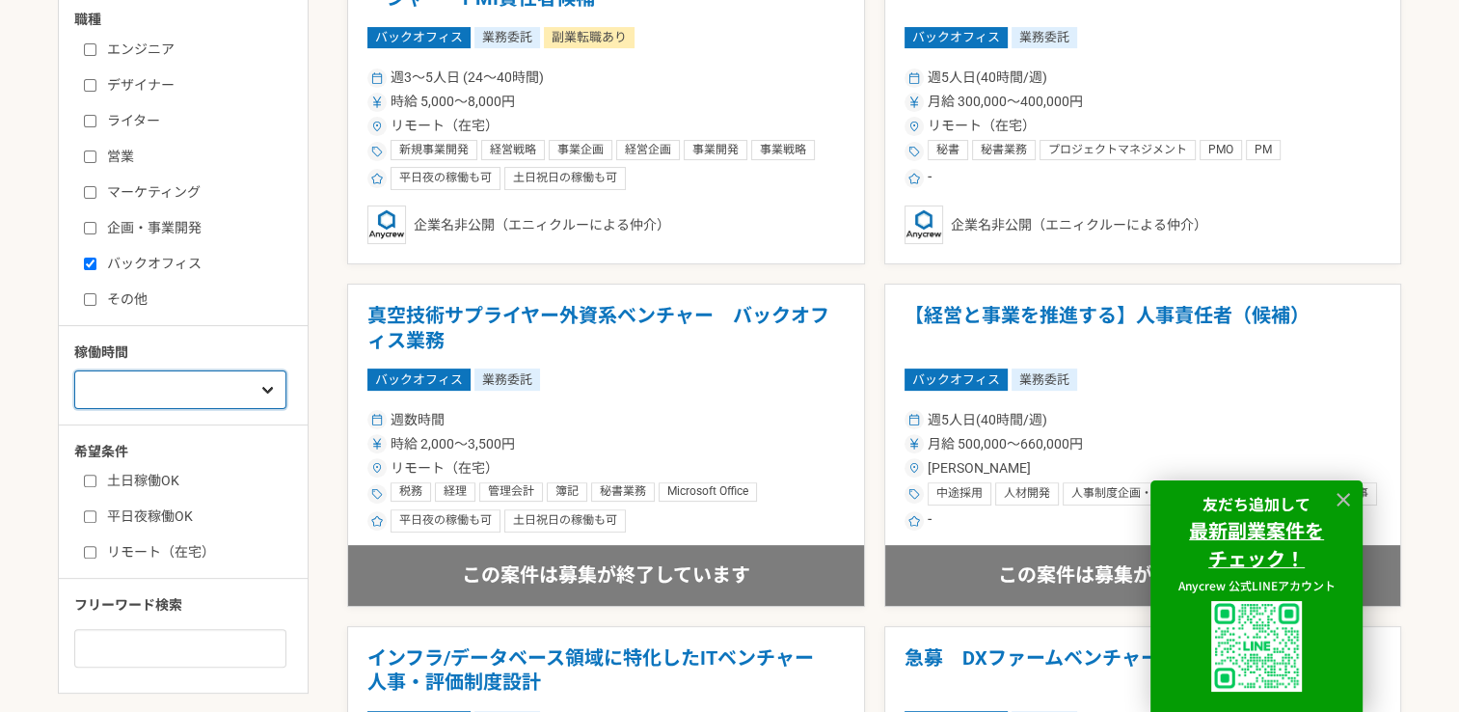
click at [262, 382] on select "週1人日（8時間）以下 週2人日（16時間）以下 週3人日（24時間）以下 週4人日（32時間）以下 週5人日（40時間）以下" at bounding box center [180, 389] width 212 height 39
select select "2"
click at [74, 370] on select "週1人日（8時間）以下 週2人日（16時間）以下 週3人日（24時間）以下 週4人日（32時間）以下 週5人日（40時間）以下" at bounding box center [180, 389] width 212 height 39
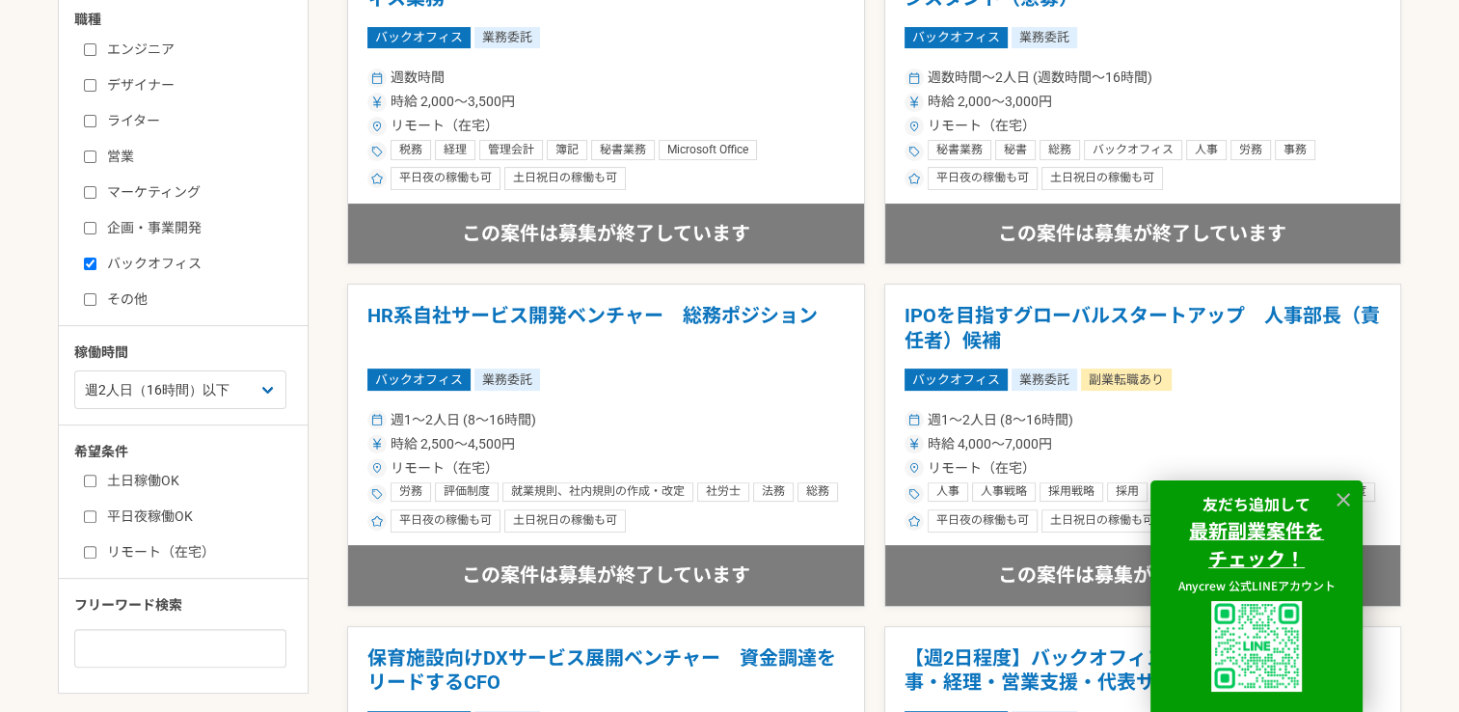
click at [174, 548] on label "リモート（在宅）" at bounding box center [195, 552] width 222 height 20
click at [96, 548] on input "リモート（在宅）" at bounding box center [90, 552] width 13 height 13
checkbox input "true"
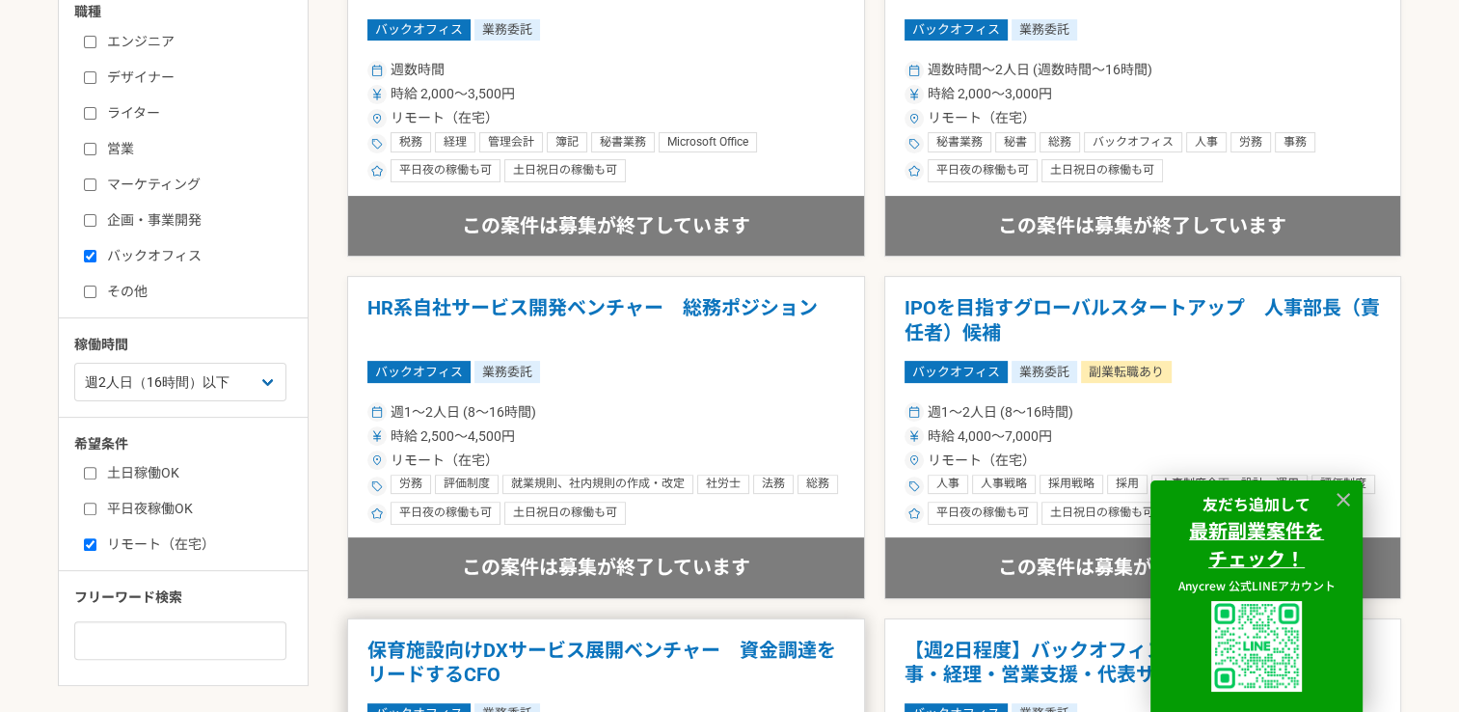
scroll to position [289, 0]
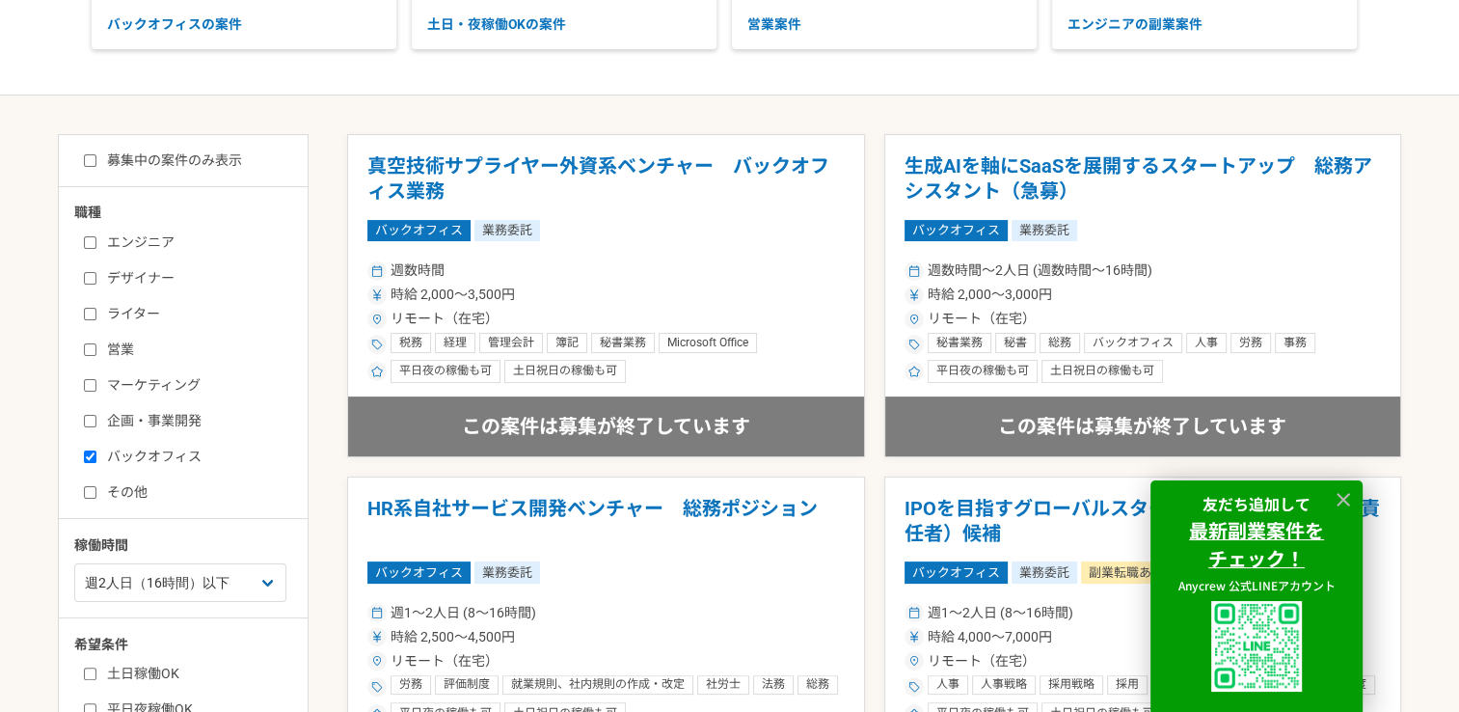
click at [158, 164] on label "募集中の案件のみ表示" at bounding box center [163, 160] width 158 height 20
click at [96, 164] on input "募集中の案件のみ表示" at bounding box center [90, 160] width 13 height 13
checkbox input "true"
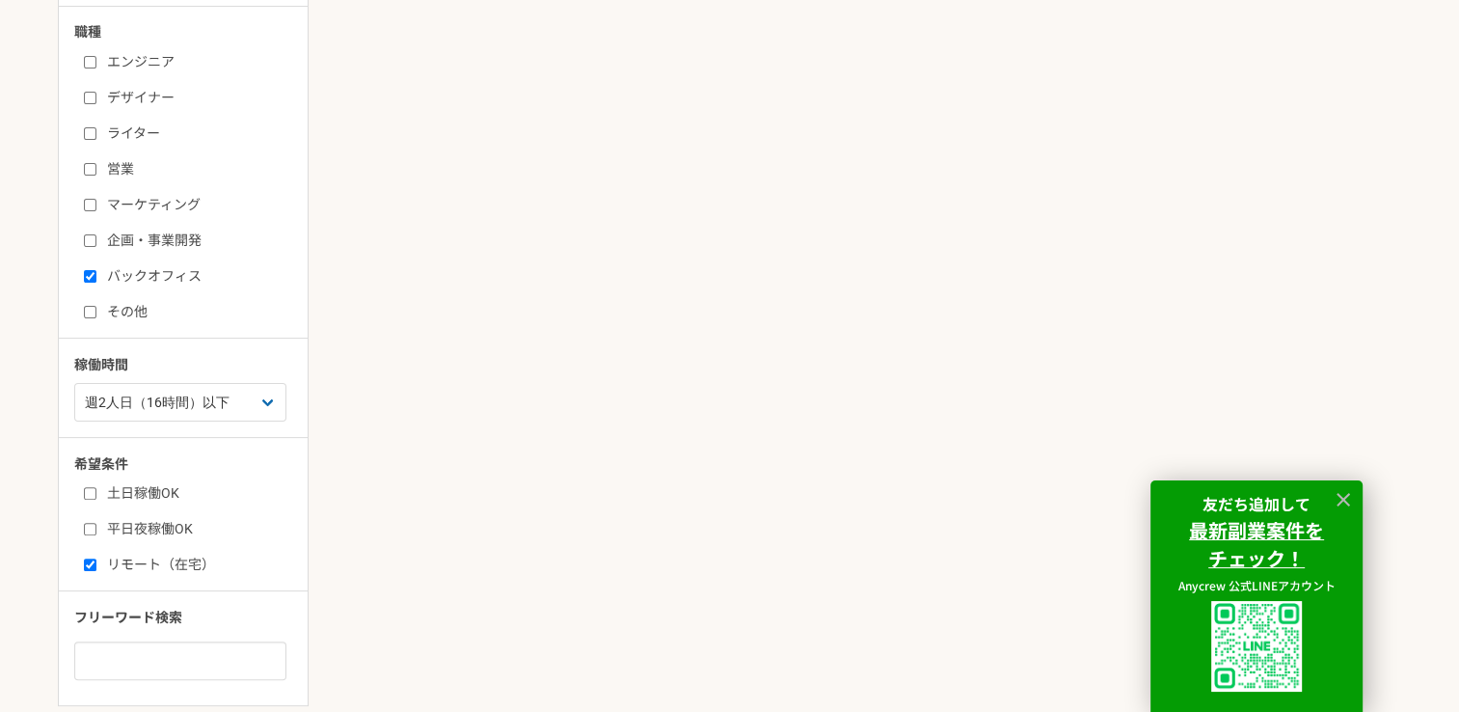
scroll to position [482, 0]
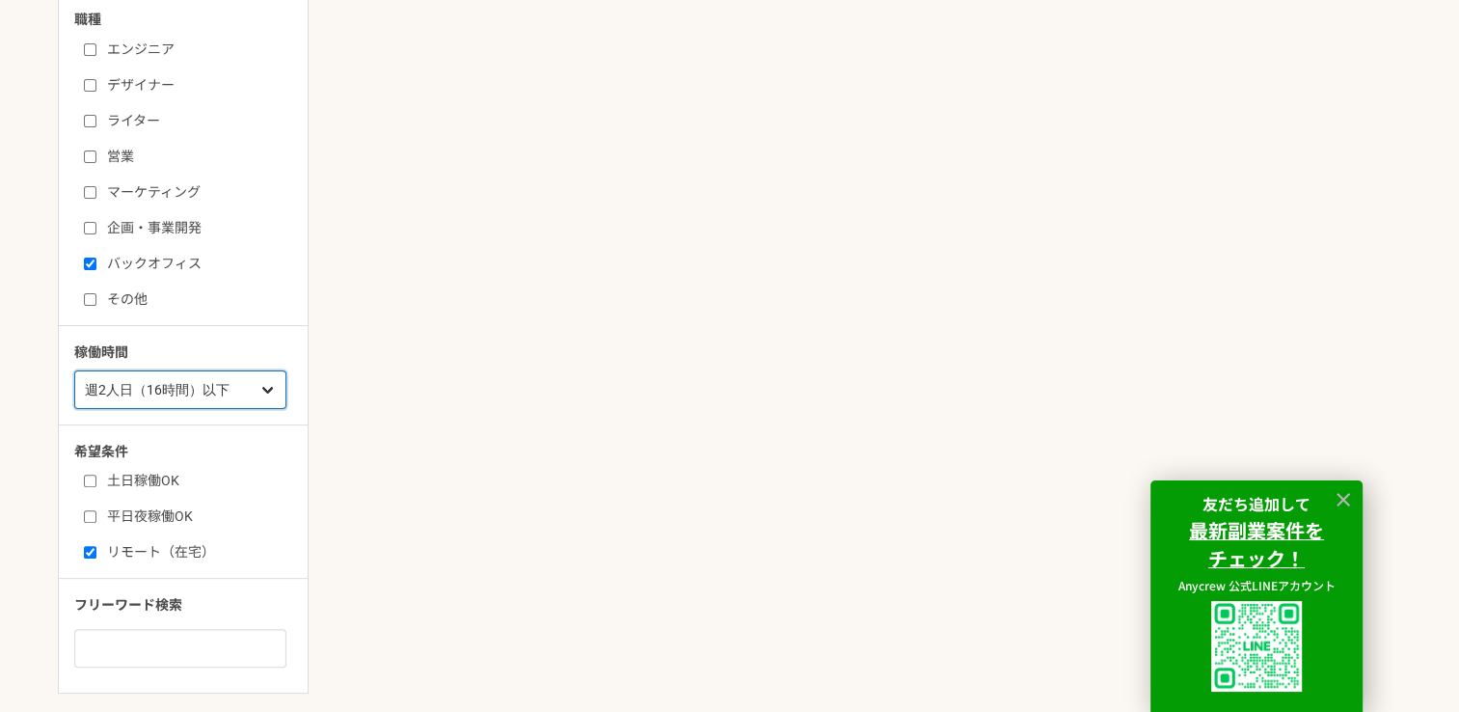
click at [258, 379] on select "週1人日（8時間）以下 週2人日（16時間）以下 週3人日（24時間）以下 週4人日（32時間）以下 週5人日（40時間）以下" at bounding box center [180, 389] width 212 height 39
select select "3"
click at [74, 370] on select "週1人日（8時間）以下 週2人日（16時間）以下 週3人日（24時間）以下 週4人日（32時間）以下 週5人日（40時間）以下" at bounding box center [180, 389] width 212 height 39
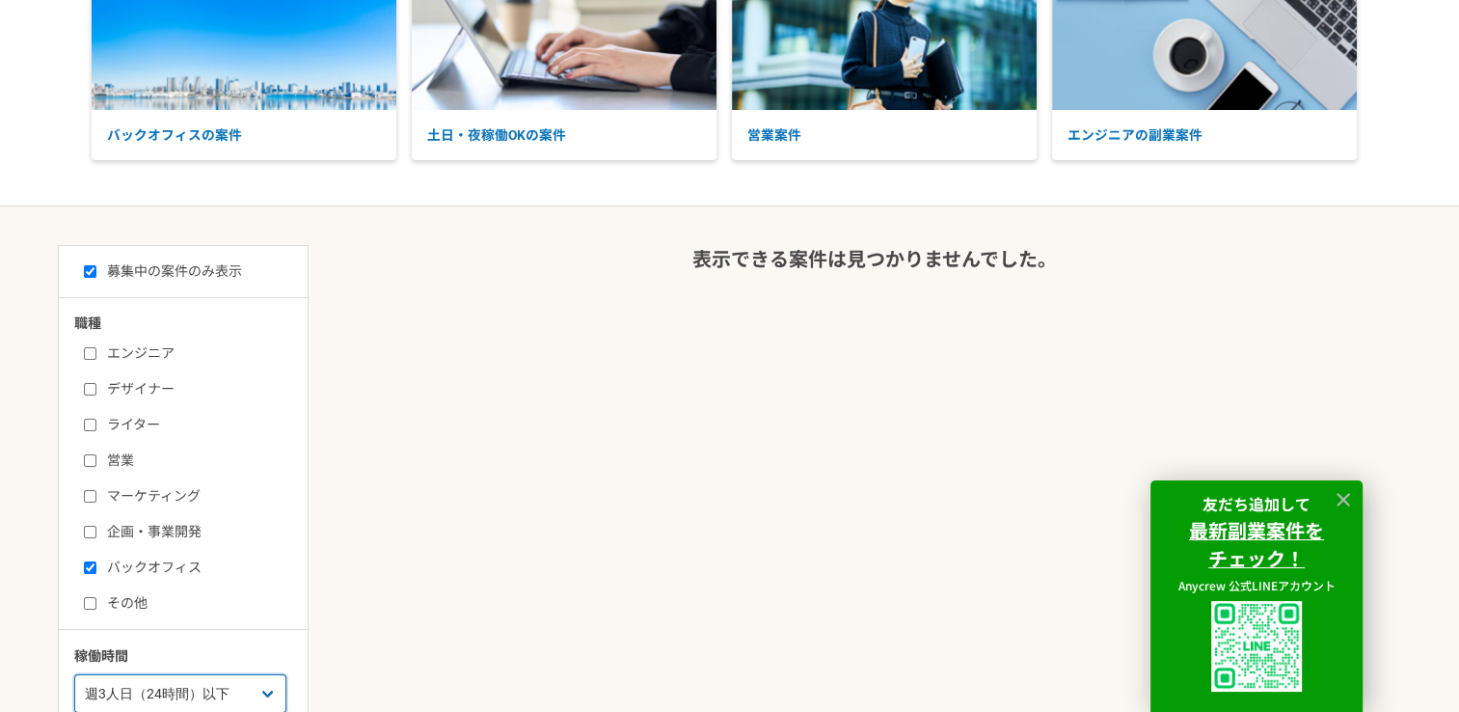
scroll to position [386, 0]
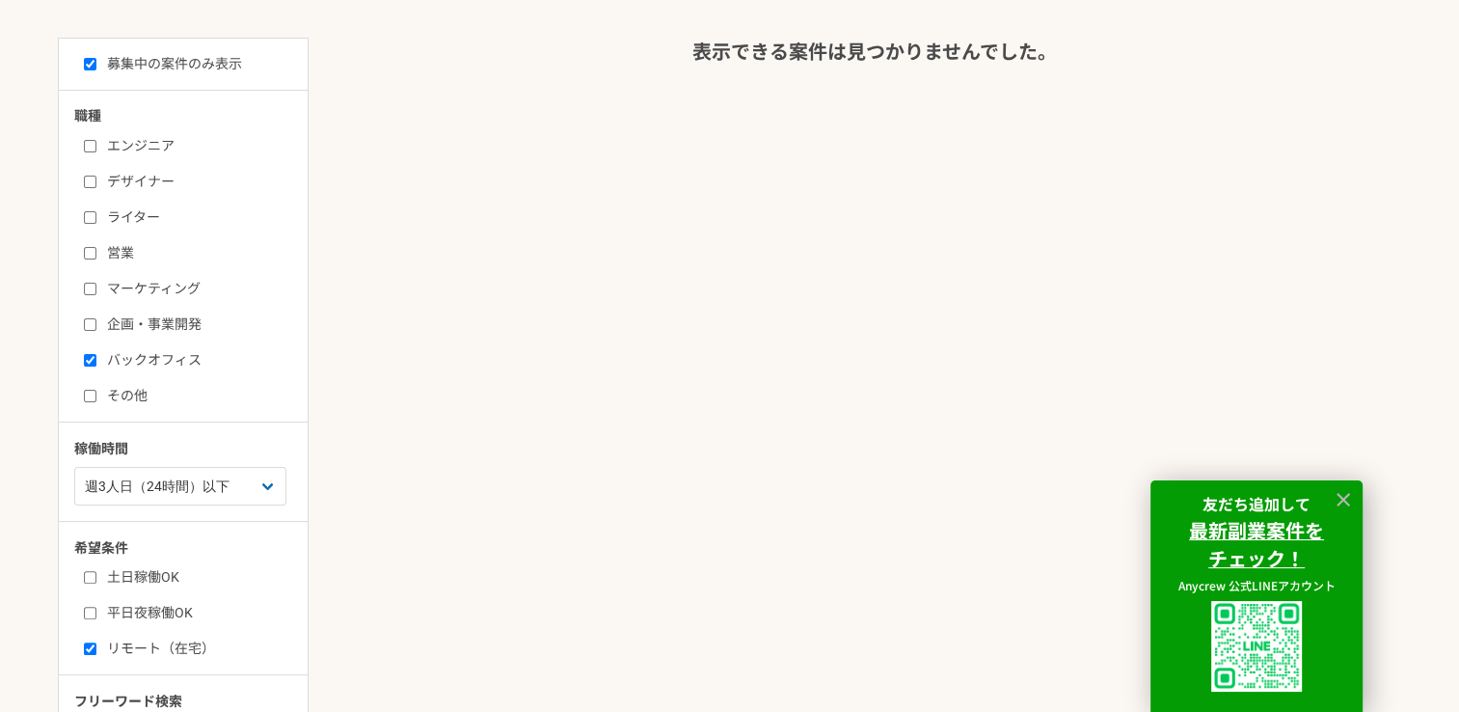
click at [103, 392] on label "その他" at bounding box center [195, 396] width 222 height 20
click at [96, 392] on input "その他" at bounding box center [90, 395] width 13 height 13
checkbox input "true"
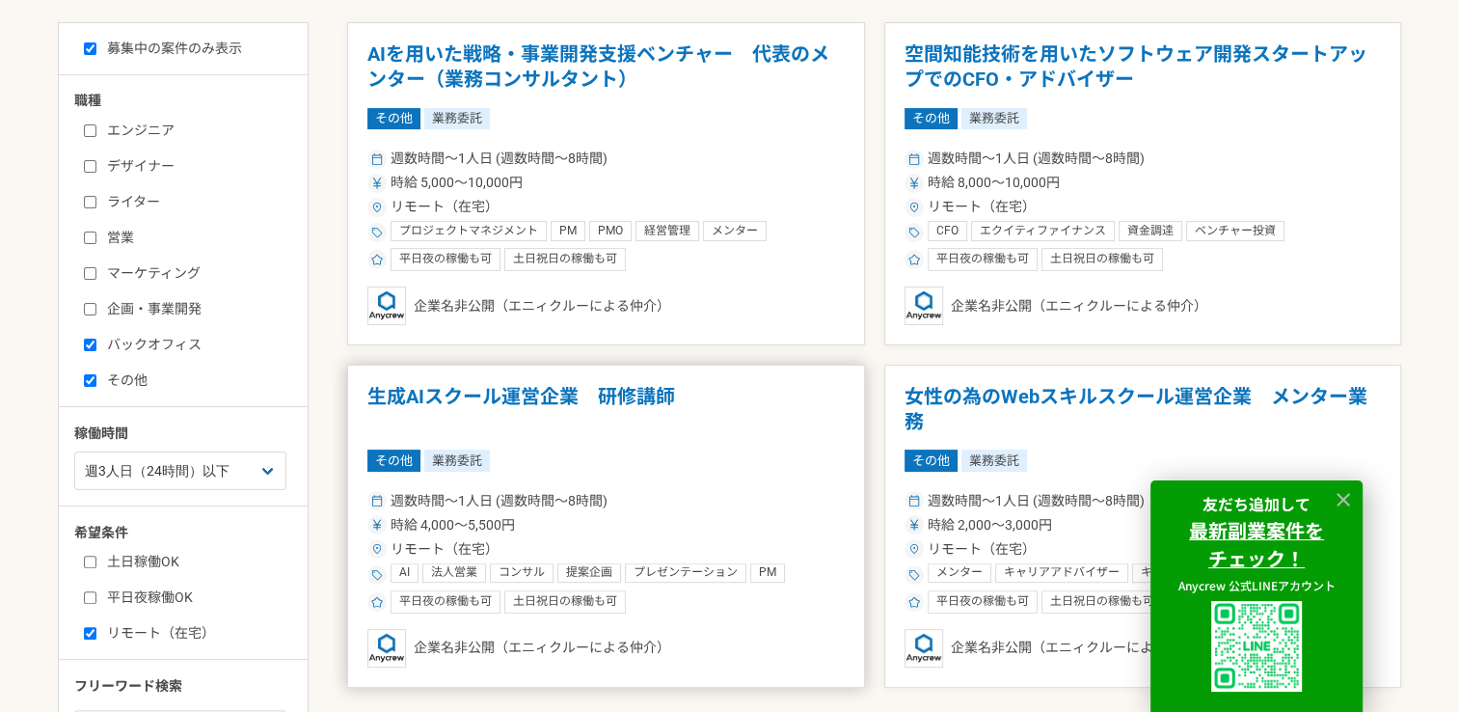
scroll to position [193, 0]
